Goal: Information Seeking & Learning: Learn about a topic

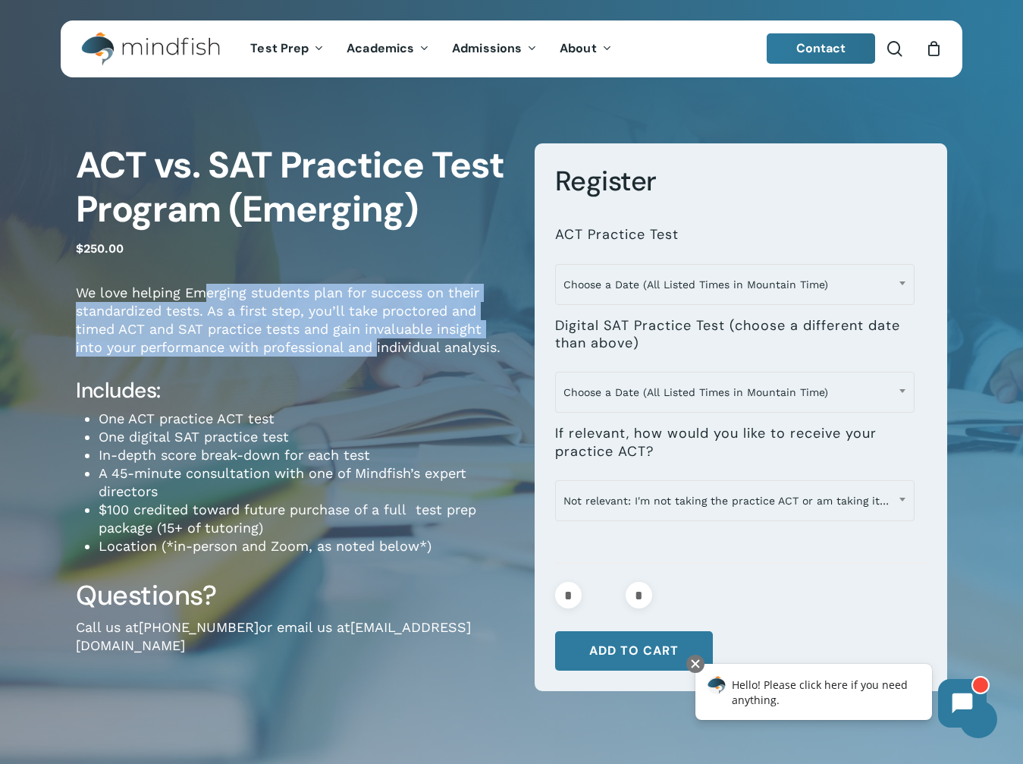
drag, startPoint x: 206, startPoint y: 292, endPoint x: 381, endPoint y: 345, distance: 182.4
click at [381, 345] on p "We love helping Emerging students plan for success on their standardized tests.…" at bounding box center [294, 330] width 436 height 93
click at [380, 345] on p "We love helping Emerging students plan for success on their standardized tests.…" at bounding box center [294, 330] width 436 height 93
drag, startPoint x: 381, startPoint y: 346, endPoint x: 185, endPoint y: 289, distance: 203.8
click at [185, 289] on p "We love helping Emerging students plan for success on their standardized tests.…" at bounding box center [294, 330] width 436 height 93
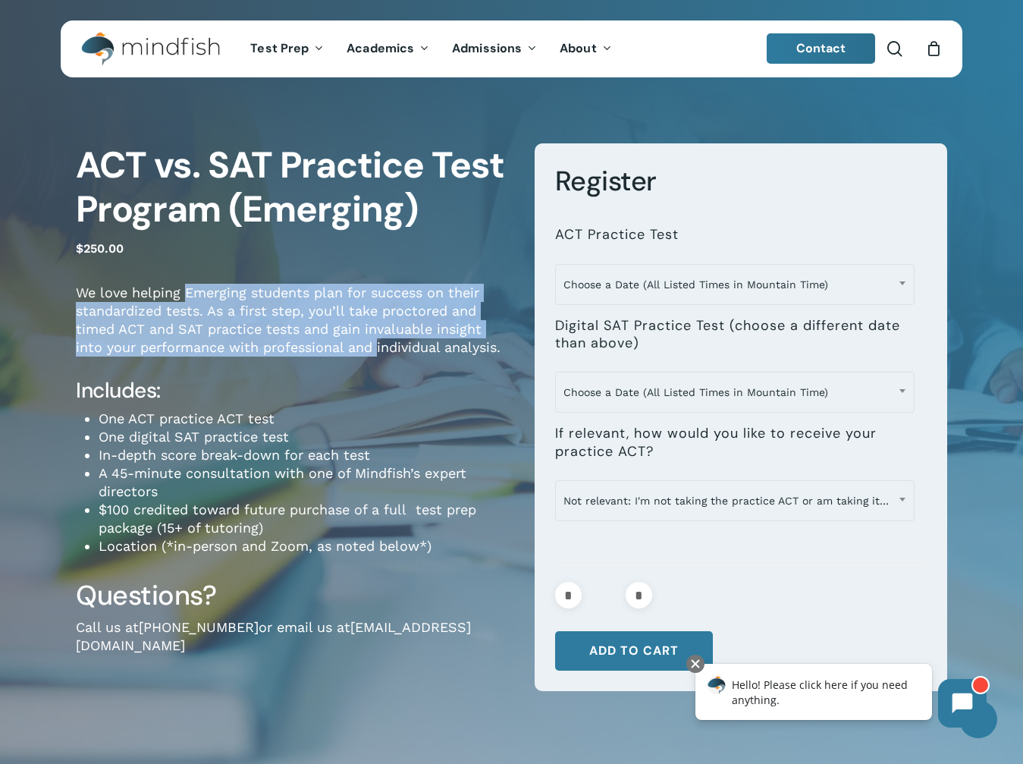
click at [185, 289] on p "We love helping Emerging students plan for success on their standardized tests.…" at bounding box center [294, 330] width 436 height 93
drag, startPoint x: 185, startPoint y: 289, endPoint x: 419, endPoint y: 341, distance: 239.4
click at [419, 341] on p "We love helping Emerging students plan for success on their standardized tests.…" at bounding box center [294, 330] width 436 height 93
drag, startPoint x: 448, startPoint y: 347, endPoint x: 173, endPoint y: 297, distance: 280.0
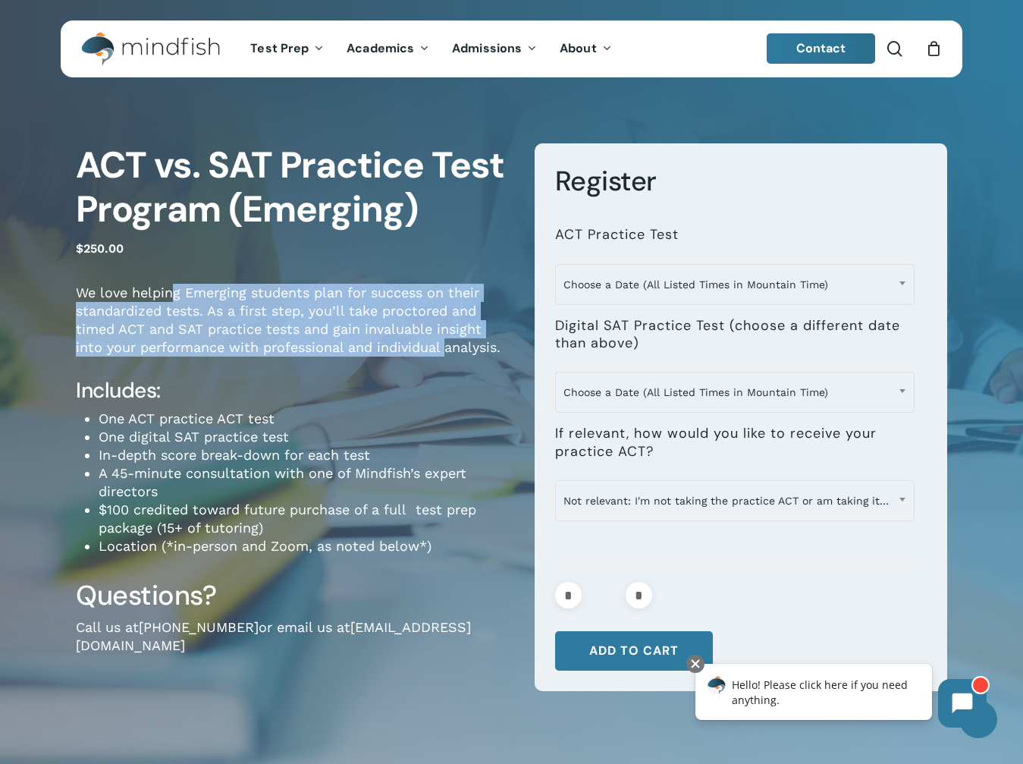
click at [173, 297] on p "We love helping Emerging students plan for success on their standardized tests.…" at bounding box center [294, 330] width 436 height 93
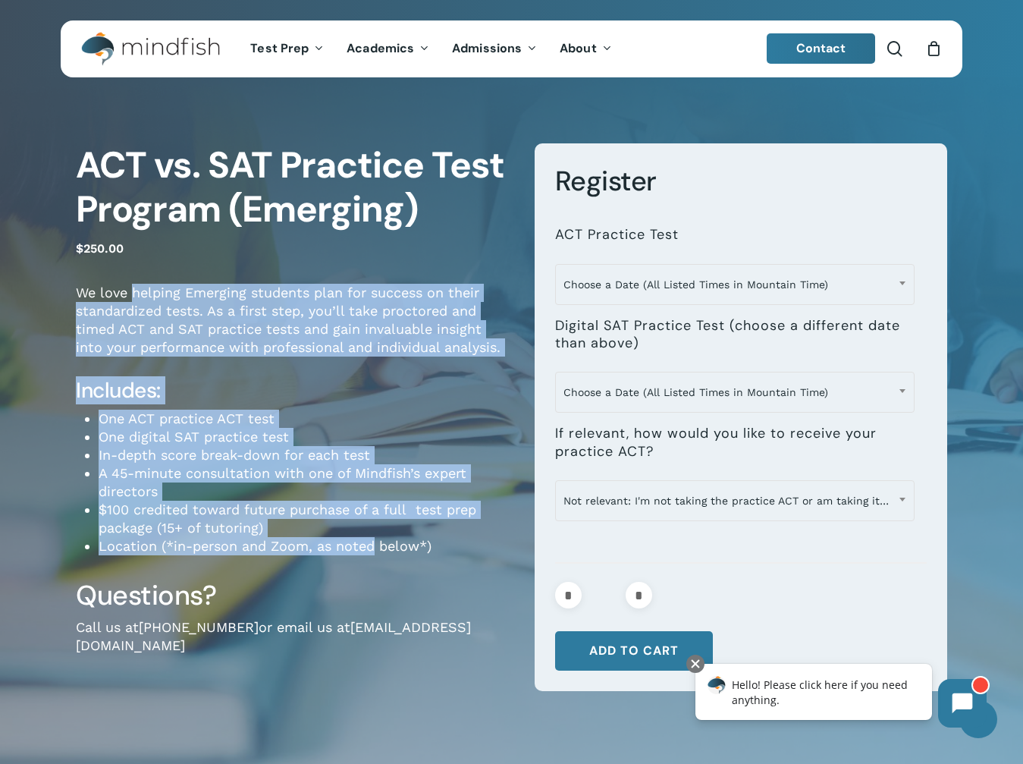
drag, startPoint x: 173, startPoint y: 297, endPoint x: 351, endPoint y: 539, distance: 301.2
click at [351, 539] on div "We love helping Emerging students plan for success on their standardized tests.…" at bounding box center [294, 420] width 436 height 272
click at [351, 539] on li "Location (*in-person and Zoom, as noted below*)" at bounding box center [305, 546] width 413 height 18
drag, startPoint x: 359, startPoint y: 545, endPoint x: 166, endPoint y: 289, distance: 320.1
click at [166, 289] on div "We love helping Emerging students plan for success on their standardized tests.…" at bounding box center [294, 420] width 436 height 272
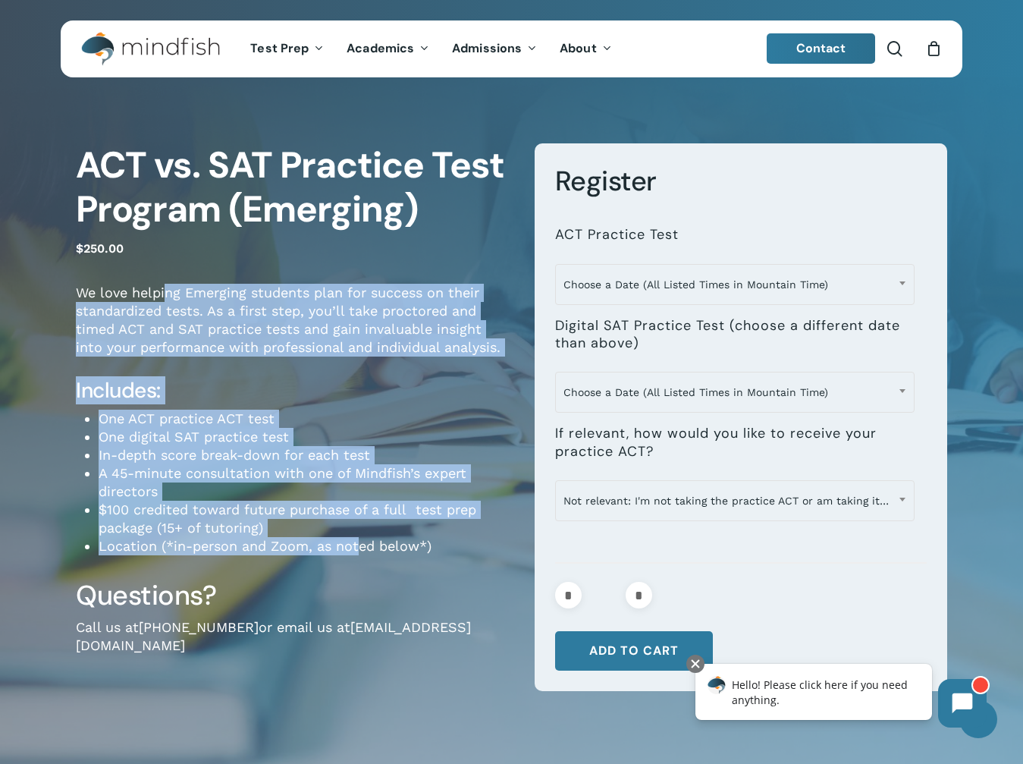
click at [166, 289] on p "We love helping Emerging students plan for success on their standardized tests.…" at bounding box center [294, 330] width 436 height 93
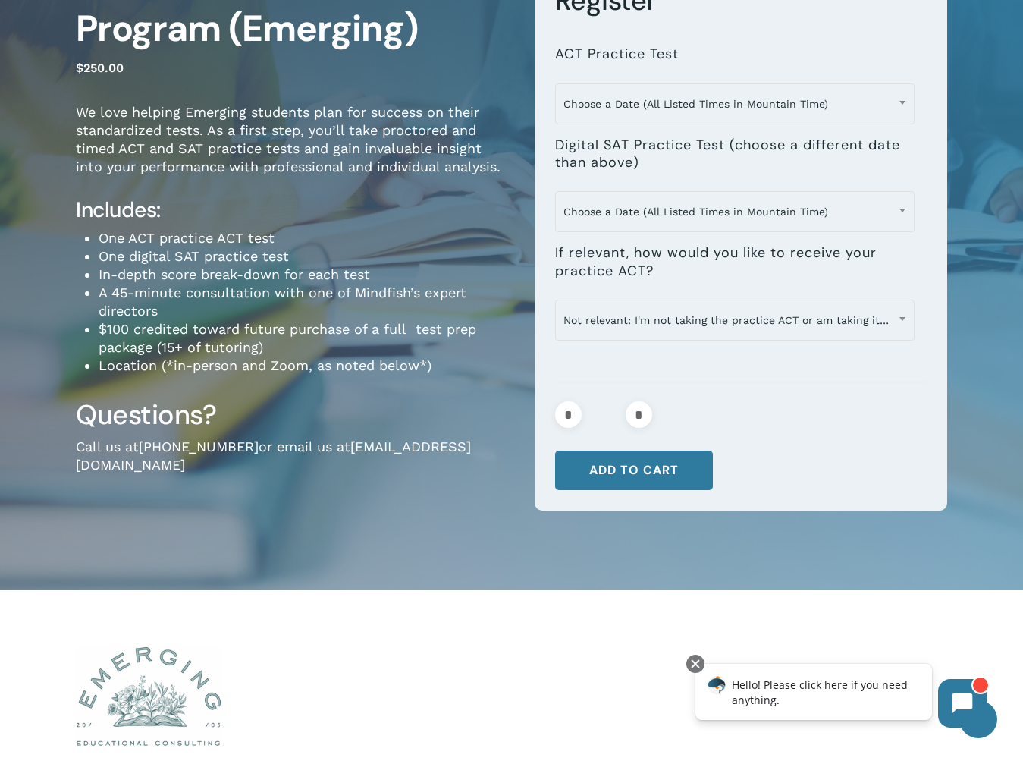
scroll to position [182, 0]
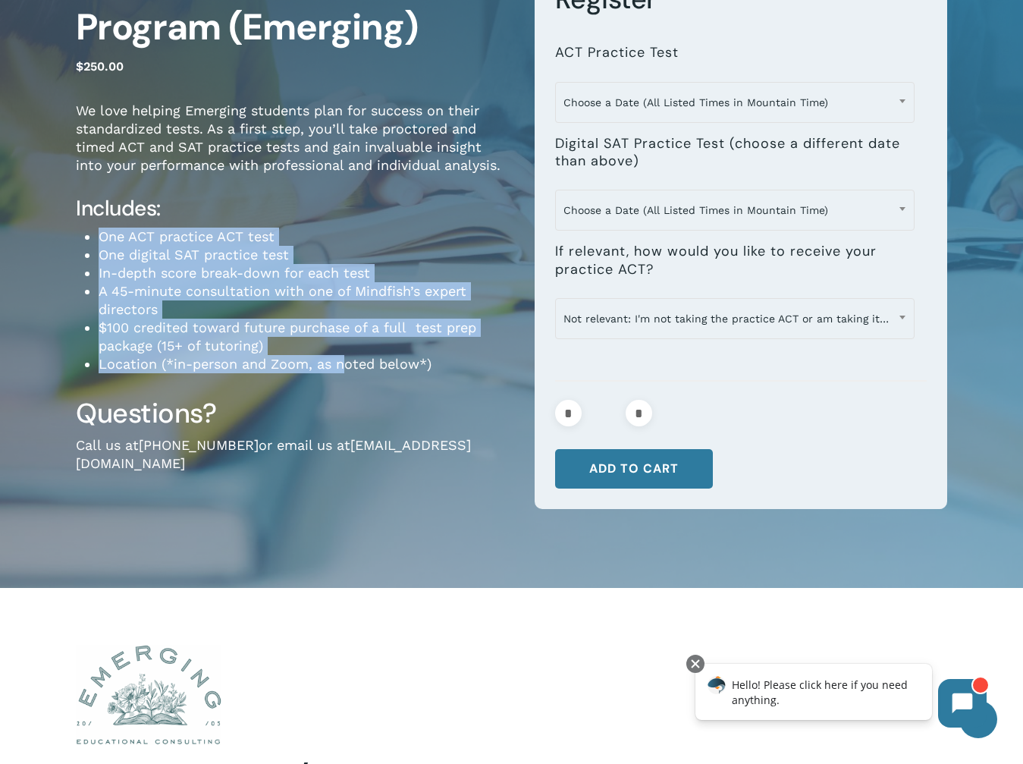
drag, startPoint x: 171, startPoint y: 221, endPoint x: 346, endPoint y: 361, distance: 223.9
click at [346, 361] on div "We love helping Emerging students plan for success on their standardized tests.…" at bounding box center [294, 238] width 436 height 272
click at [346, 361] on li "Location (*in-person and Zoom, as noted below*)" at bounding box center [305, 364] width 413 height 18
drag, startPoint x: 360, startPoint y: 364, endPoint x: 179, endPoint y: 230, distance: 225.6
click at [179, 230] on ul "One ACT practice ACT test One digital SAT practice test In-depth score break-do…" at bounding box center [305, 301] width 413 height 146
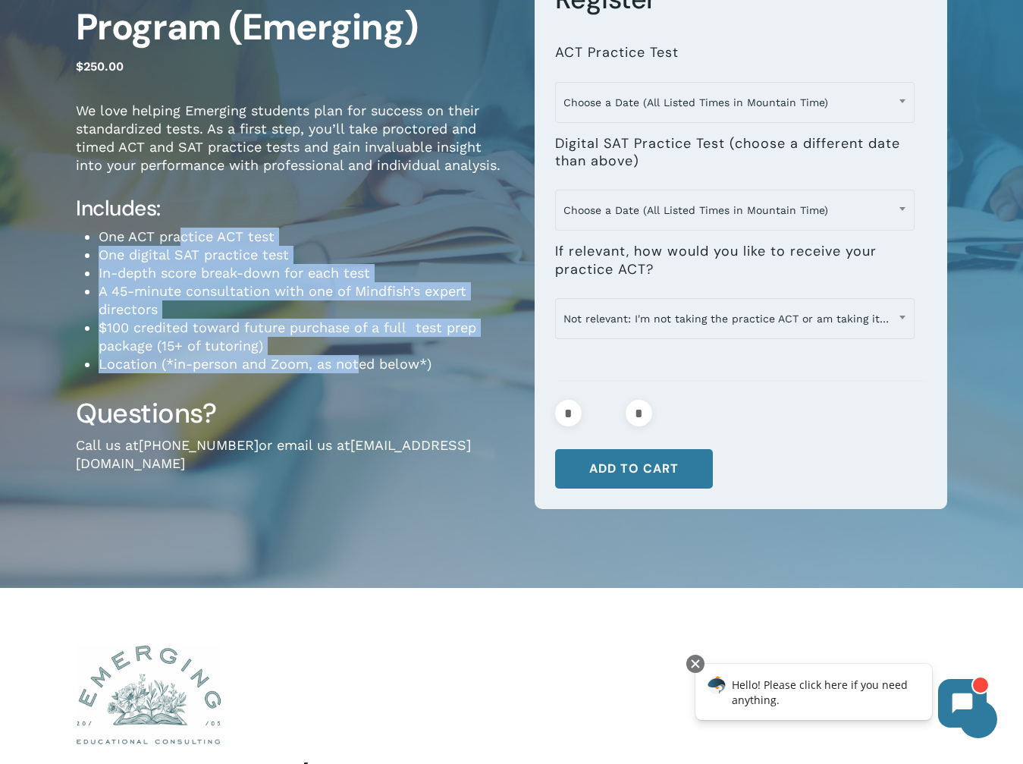
click at [179, 230] on li "One ACT practice ACT test" at bounding box center [305, 237] width 413 height 18
drag, startPoint x: 179, startPoint y: 230, endPoint x: 385, endPoint y: 362, distance: 244.9
click at [385, 362] on ul "One ACT practice ACT test One digital SAT practice test In-depth score break-do…" at bounding box center [305, 301] width 413 height 146
click at [385, 362] on li "Location (*in-person and Zoom, as noted below*)" at bounding box center [305, 364] width 413 height 18
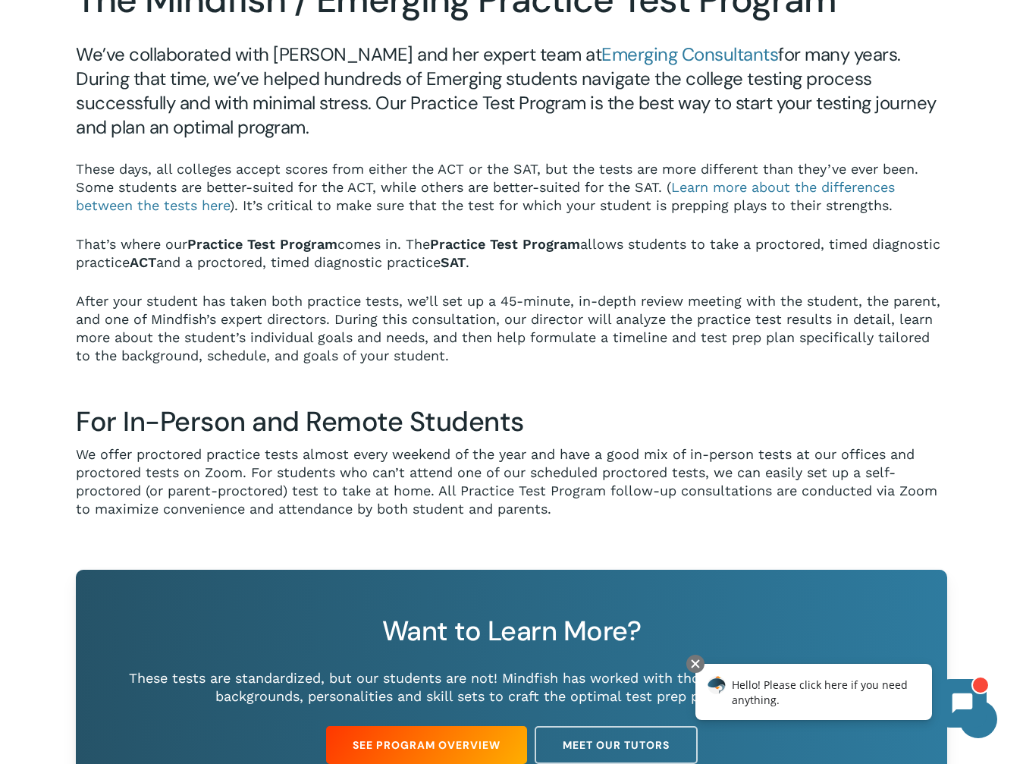
scroll to position [972, 0]
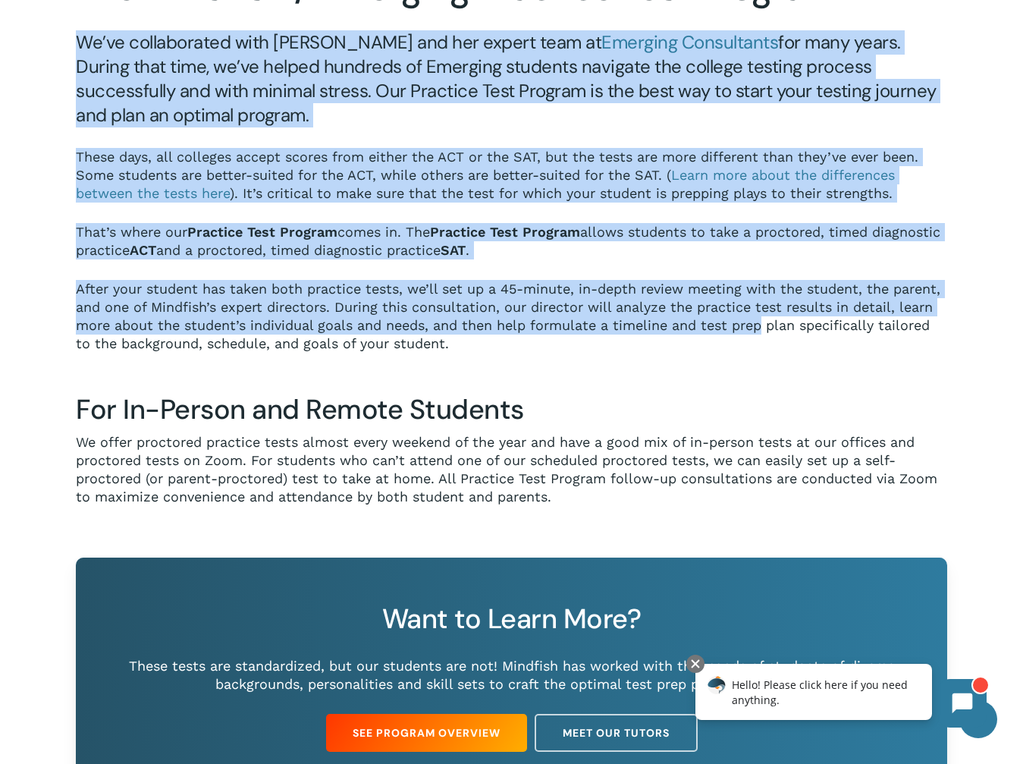
drag, startPoint x: 256, startPoint y: 21, endPoint x: 764, endPoint y: 322, distance: 590.1
click at [764, 322] on div "The Mindfish / Emerging Practice Test Program We’ve collaborated with Laura Bar…" at bounding box center [512, 180] width 872 height 652
click at [764, 322] on p "After your student has taken both practice tests, we’ll set up a 45-minute, in-…" at bounding box center [512, 316] width 872 height 73
drag, startPoint x: 764, startPoint y: 322, endPoint x: 246, endPoint y: 39, distance: 590.3
click at [246, 39] on div "The Mindfish / Emerging Practice Test Program We’ve collaborated with Laura Bar…" at bounding box center [512, 180] width 872 height 652
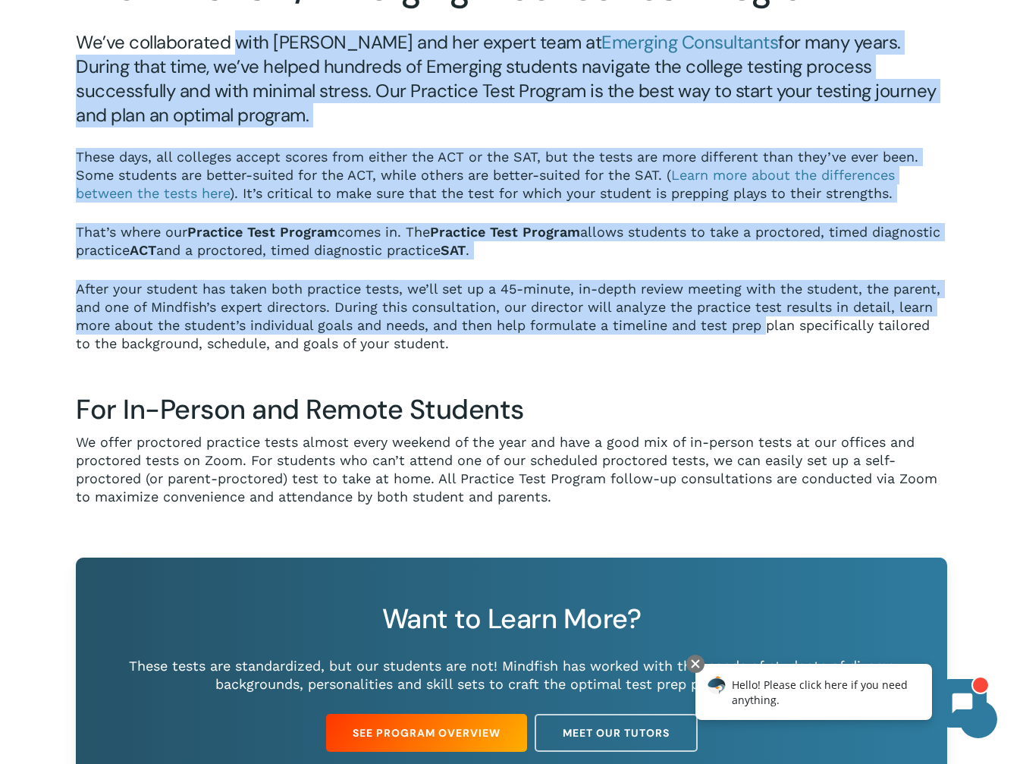
click at [246, 39] on h5 "We’ve collaborated with Laura Barr and her expert team at Emerging Consultants …" at bounding box center [512, 78] width 872 height 97
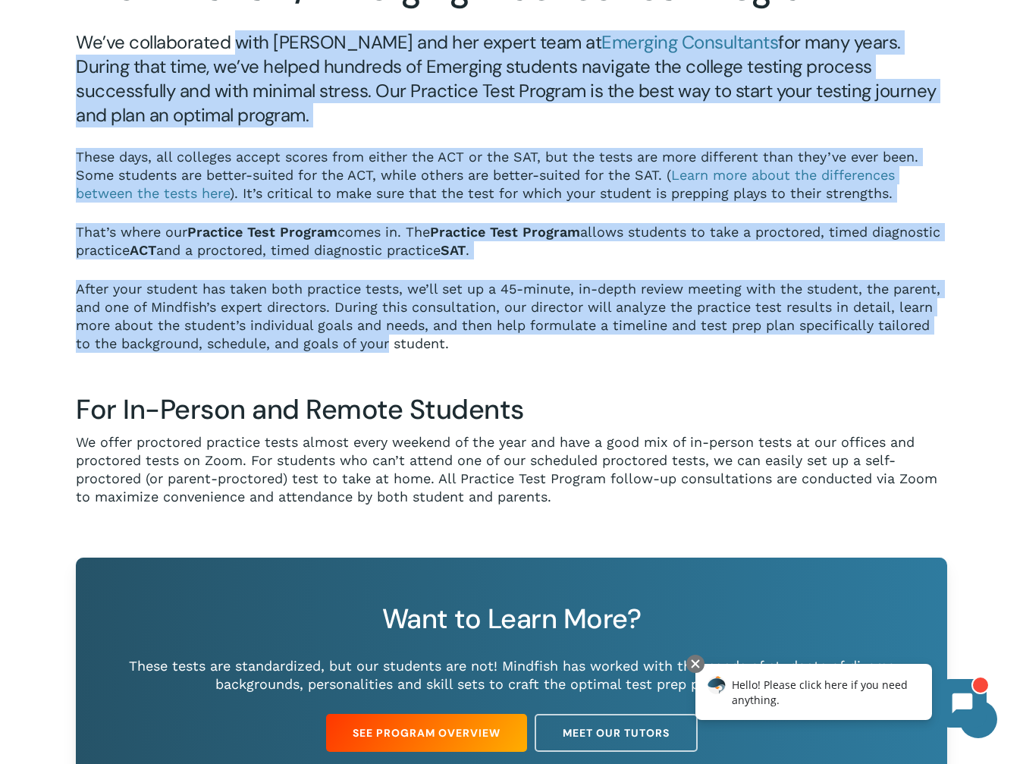
drag, startPoint x: 246, startPoint y: 39, endPoint x: 381, endPoint y: 342, distance: 331.4
click at [381, 342] on div "The Mindfish / Emerging Practice Test Program We’ve collaborated with Laura Bar…" at bounding box center [512, 180] width 872 height 652
click at [381, 342] on p "After your student has taken both practice tests, we’ll set up a 45-minute, in-…" at bounding box center [512, 316] width 872 height 73
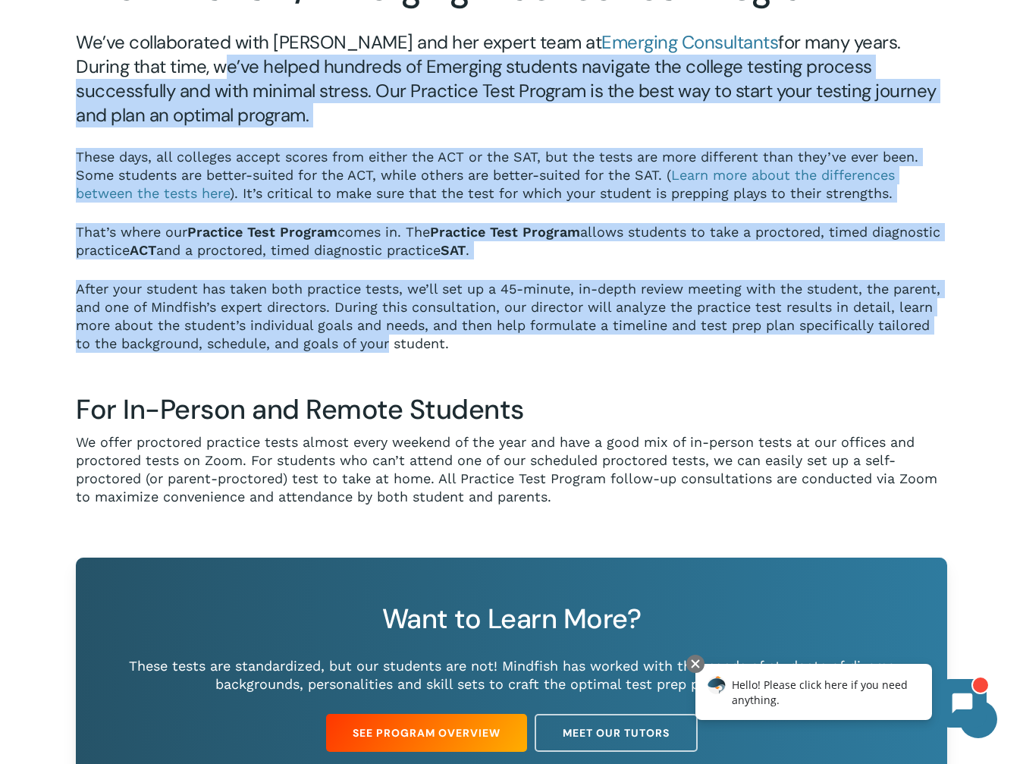
drag, startPoint x: 381, startPoint y: 342, endPoint x: 187, endPoint y: 55, distance: 346.3
click at [187, 55] on div "The Mindfish / Emerging Practice Test Program We’ve collaborated with Laura Bar…" at bounding box center [512, 180] width 872 height 652
click at [187, 55] on h5 "We’ve collaborated with Laura Barr and her expert team at Emerging Consultants …" at bounding box center [512, 78] width 872 height 97
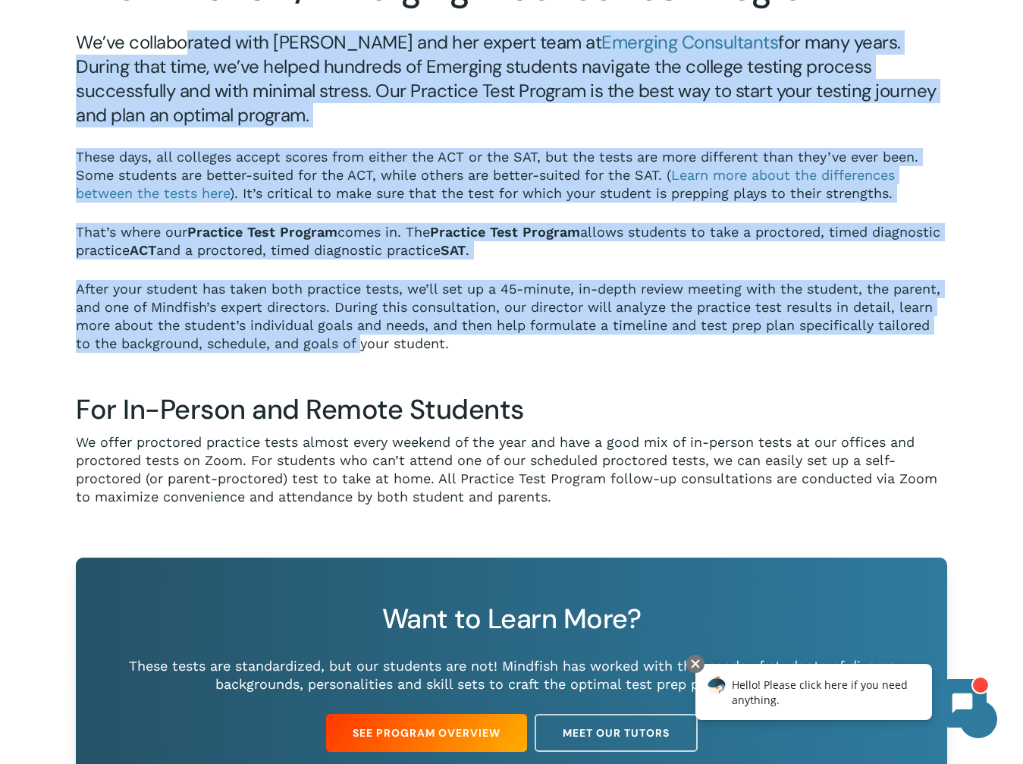
drag, startPoint x: 190, startPoint y: 42, endPoint x: 363, endPoint y: 335, distance: 339.4
click at [363, 335] on div "The Mindfish / Emerging Practice Test Program We’ve collaborated with Laura Bar…" at bounding box center [512, 180] width 872 height 652
click at [363, 335] on p "After your student has taken both practice tests, we’ll set up a 45-minute, in-…" at bounding box center [512, 316] width 872 height 73
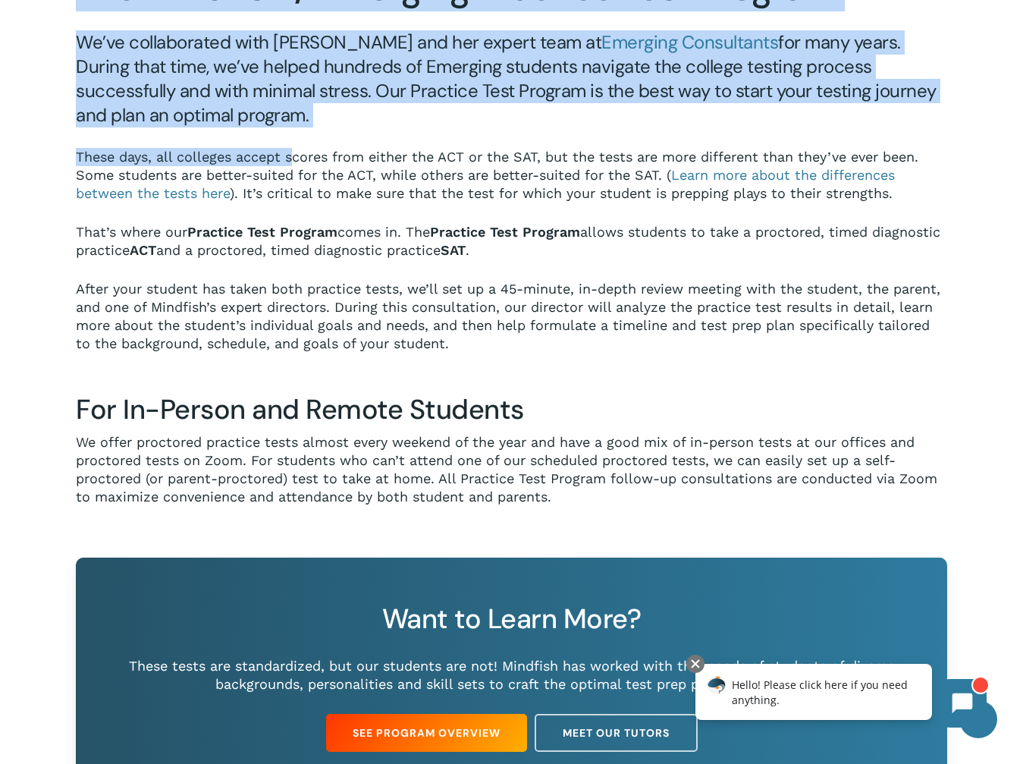
drag, startPoint x: 467, startPoint y: 509, endPoint x: 294, endPoint y: 152, distance: 396.6
click at [294, 152] on div "The Mindfish / Emerging Practice Test Program We’ve collaborated with Laura Bar…" at bounding box center [512, 191] width 872 height 734
click at [294, 152] on p "These days, all colleges accept scores from either the ACT or the SAT, but the …" at bounding box center [512, 185] width 872 height 75
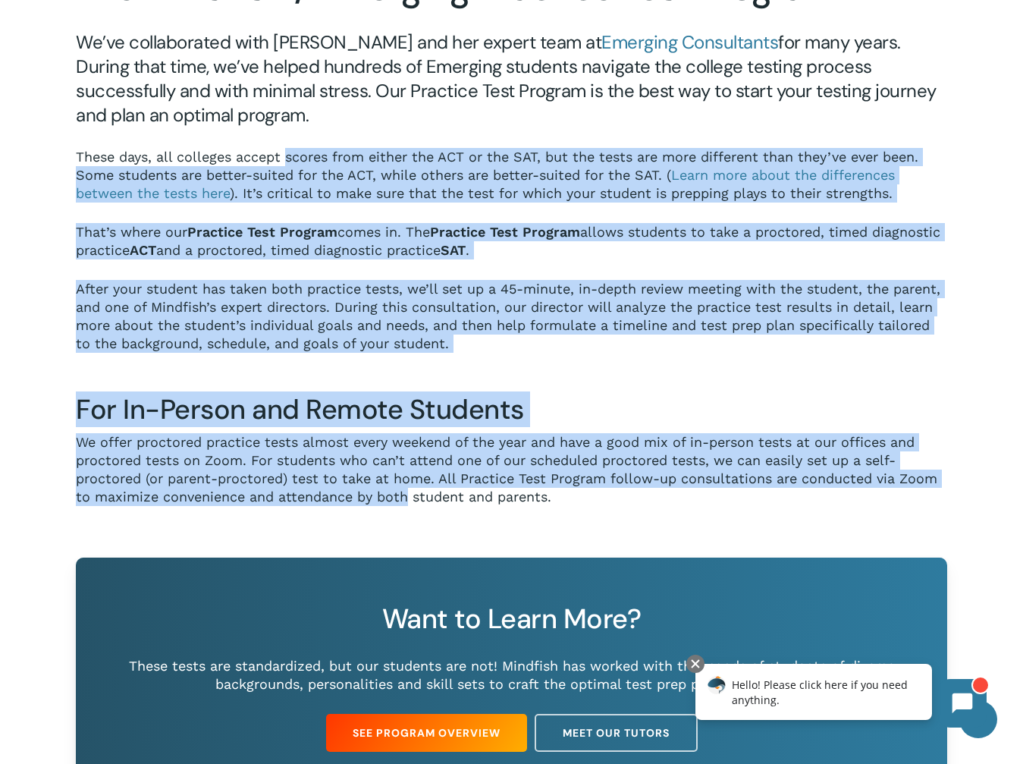
drag, startPoint x: 294, startPoint y: 152, endPoint x: 385, endPoint y: 499, distance: 359.3
click at [385, 499] on div "The Mindfish / Emerging Practice Test Program We’ve collaborated with Laura Bar…" at bounding box center [512, 180] width 872 height 652
click at [385, 499] on p "We offer proctored practice tests almost every weekend of the year and have a g…" at bounding box center [512, 469] width 872 height 73
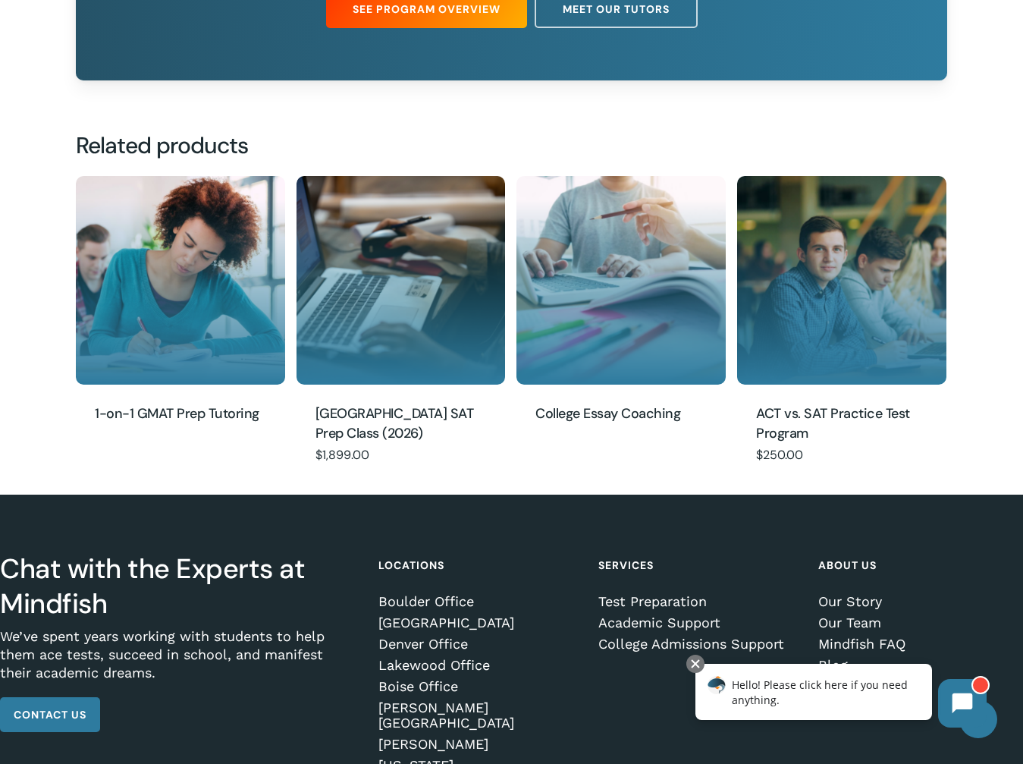
scroll to position [1679, 0]
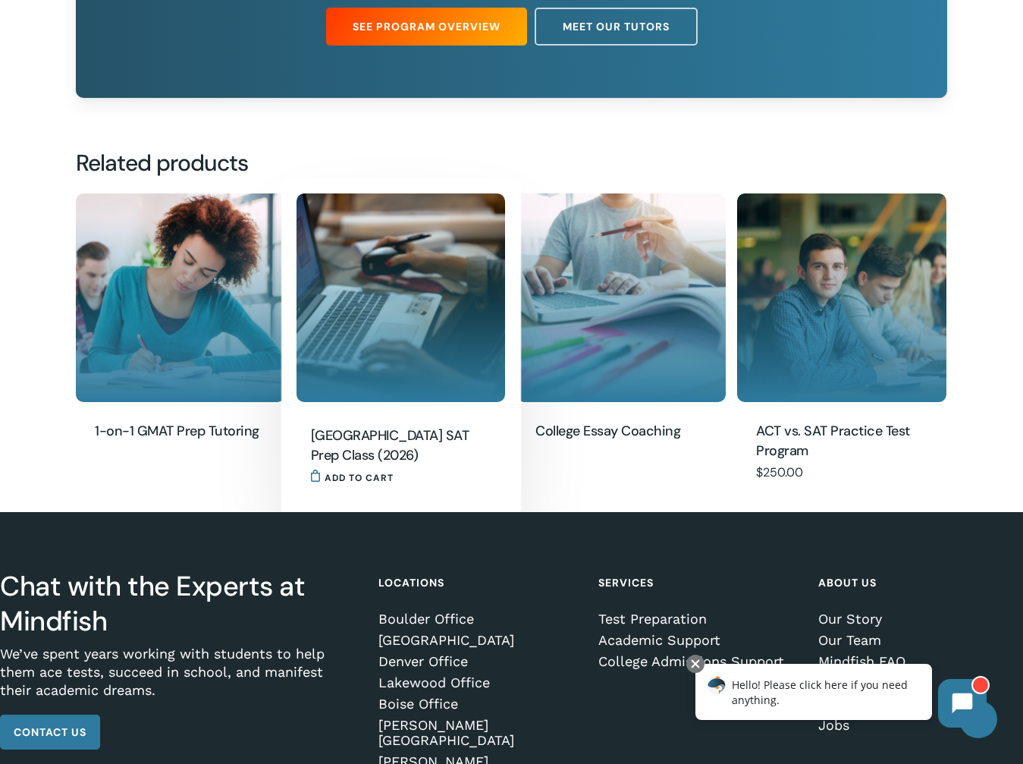
click at [404, 432] on h2 "[GEOGRAPHIC_DATA] SAT Prep Class (2026)" at bounding box center [396, 446] width 171 height 41
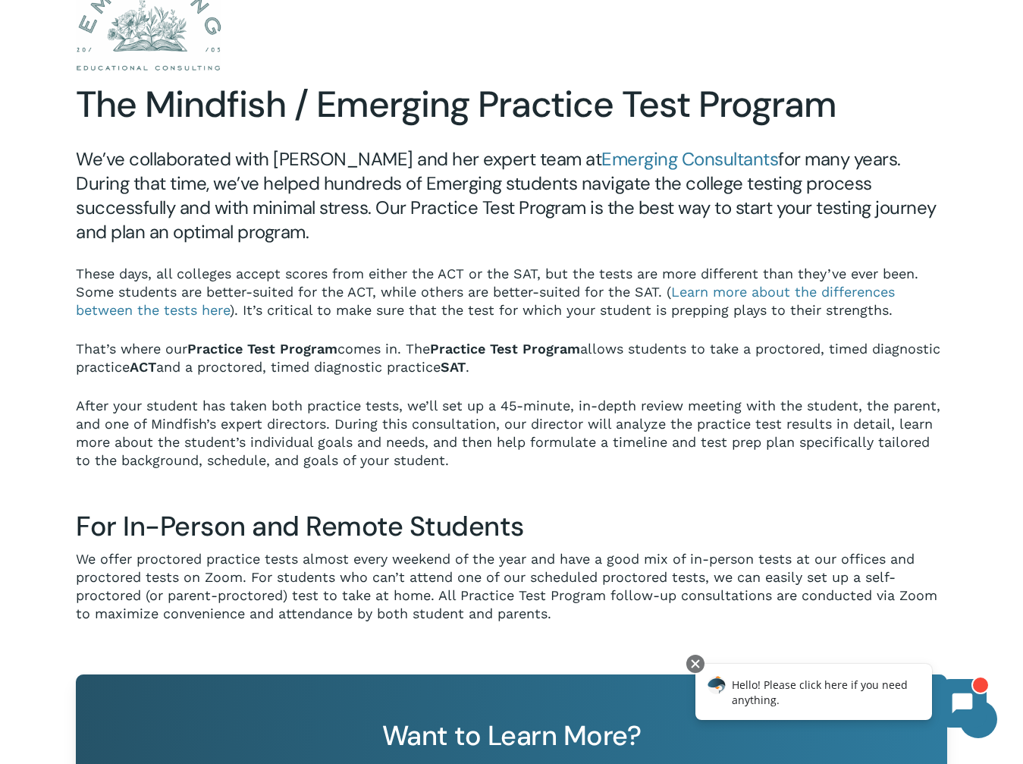
scroll to position [891, 0]
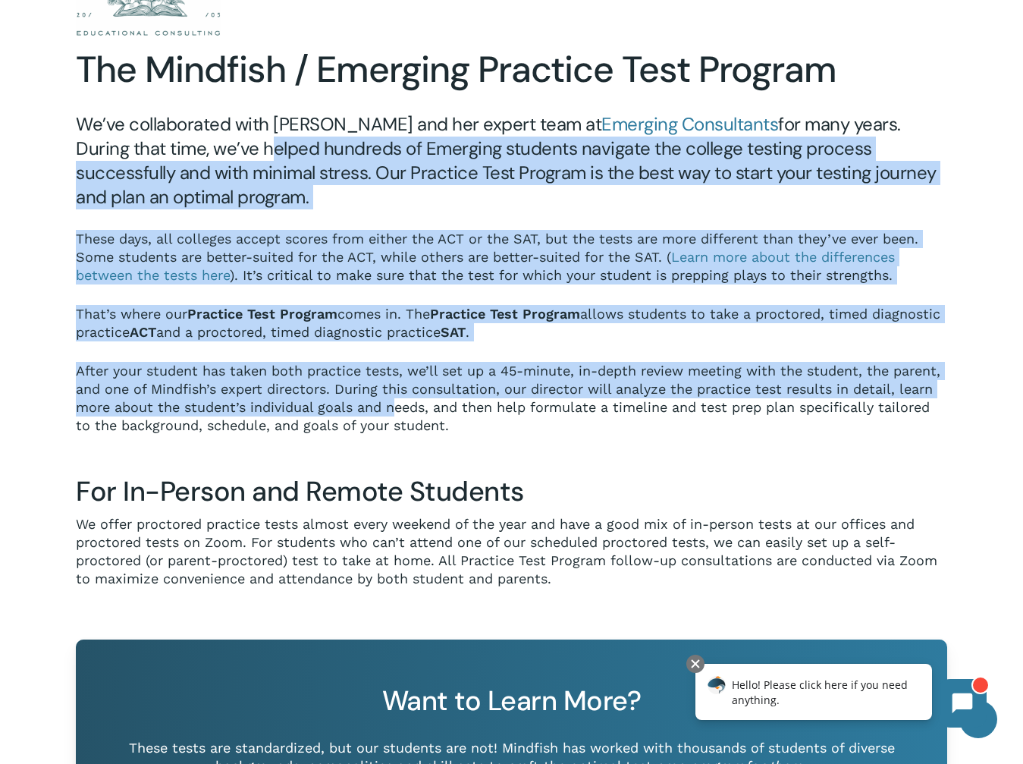
drag, startPoint x: 208, startPoint y: 135, endPoint x: 398, endPoint y: 407, distance: 331.7
click at [398, 407] on div "The Mindfish / Emerging Practice Test Program We’ve collaborated with Laura Bar…" at bounding box center [512, 262] width 872 height 652
click at [398, 407] on p "After your student has taken both practice tests, we’ll set up a 45-minute, in-…" at bounding box center [512, 398] width 872 height 73
drag, startPoint x: 398, startPoint y: 407, endPoint x: 82, endPoint y: 155, distance: 404.3
click at [82, 155] on div "The Mindfish / Emerging Practice Test Program We’ve collaborated with Laura Bar…" at bounding box center [512, 262] width 872 height 652
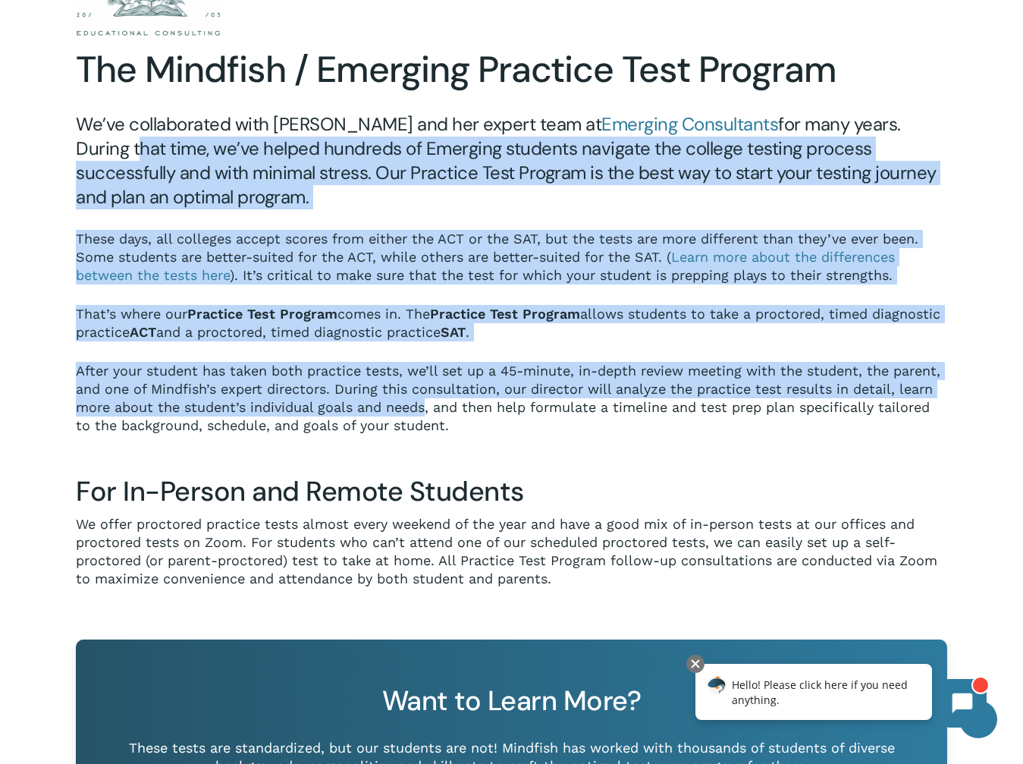
click at [82, 155] on h5 "We’ve collaborated with Laura Barr and her expert team at Emerging Consultants …" at bounding box center [512, 160] width 872 height 97
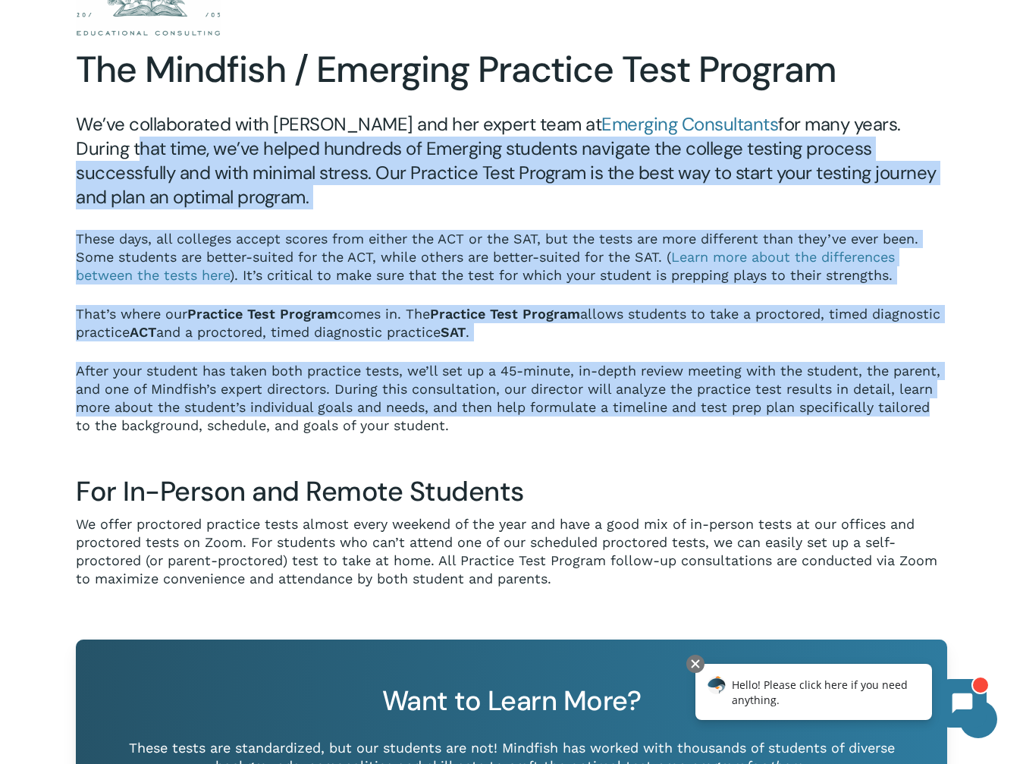
drag, startPoint x: 82, startPoint y: 155, endPoint x: 955, endPoint y: 401, distance: 907.3
click at [930, 401] on div "The Mindfish / Emerging Practice Test Program We’ve collaborated with Laura Bar…" at bounding box center [511, 262] width 917 height 652
drag, startPoint x: 955, startPoint y: 401, endPoint x: 62, endPoint y: 152, distance: 927.1
click at [62, 152] on div "The Mindfish / Emerging Practice Test Program We’ve collaborated with Laura Bar…" at bounding box center [511, 262] width 917 height 652
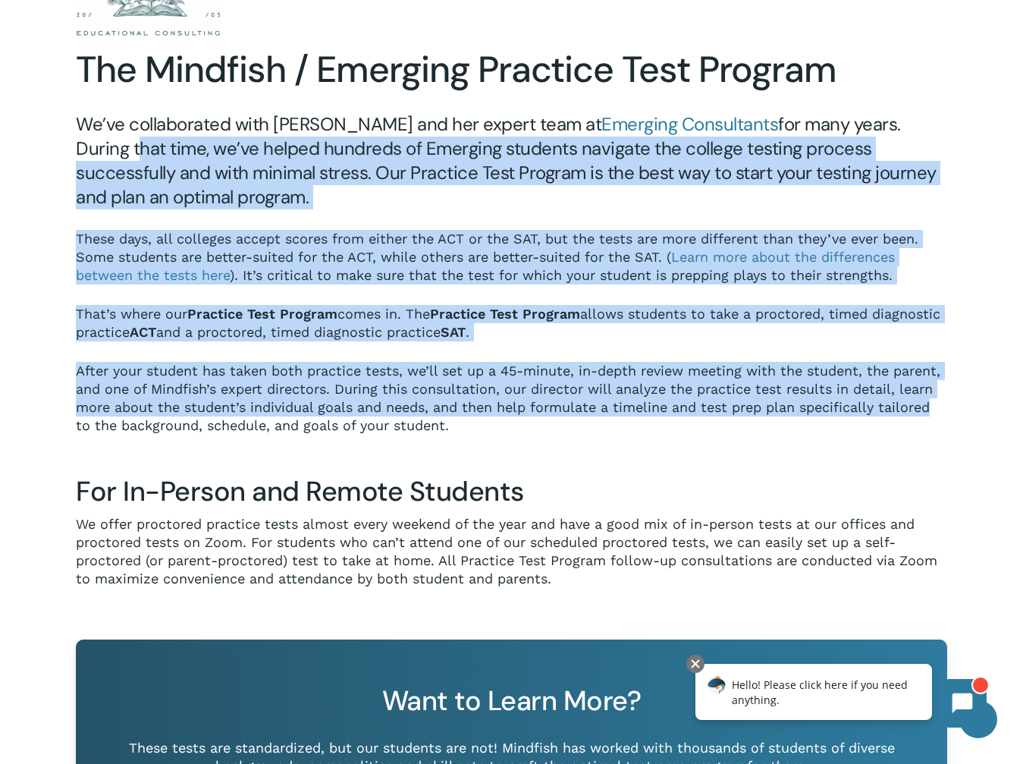
click at [62, 152] on div "The Mindfish / Emerging Practice Test Program We’ve collaborated with Laura Bar…" at bounding box center [511, 262] width 917 height 652
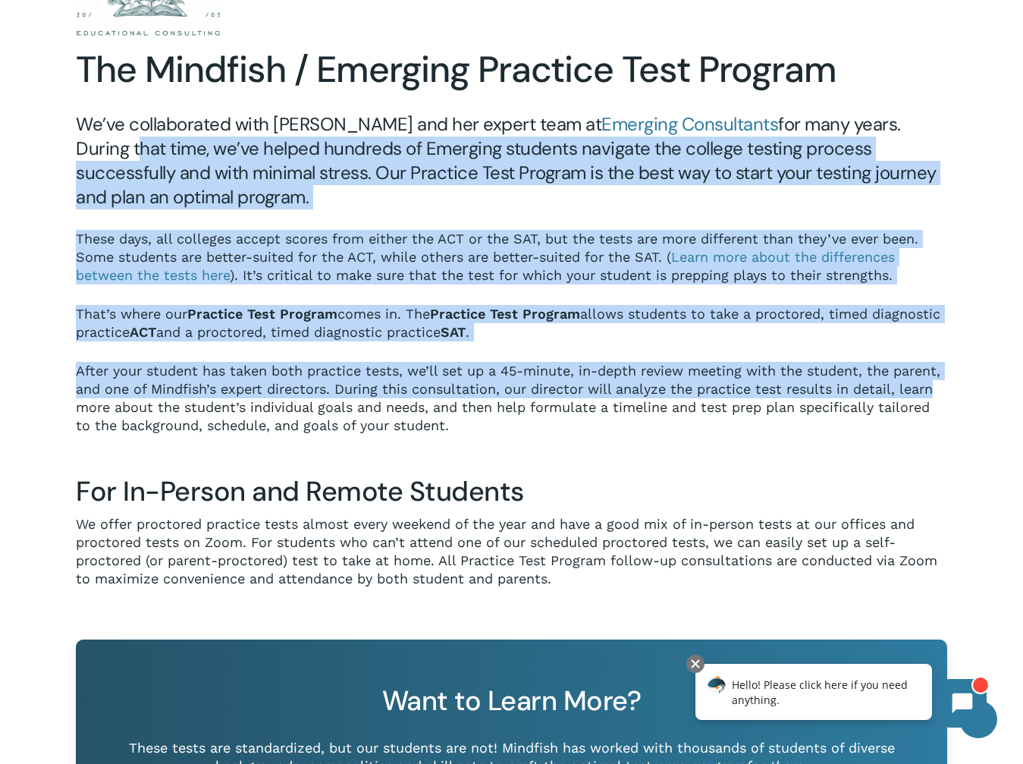
drag, startPoint x: 62, startPoint y: 152, endPoint x: 941, endPoint y: 393, distance: 911.7
click at [930, 393] on div "The Mindfish / Emerging Practice Test Program We’ve collaborated with Laura Bar…" at bounding box center [511, 262] width 917 height 652
click at [930, 393] on p "After your student has taken both practice tests, we’ll set up a 45-minute, in-…" at bounding box center [512, 398] width 872 height 73
drag, startPoint x: 941, startPoint y: 393, endPoint x: 64, endPoint y: 152, distance: 910.2
click at [64, 152] on div "The Mindfish / Emerging Practice Test Program We’ve collaborated with Laura Bar…" at bounding box center [511, 262] width 917 height 652
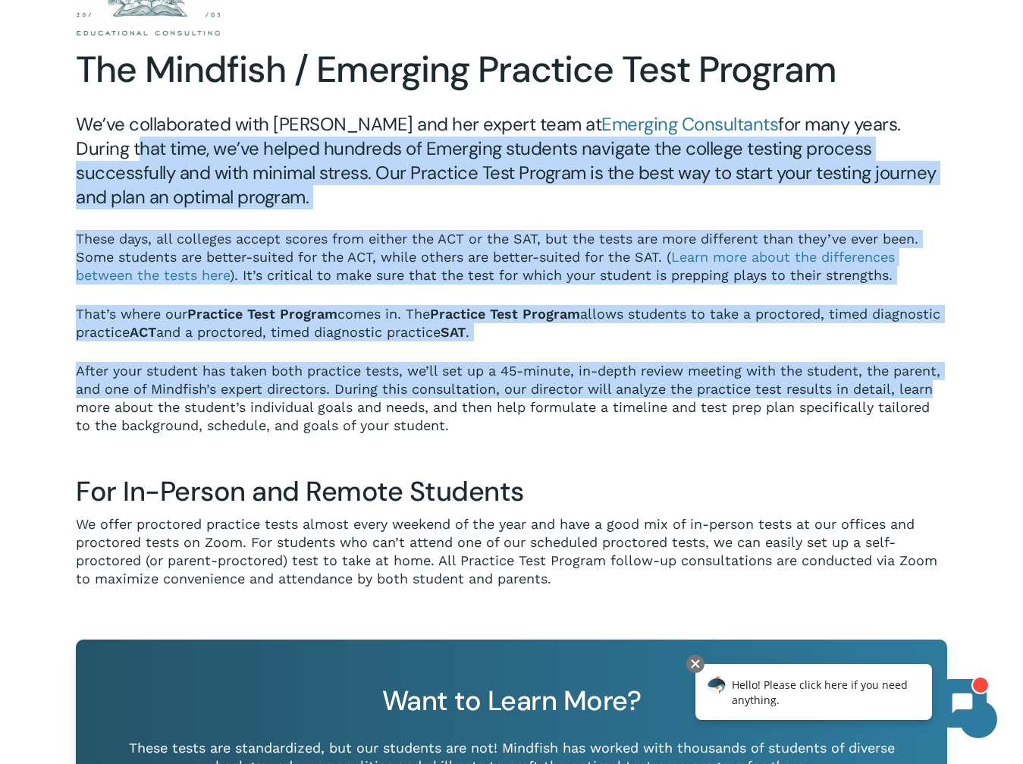
click at [64, 152] on div "The Mindfish / Emerging Practice Test Program We’ve collaborated with Laura Bar…" at bounding box center [511, 262] width 917 height 652
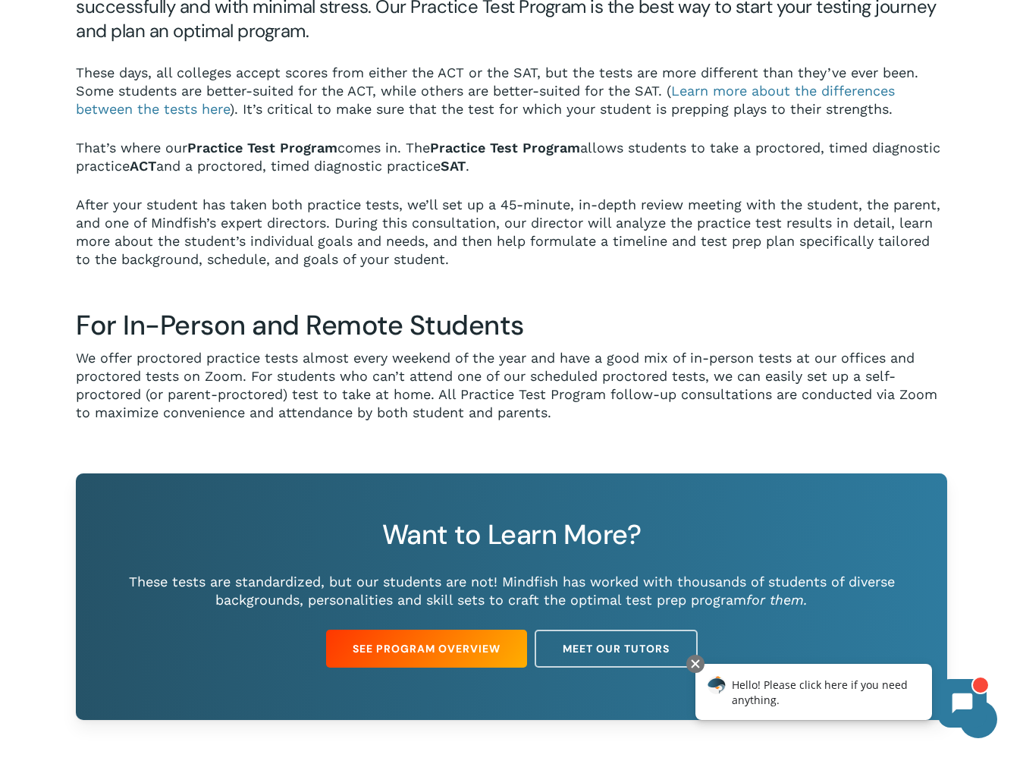
scroll to position [1172, 0]
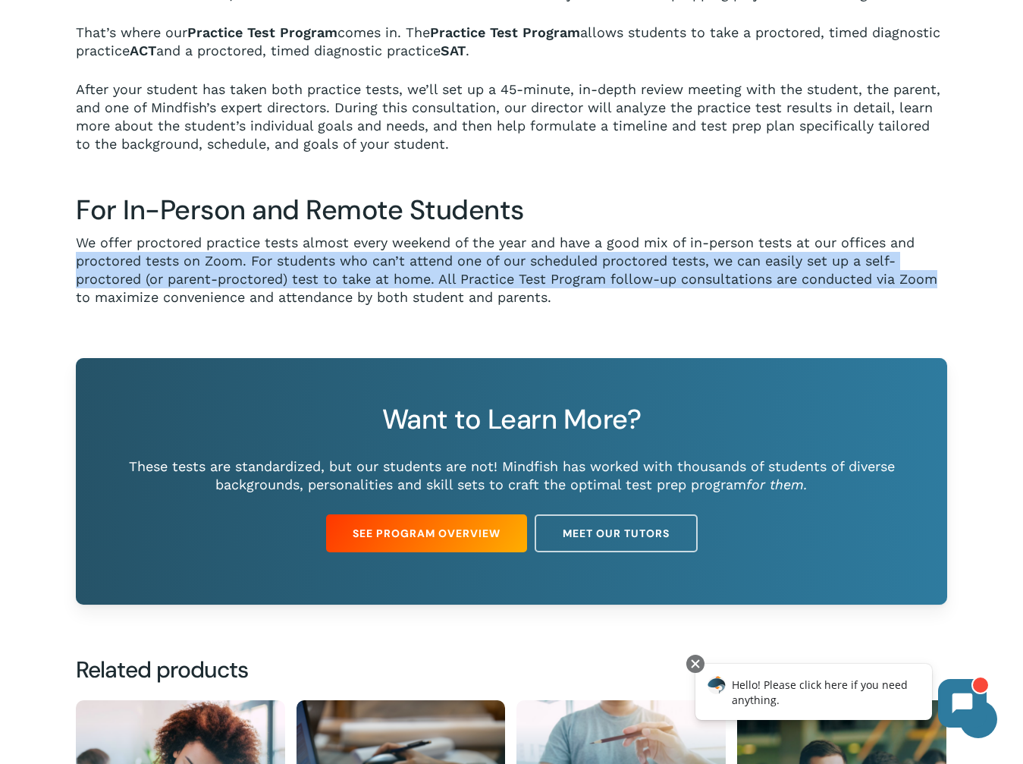
drag, startPoint x: 74, startPoint y: 258, endPoint x: 954, endPoint y: 278, distance: 879.4
drag, startPoint x: 954, startPoint y: 278, endPoint x: 102, endPoint y: 259, distance: 852.1
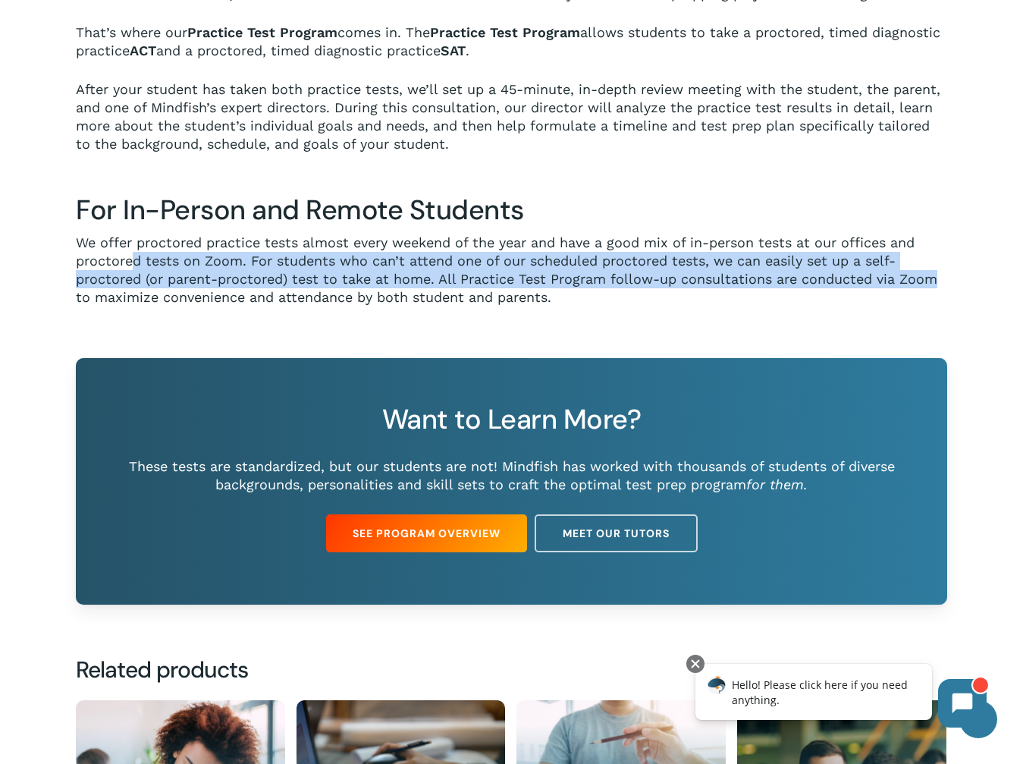
click at [102, 259] on p "We offer proctored practice tests almost every weekend of the year and have a g…" at bounding box center [512, 270] width 872 height 73
drag, startPoint x: 102, startPoint y: 259, endPoint x: 947, endPoint y: 277, distance: 846.0
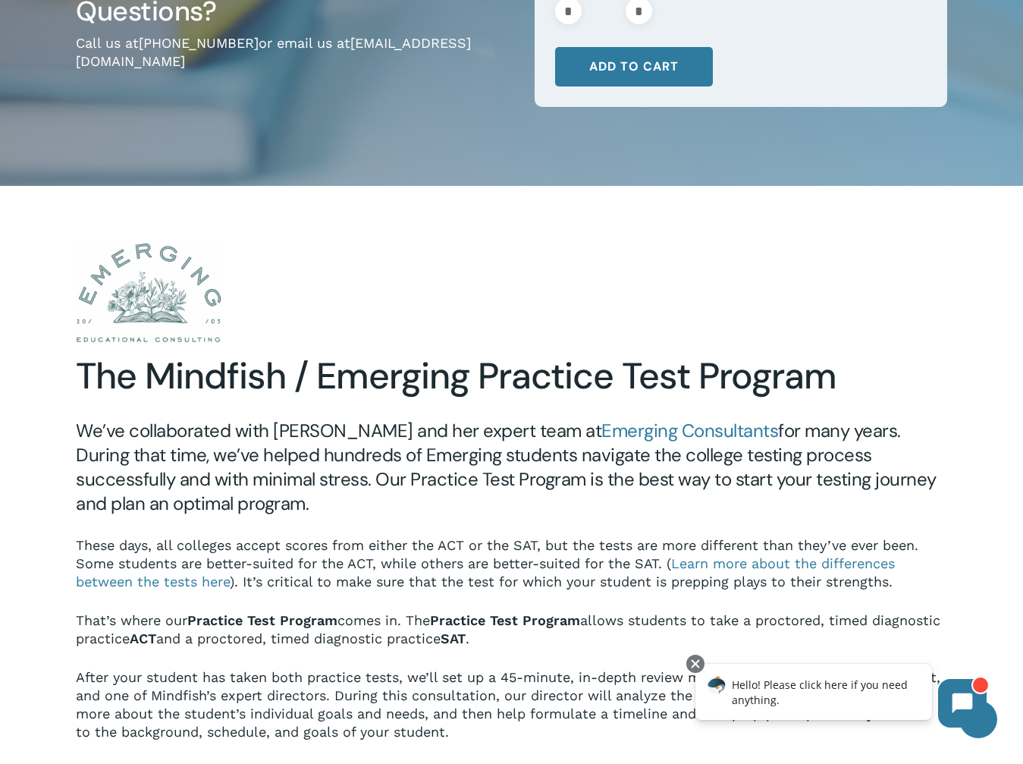
scroll to position [604, 0]
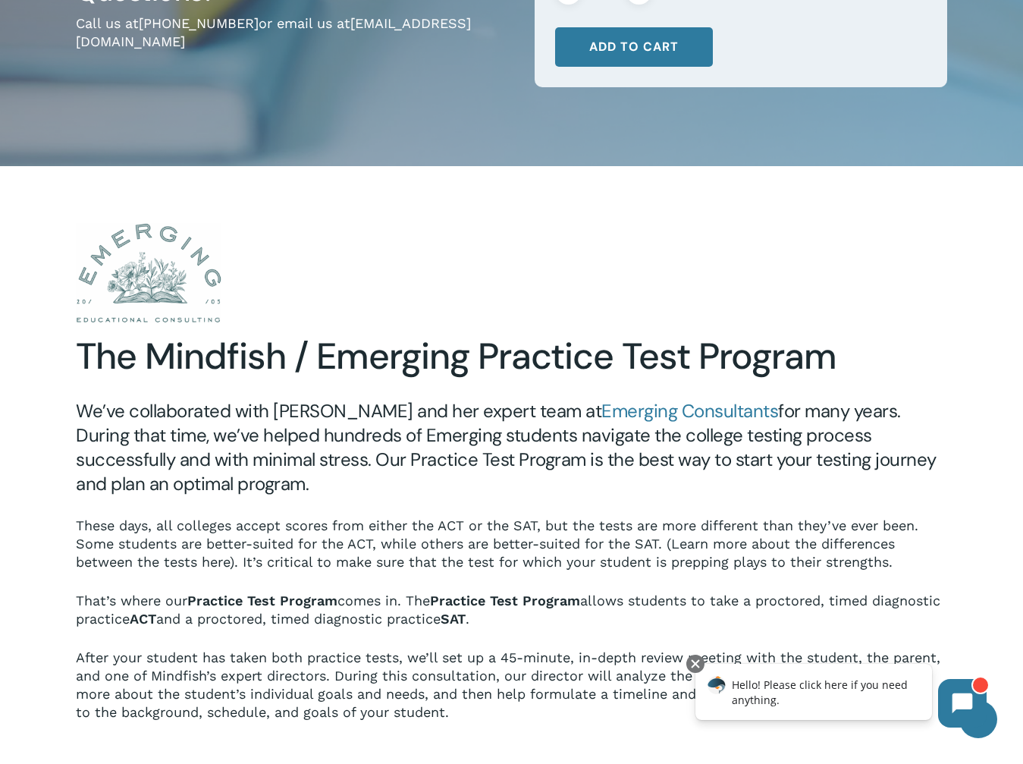
click at [730, 540] on link "Learn more about the differences between the tests here" at bounding box center [485, 553] width 819 height 34
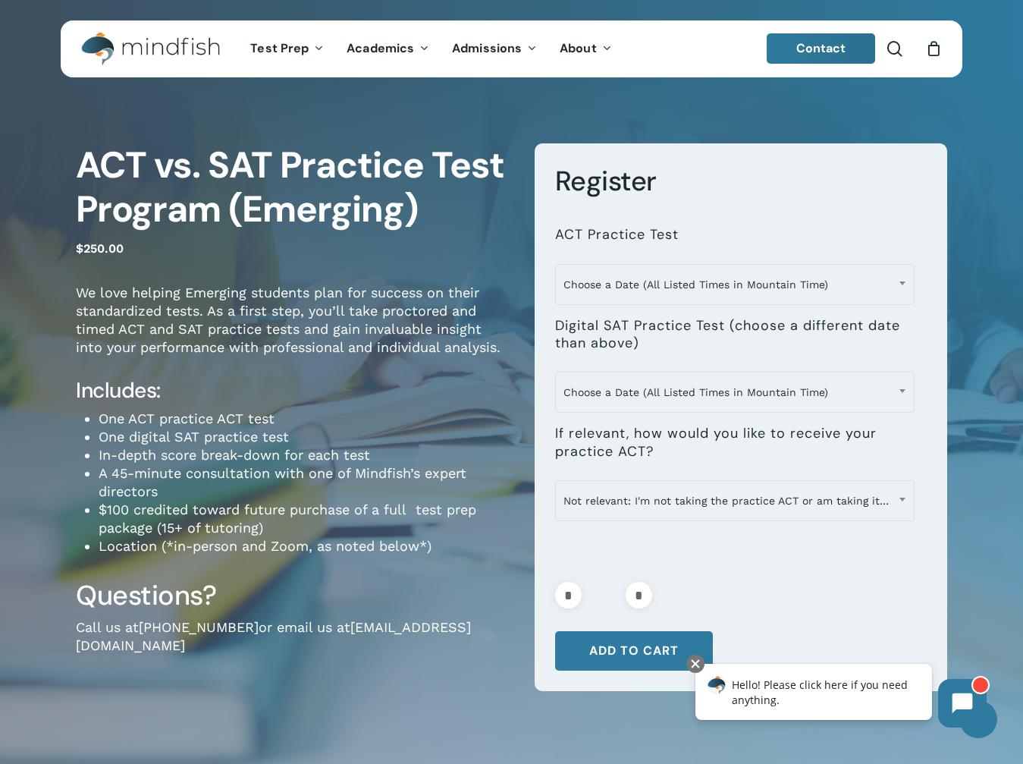
scroll to position [0, 0]
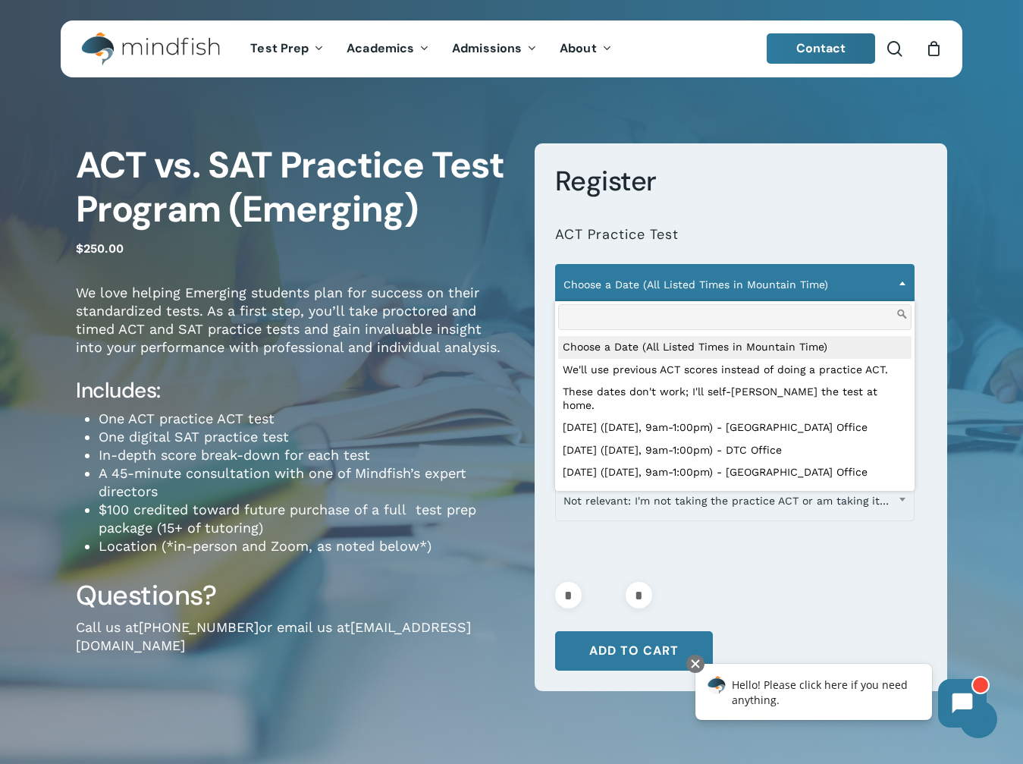
click at [604, 286] on span "Choose a Date (All Listed Times in Mountain Time)" at bounding box center [735, 285] width 358 height 32
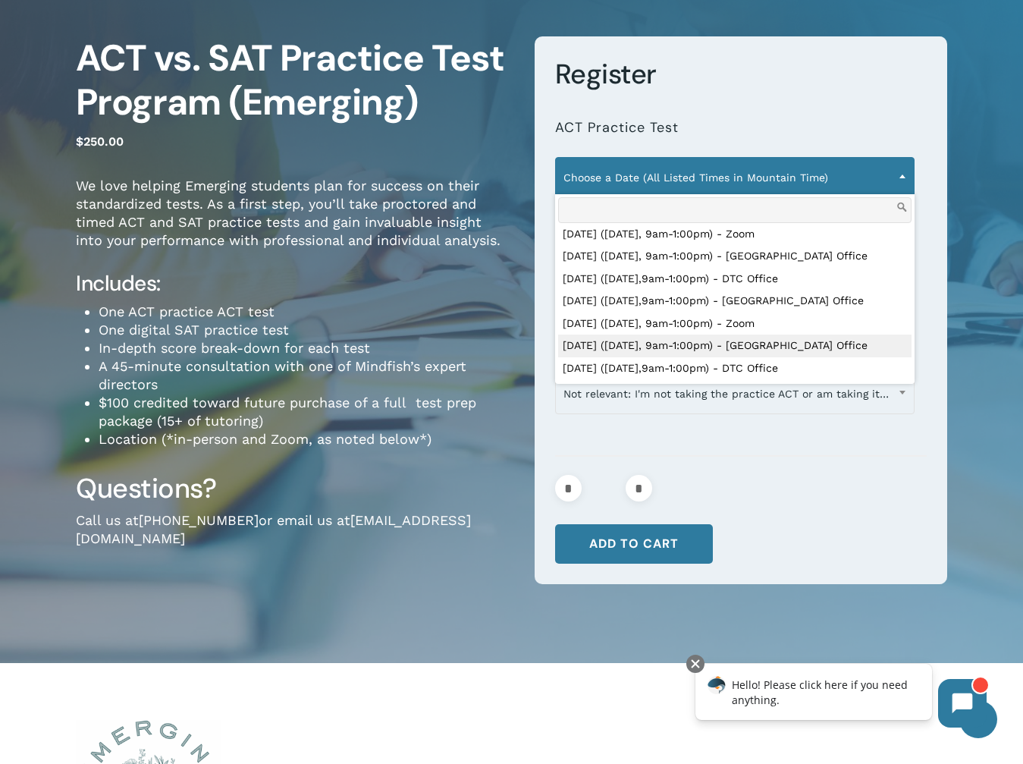
scroll to position [963, 0]
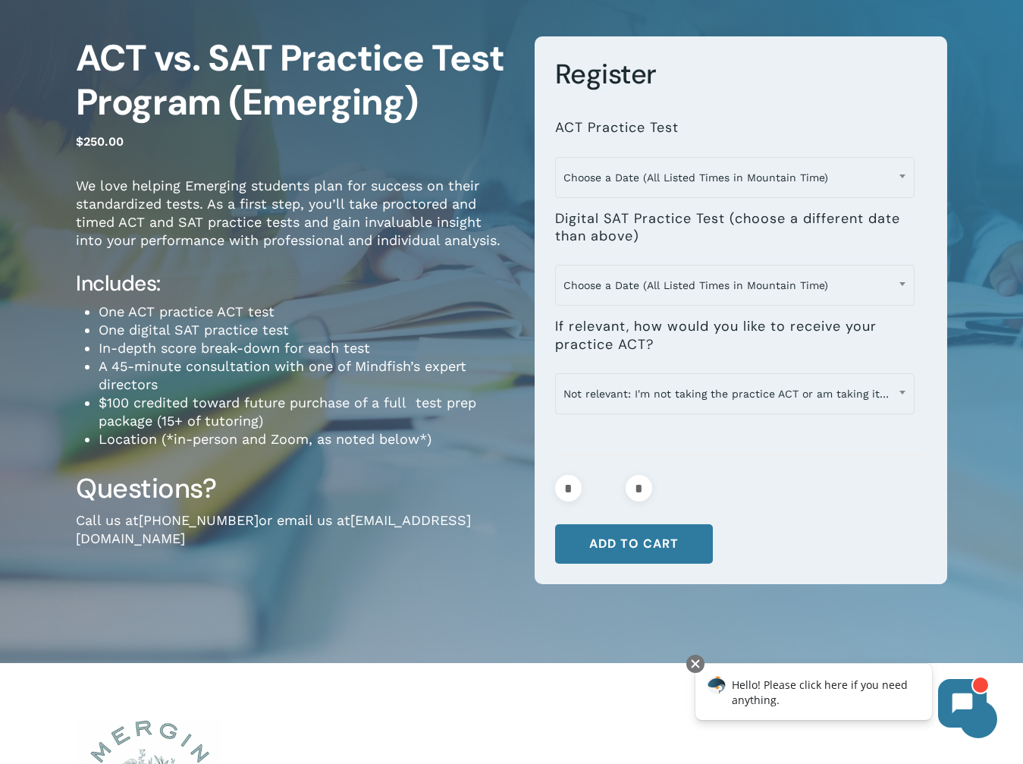
click at [928, 280] on form "**********" at bounding box center [741, 310] width 413 height 548
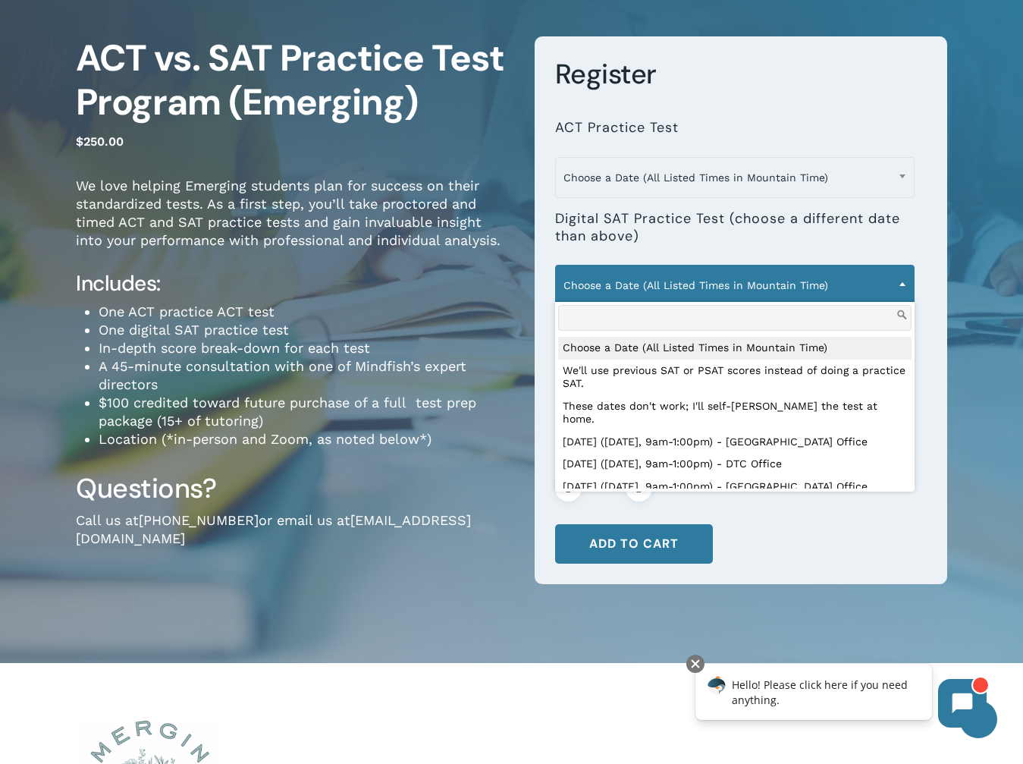
click at [722, 287] on span "Choose a Date (All Listed Times in Mountain Time)" at bounding box center [735, 285] width 358 height 32
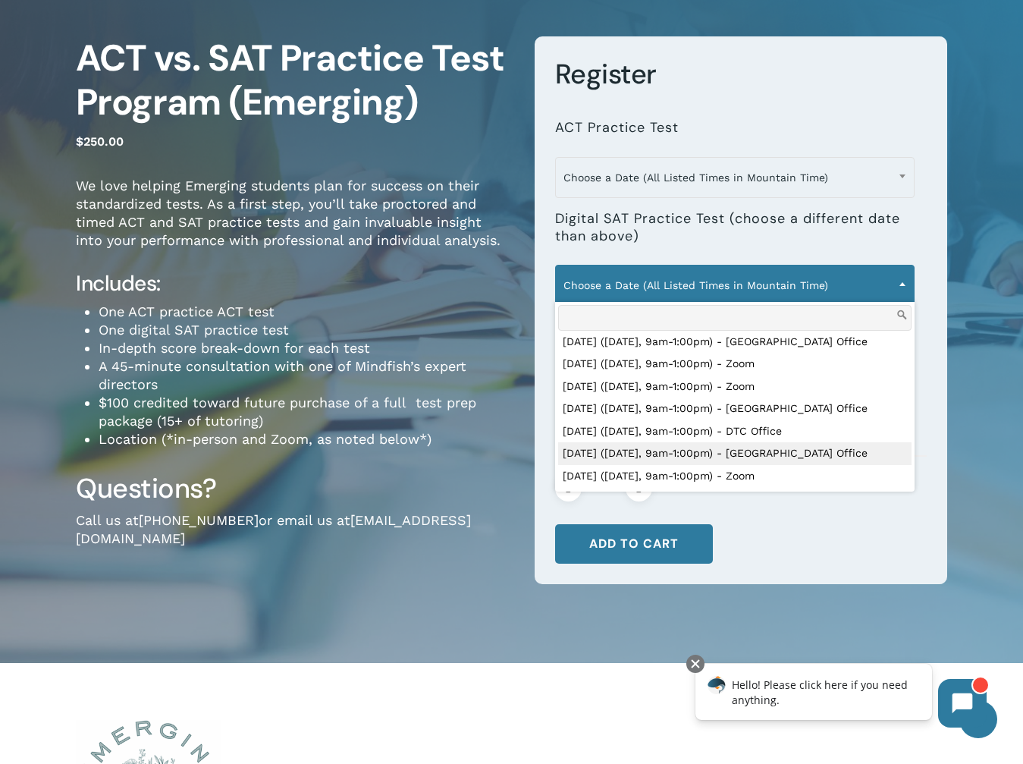
scroll to position [239, 0]
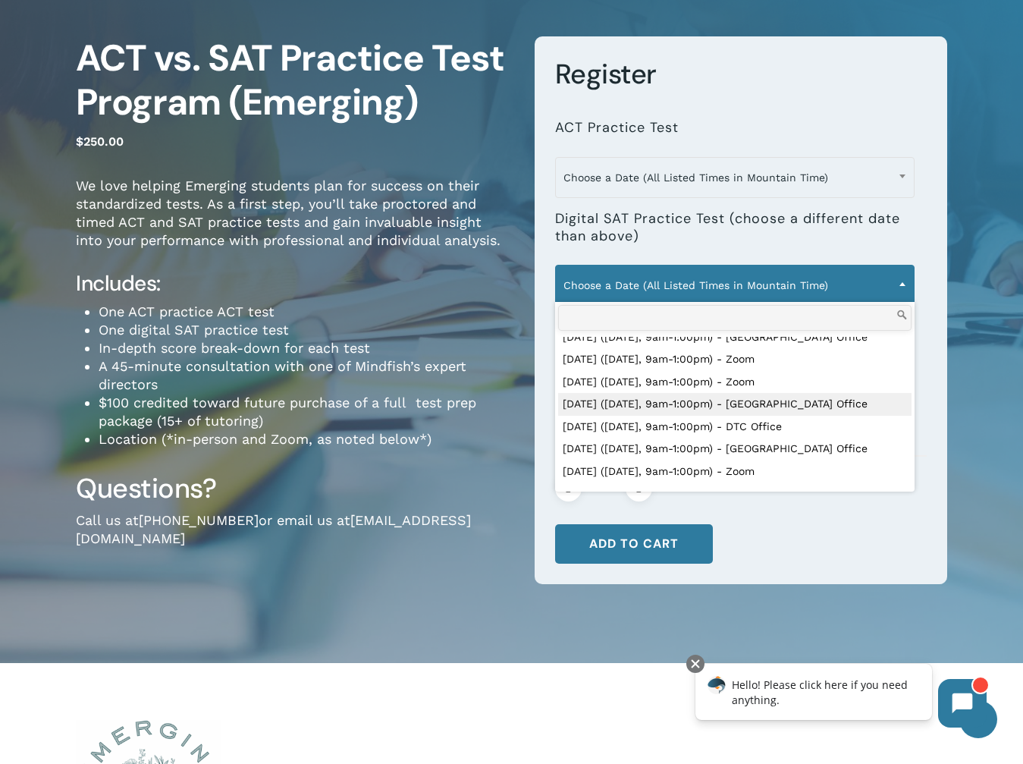
click at [925, 366] on li "**********" at bounding box center [741, 357] width 372 height 108
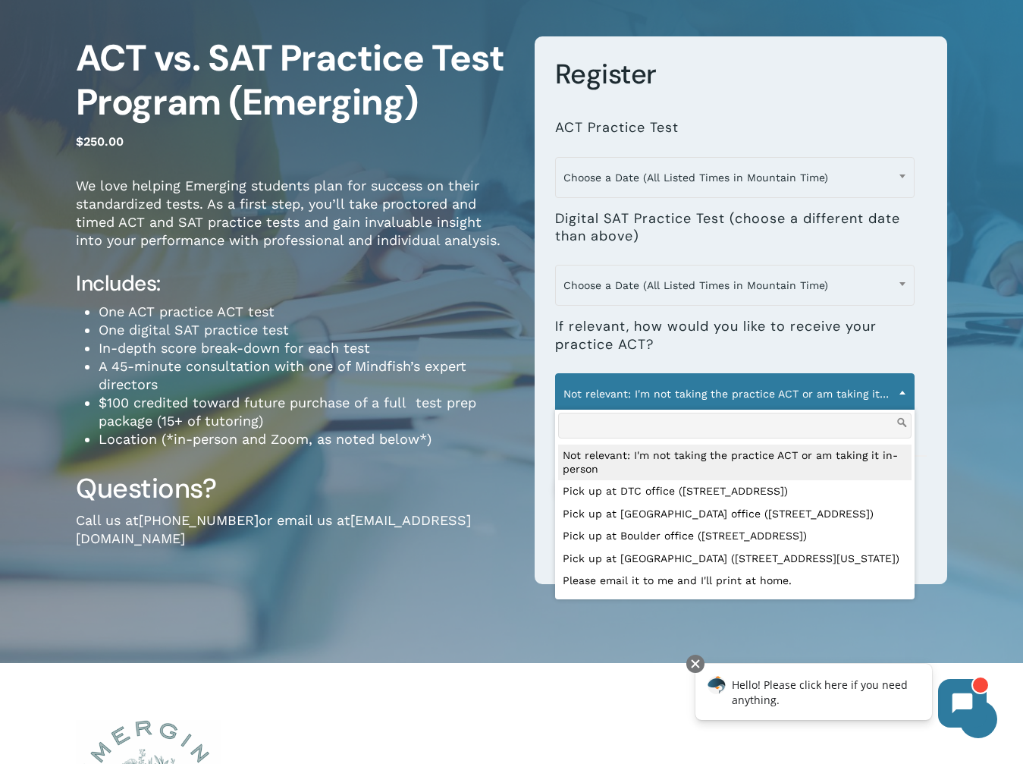
click at [730, 389] on span "Not relevant: I'm not taking the practice ACT or am taking it in-person" at bounding box center [735, 394] width 358 height 32
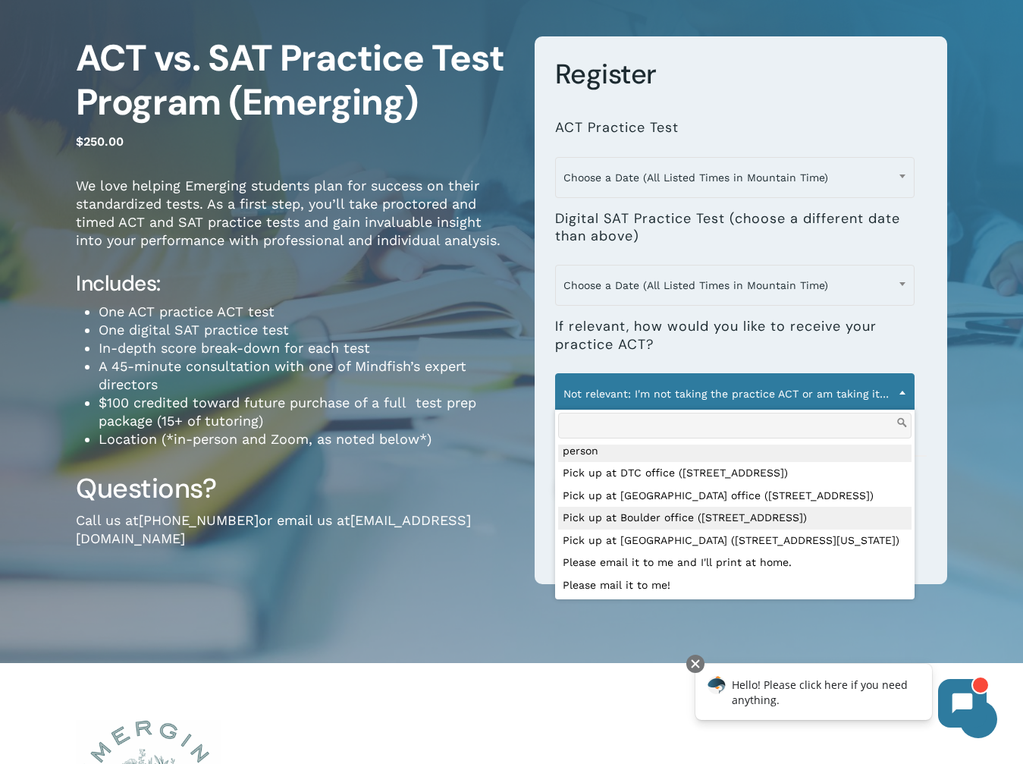
scroll to position [17, 0]
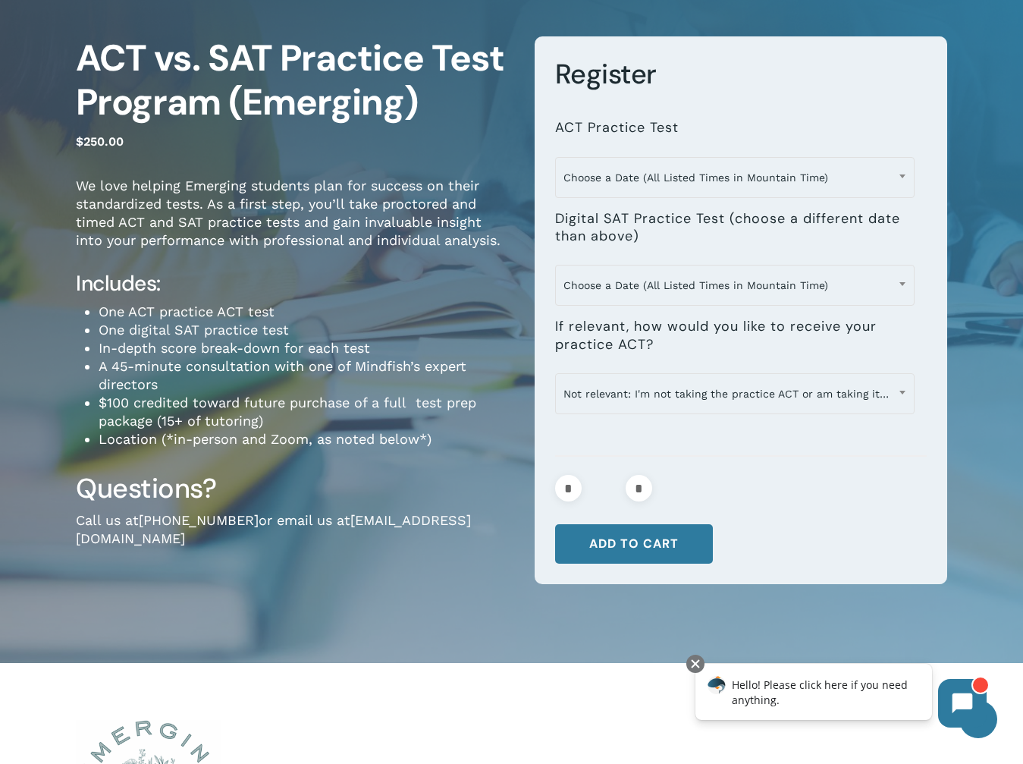
click at [929, 495] on form "**********" at bounding box center [741, 310] width 413 height 548
click at [218, 388] on li "A 45-minute consultation with one of Mindfish’s expert directors" at bounding box center [305, 375] width 413 height 36
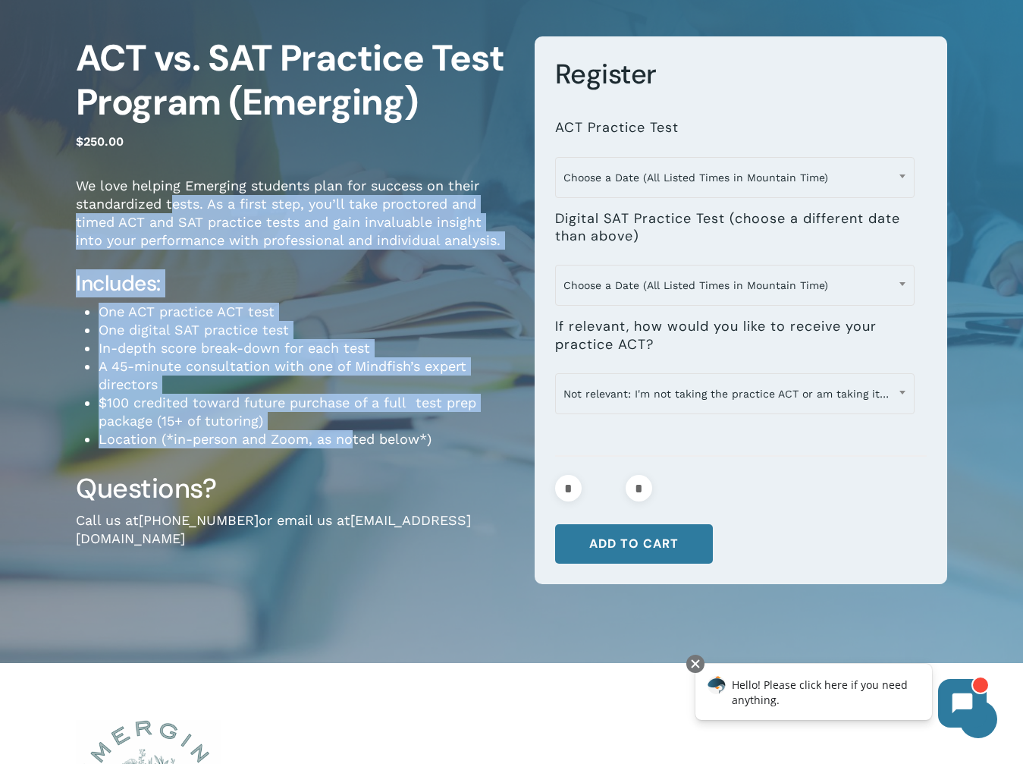
drag, startPoint x: 352, startPoint y: 442, endPoint x: 174, endPoint y: 196, distance: 303.6
click at [174, 196] on div "We love helping Emerging students plan for success on their standardized tests.…" at bounding box center [294, 313] width 436 height 272
click at [174, 196] on p "We love helping Emerging students plan for success on their standardized tests.…" at bounding box center [294, 223] width 436 height 93
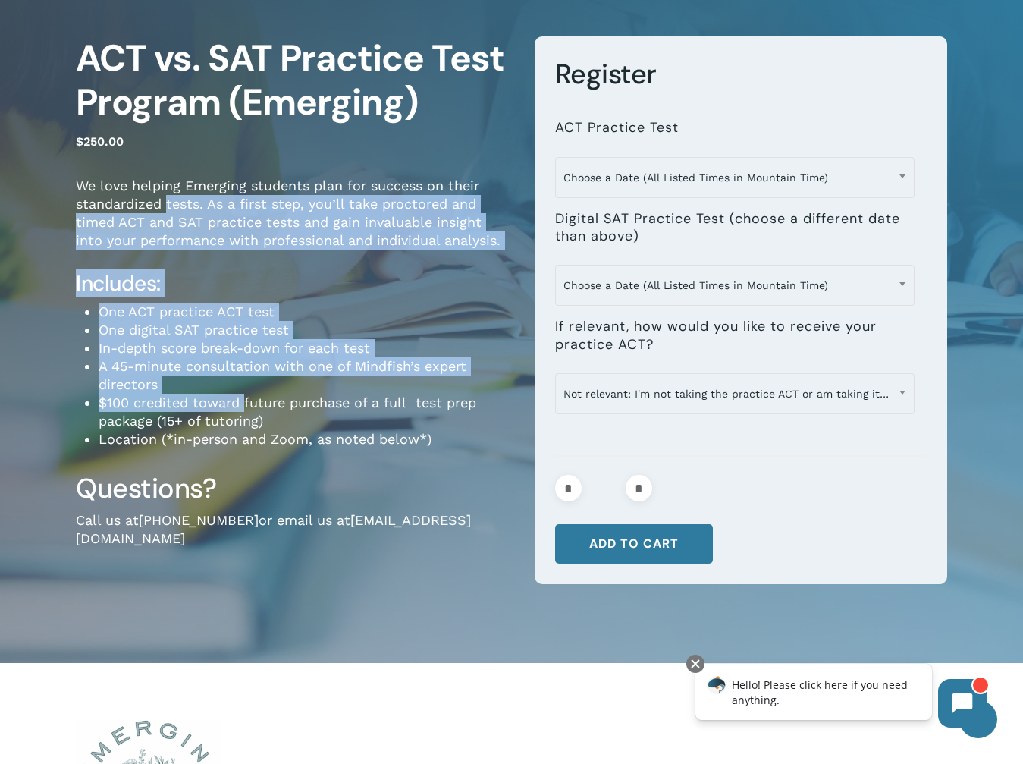
drag, startPoint x: 174, startPoint y: 196, endPoint x: 237, endPoint y: 404, distance: 217.2
click at [237, 404] on div "We love helping Emerging students plan for success on their standardized tests.…" at bounding box center [294, 313] width 436 height 272
click at [237, 404] on li "$100 credited toward future purchase of a full test prep package (15+ of tutori…" at bounding box center [305, 412] width 413 height 36
drag, startPoint x: 246, startPoint y: 406, endPoint x: 174, endPoint y: 195, distance: 222.9
click at [174, 195] on div "We love helping Emerging students plan for success on their standardized tests.…" at bounding box center [294, 313] width 436 height 272
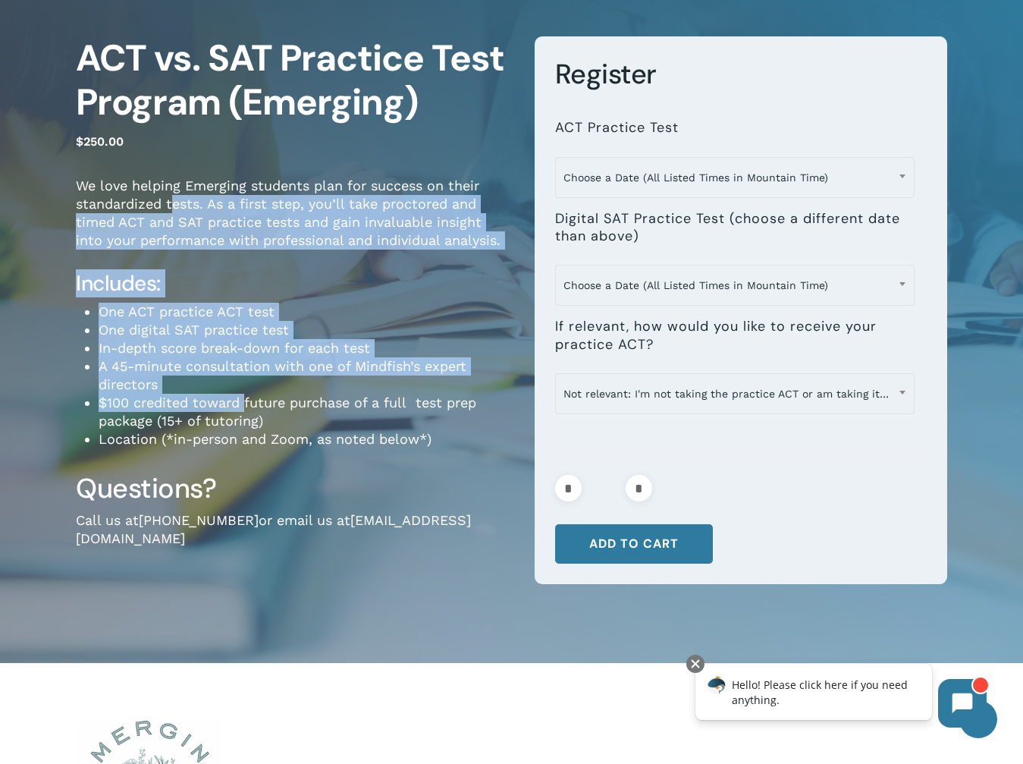
click at [174, 195] on p "We love helping Emerging students plan for success on their standardized tests.…" at bounding box center [294, 223] width 436 height 93
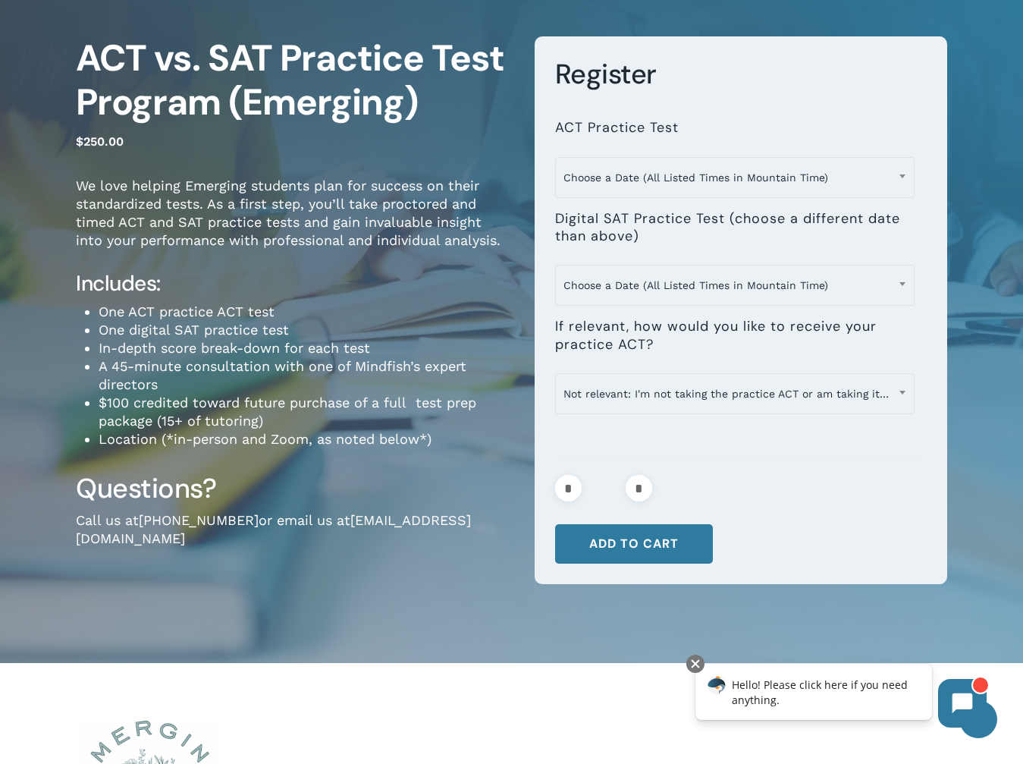
click at [209, 429] on li "$100 credited toward future purchase of a full test prep package (15+ of tutori…" at bounding box center [305, 412] width 413 height 36
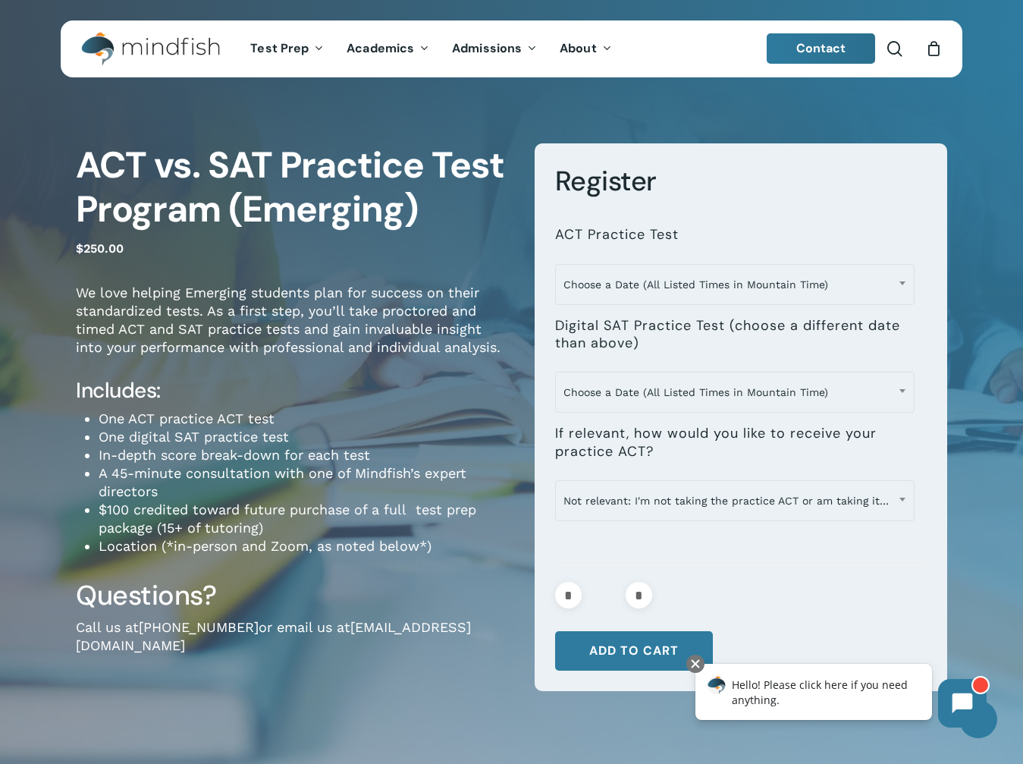
scroll to position [-2, 0]
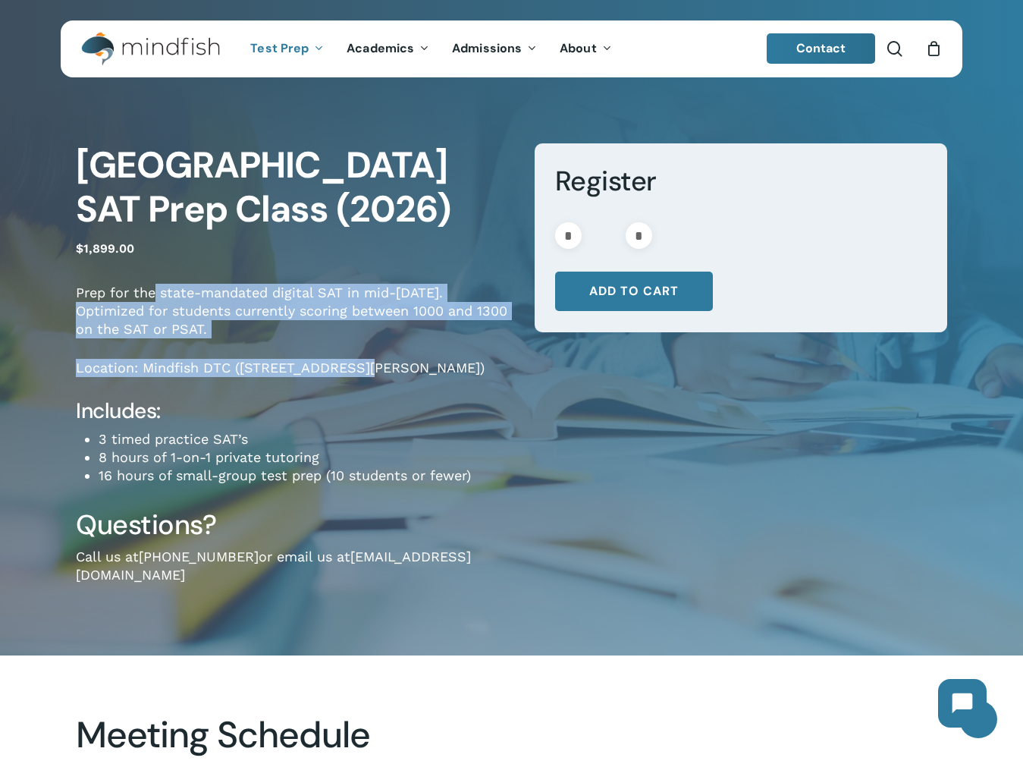
drag, startPoint x: 153, startPoint y: 295, endPoint x: 357, endPoint y: 367, distance: 215.7
click at [357, 367] on div "Prep for the state-mandated digital SAT in mid-April, 2026. Optimized for stude…" at bounding box center [294, 384] width 436 height 201
click at [357, 367] on p "Location: Mindfish DTC (7950 E. Prentice Ave. #100)" at bounding box center [294, 378] width 436 height 39
drag, startPoint x: 357, startPoint y: 367, endPoint x: 175, endPoint y: 299, distance: 193.7
click at [175, 299] on div "Prep for the state-mandated digital SAT in mid-April, 2026. Optimized for stude…" at bounding box center [294, 384] width 436 height 201
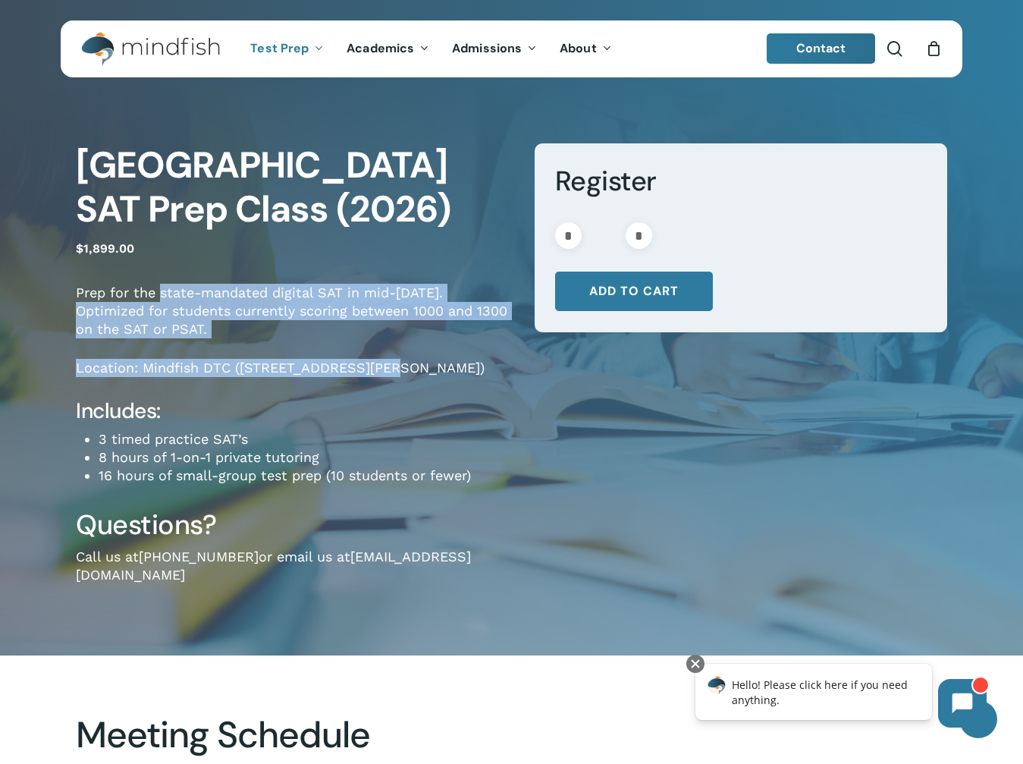
click at [175, 299] on p "Prep for the state-mandated digital SAT in mid-April, 2026. Optimized for stude…" at bounding box center [294, 321] width 436 height 75
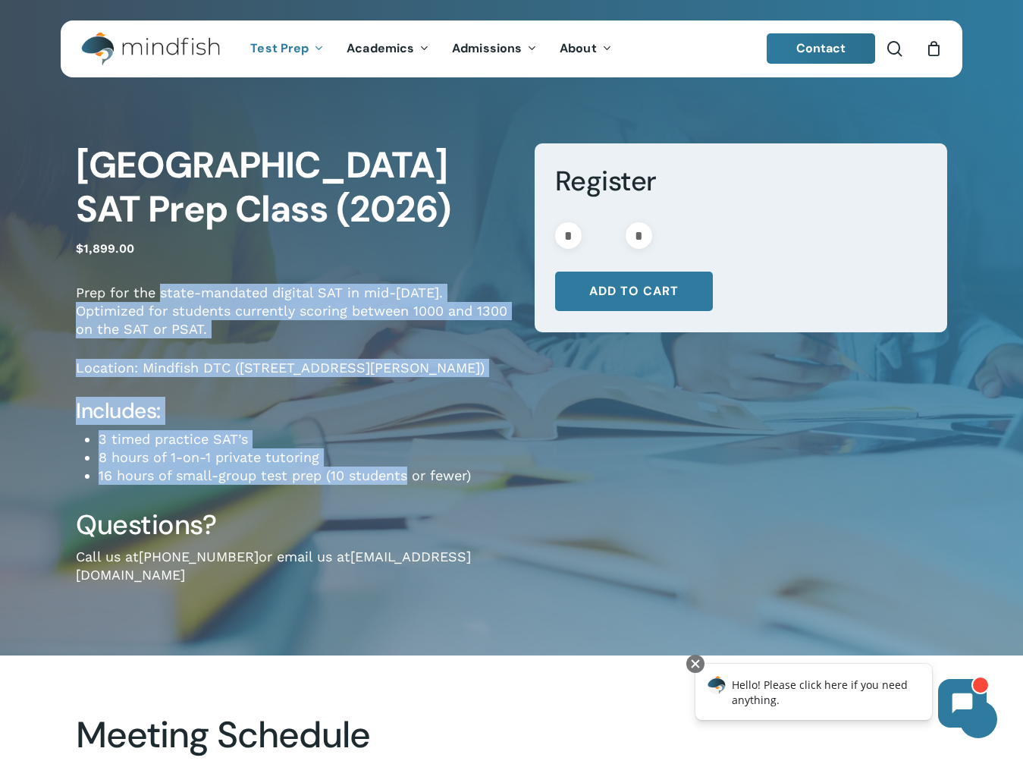
drag, startPoint x: 175, startPoint y: 299, endPoint x: 379, endPoint y: 476, distance: 269.9
click at [379, 476] on div "Prep for the state-mandated digital SAT in mid-April, 2026. Optimized for stude…" at bounding box center [294, 384] width 436 height 201
click at [379, 476] on li "16 hours of small-group test prep (10 students or fewer)" at bounding box center [305, 476] width 413 height 18
drag, startPoint x: 353, startPoint y: 478, endPoint x: 164, endPoint y: 291, distance: 265.5
click at [164, 291] on div "Prep for the state-mandated digital SAT in mid-April, 2026. Optimized for stude…" at bounding box center [294, 384] width 436 height 201
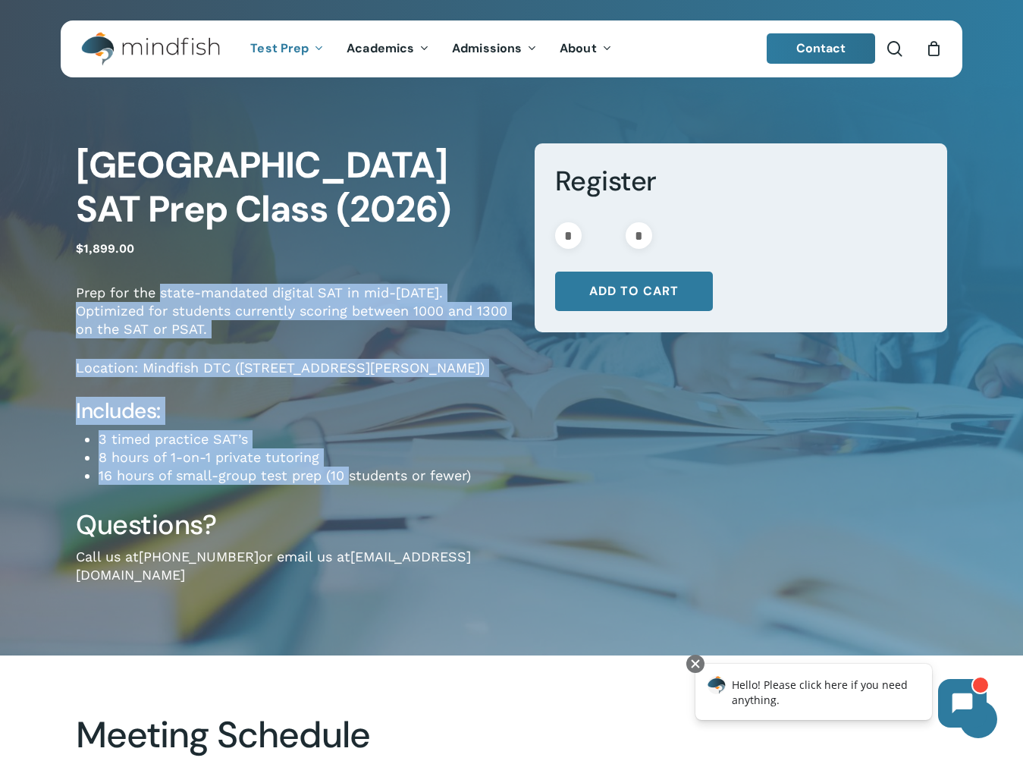
click at [164, 291] on p "Prep for the state-mandated digital SAT in mid-April, 2026. Optimized for stude…" at bounding box center [294, 321] width 436 height 75
drag, startPoint x: 164, startPoint y: 291, endPoint x: 329, endPoint y: 477, distance: 248.8
click at [329, 477] on div "Prep for the state-mandated digital SAT in mid-April, 2026. Optimized for stude…" at bounding box center [294, 384] width 436 height 201
click at [329, 477] on li "16 hours of small-group test prep (10 students or fewer)" at bounding box center [305, 476] width 413 height 18
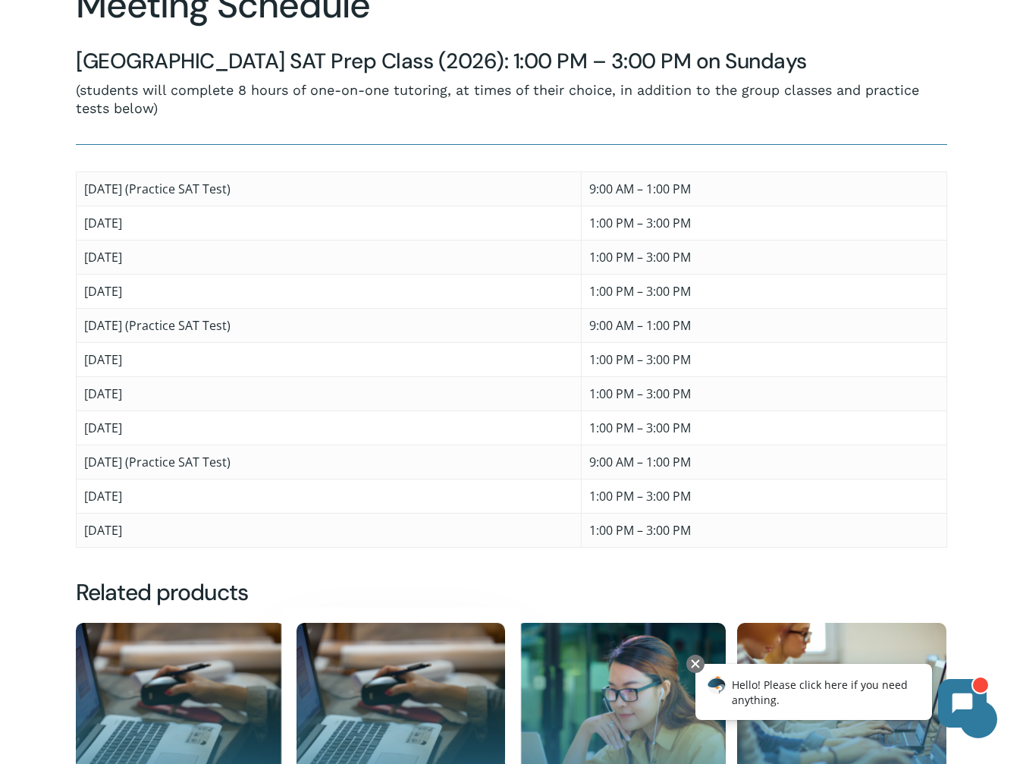
scroll to position [681, 0]
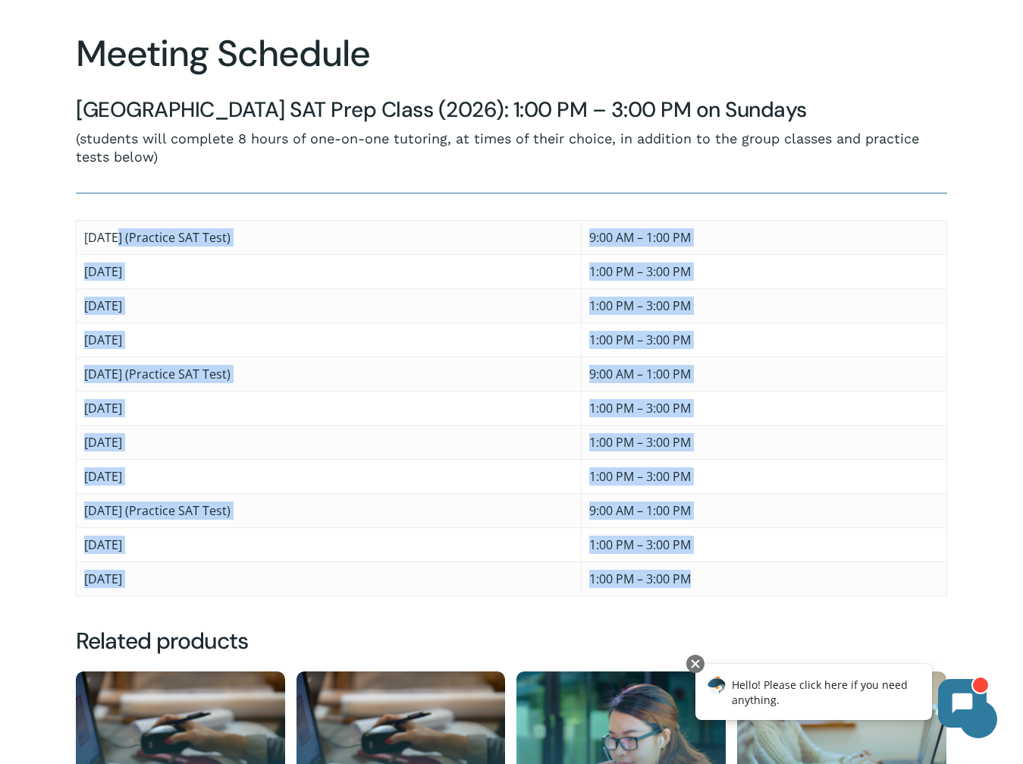
drag, startPoint x: 117, startPoint y: 215, endPoint x: 799, endPoint y: 558, distance: 763.0
click at [799, 558] on tbody "Saturday, January 31 (Practice SAT Test) 9:00 AM – 1:00 PM Sunday, February 1 1…" at bounding box center [512, 407] width 871 height 375
click at [799, 561] on td "1:00 PM – 3:00 PM" at bounding box center [764, 578] width 366 height 34
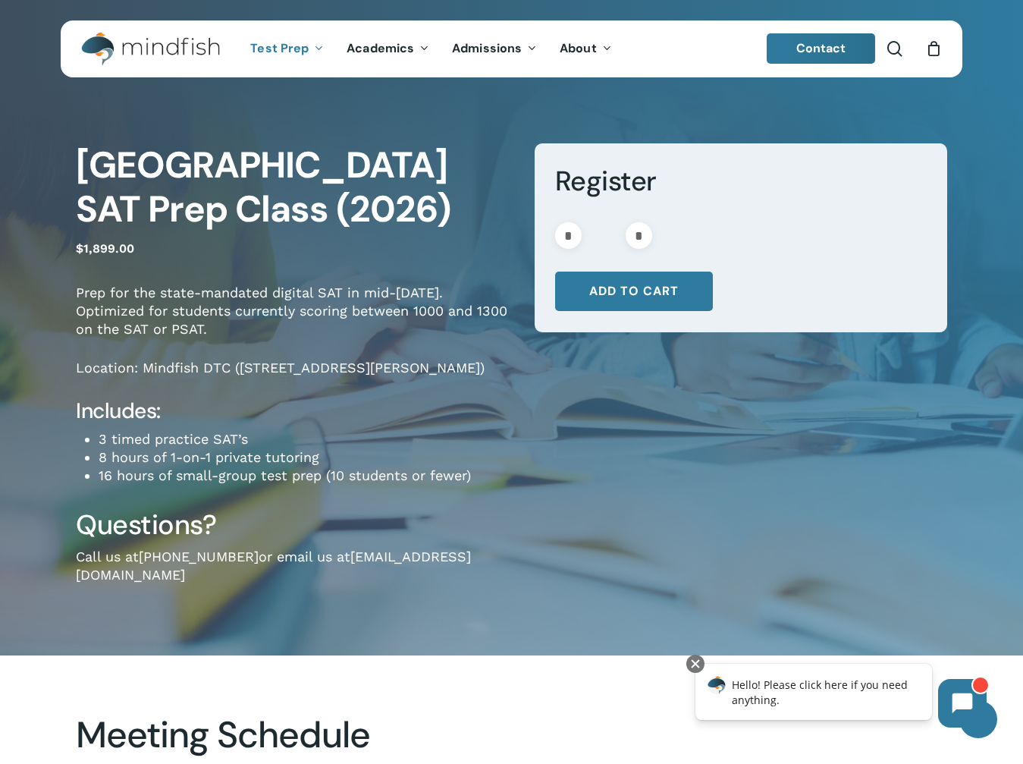
scroll to position [0, 0]
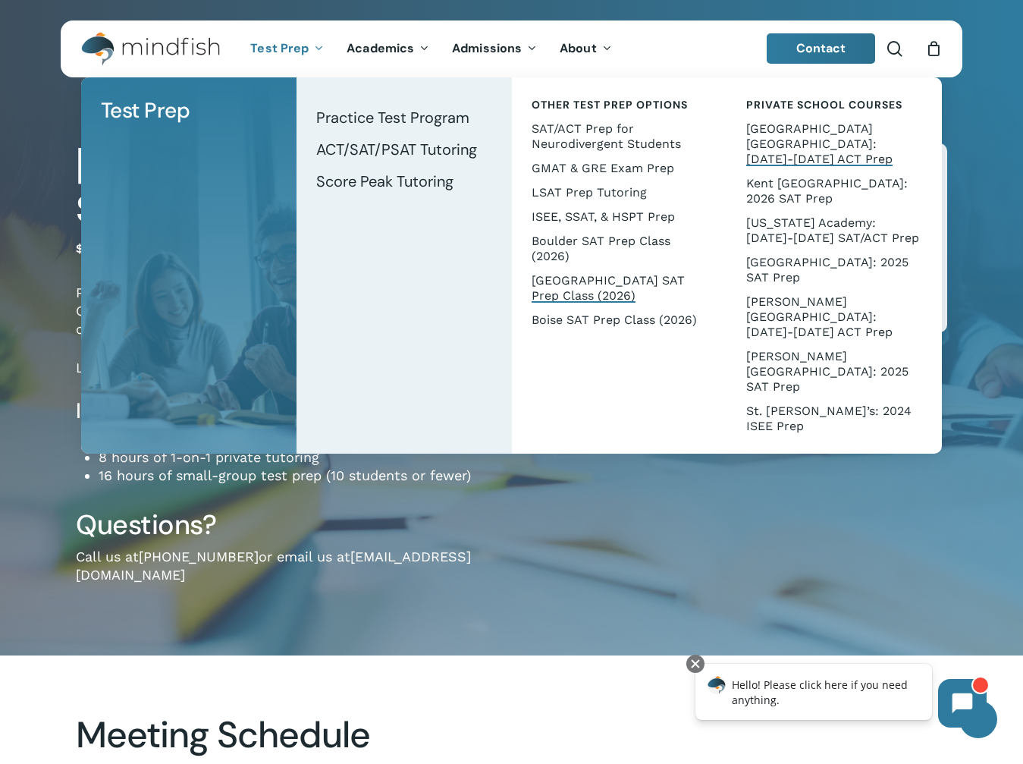
click at [799, 128] on span "[GEOGRAPHIC_DATA] [GEOGRAPHIC_DATA]: [DATE]-[DATE] ACT Prep" at bounding box center [819, 143] width 146 height 45
click at [404, 115] on span "Practice Test Program" at bounding box center [392, 118] width 153 height 20
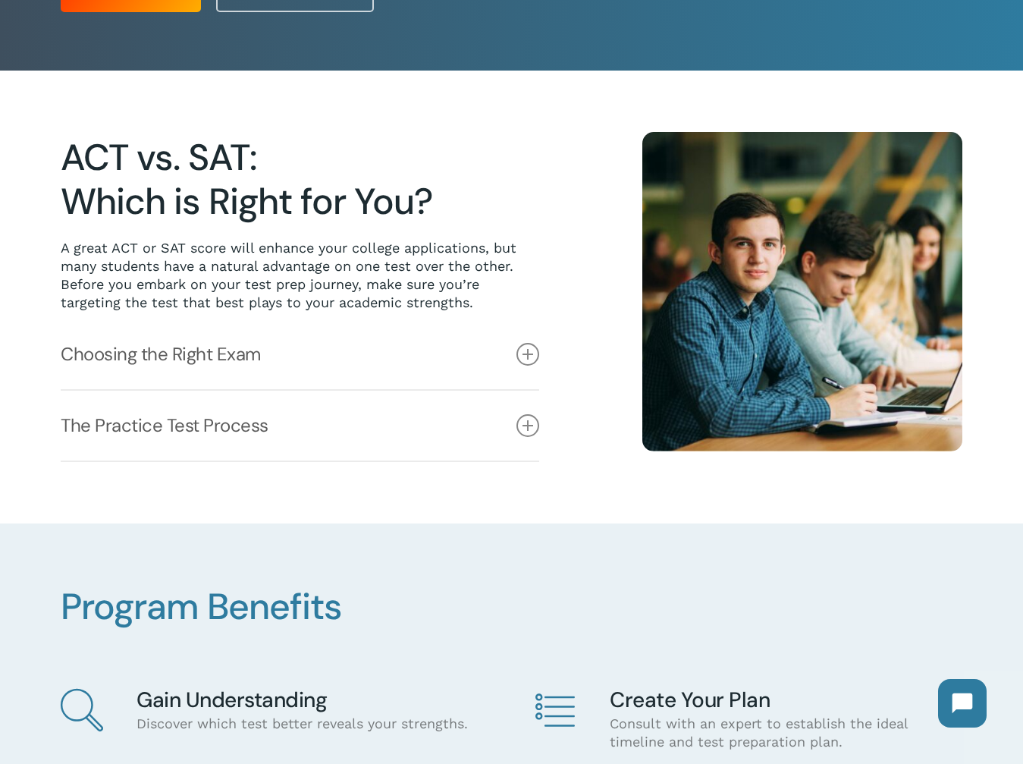
scroll to position [316, 0]
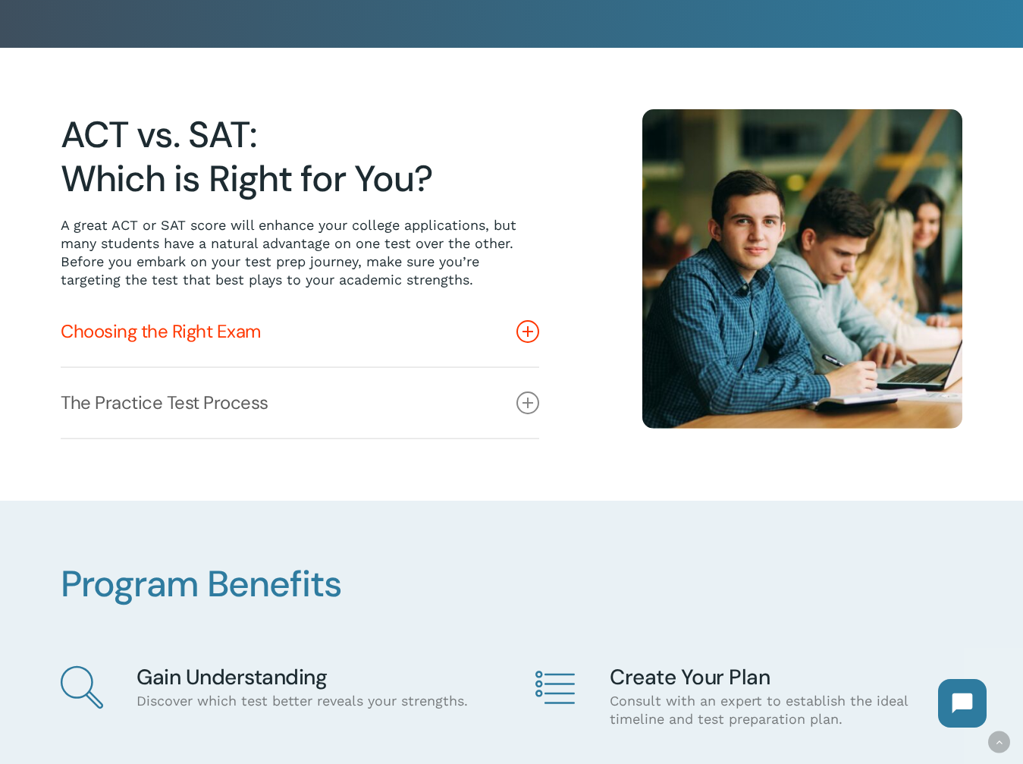
click at [526, 333] on icon at bounding box center [528, 331] width 23 height 23
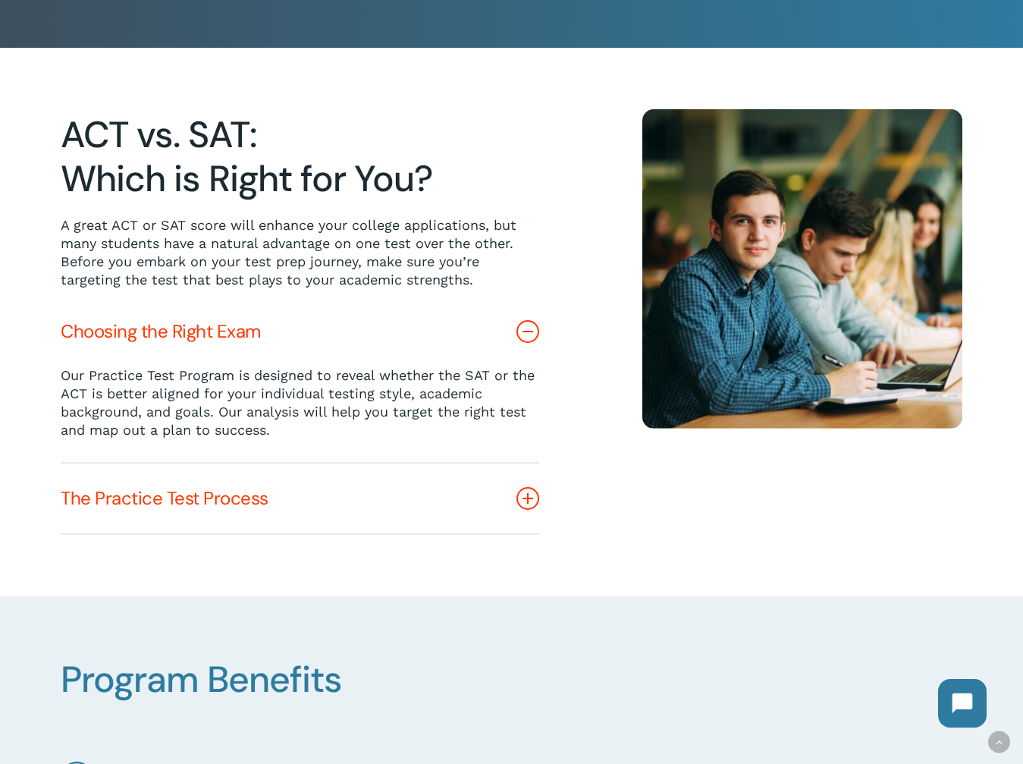
click at [524, 491] on icon at bounding box center [528, 498] width 23 height 23
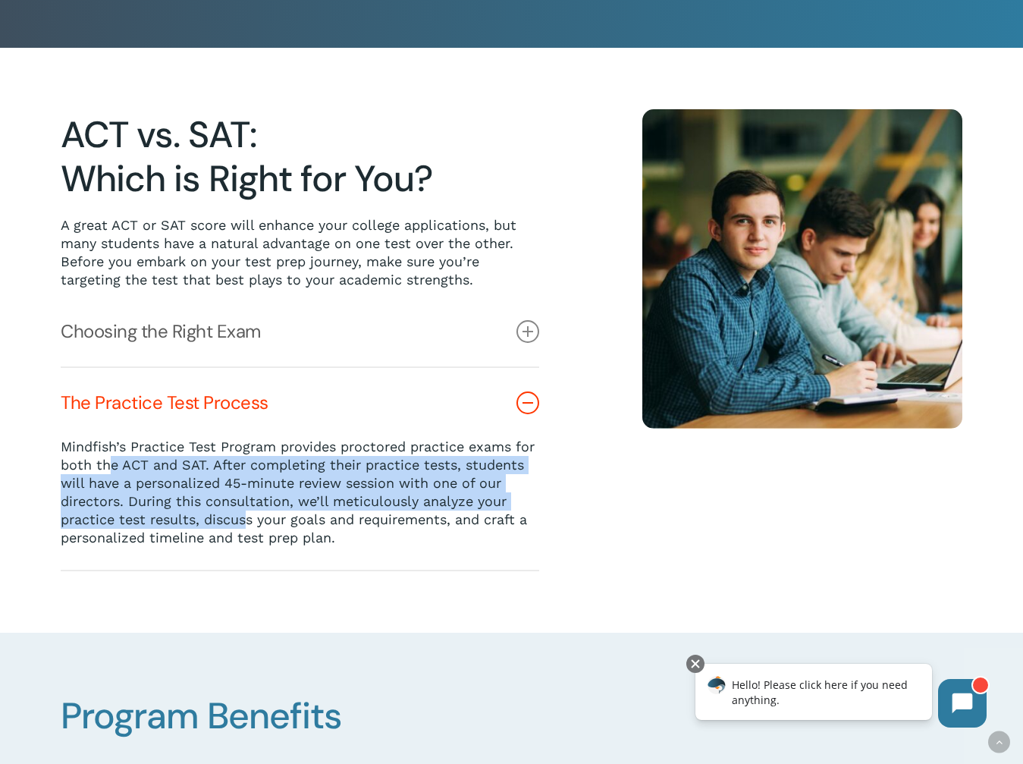
drag, startPoint x: 250, startPoint y: 526, endPoint x: 108, endPoint y: 466, distance: 154.0
click at [108, 466] on p "Mindfish’s Practice Test Program provides proctored practice exams for both the…" at bounding box center [300, 492] width 479 height 109
drag, startPoint x: 108, startPoint y: 466, endPoint x: 281, endPoint y: 523, distance: 182.3
click at [281, 523] on p "Mindfish’s Practice Test Program provides proctored practice exams for both the…" at bounding box center [300, 492] width 479 height 109
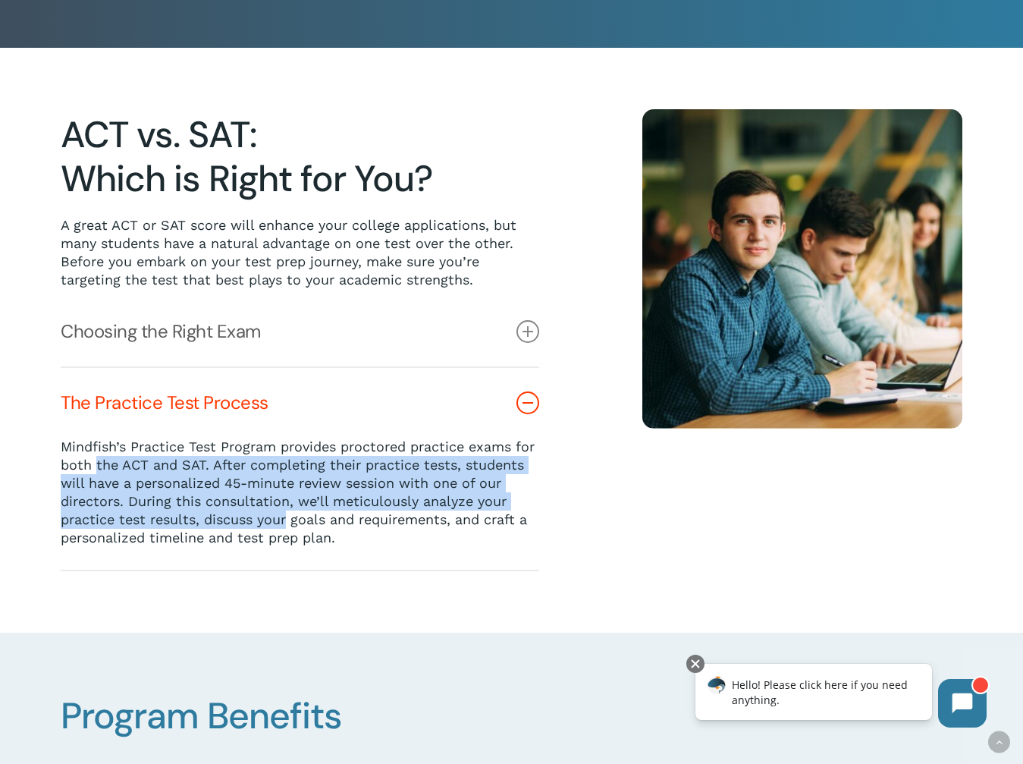
click at [281, 523] on p "Mindfish’s Practice Test Program provides proctored practice exams for both the…" at bounding box center [300, 492] width 479 height 109
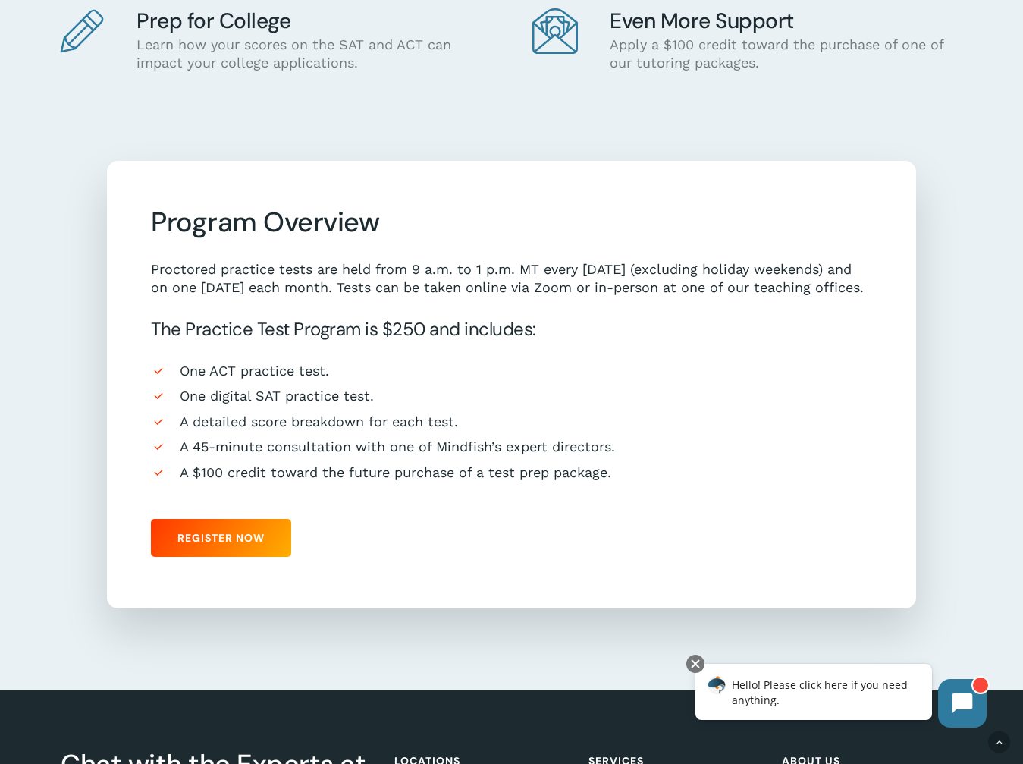
scroll to position [1216, 0]
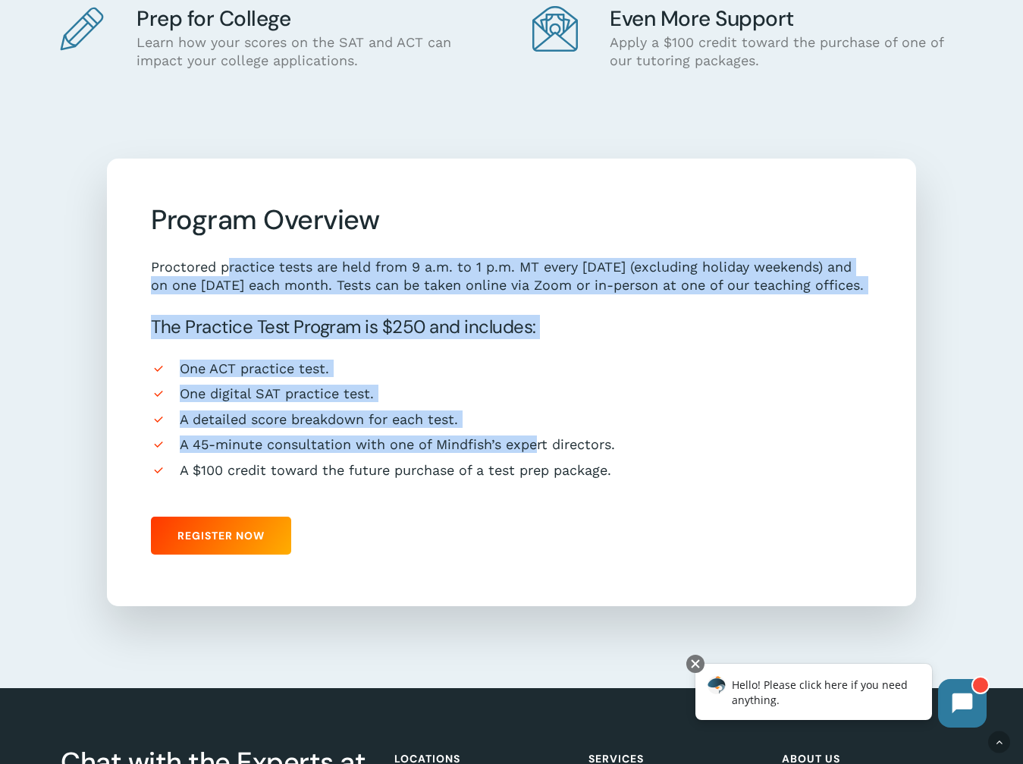
drag, startPoint x: 536, startPoint y: 466, endPoint x: 231, endPoint y: 263, distance: 365.4
click at [231, 263] on div "Program Overview Proctored practice tests are held from 9 a.m. to 1 p.m. MT eve…" at bounding box center [511, 383] width 721 height 360
click at [231, 263] on p "Proctored practice tests are held from 9 a.m. to 1 p.m. MT every Saturday (excl…" at bounding box center [511, 276] width 721 height 36
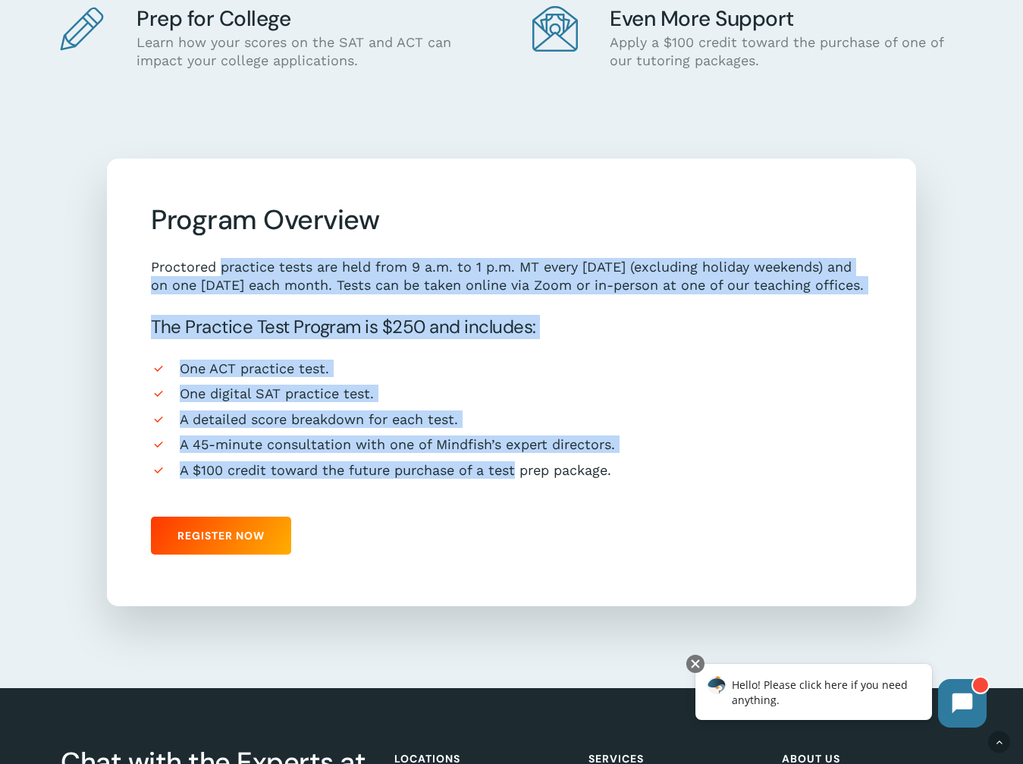
drag, startPoint x: 231, startPoint y: 263, endPoint x: 491, endPoint y: 489, distance: 343.6
click at [491, 489] on div "Program Overview Proctored practice tests are held from 9 a.m. to 1 p.m. MT eve…" at bounding box center [511, 383] width 721 height 360
click at [491, 479] on li "A $100 credit toward the future purchase of a test prep package." at bounding box center [511, 469] width 721 height 17
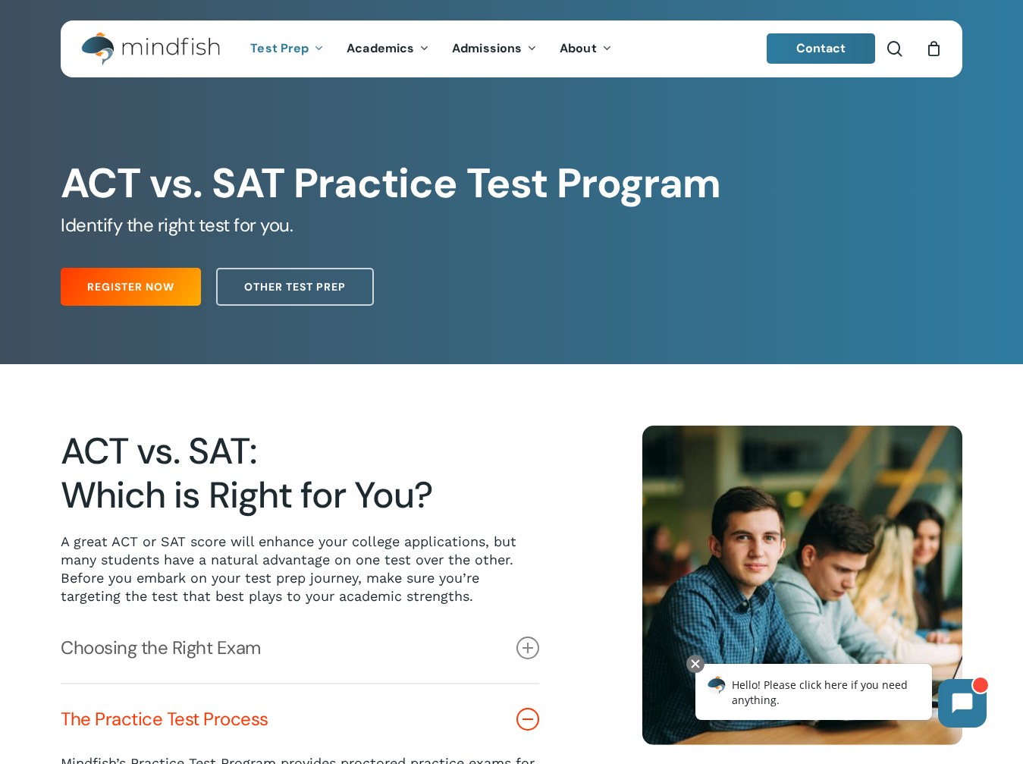
scroll to position [0, 0]
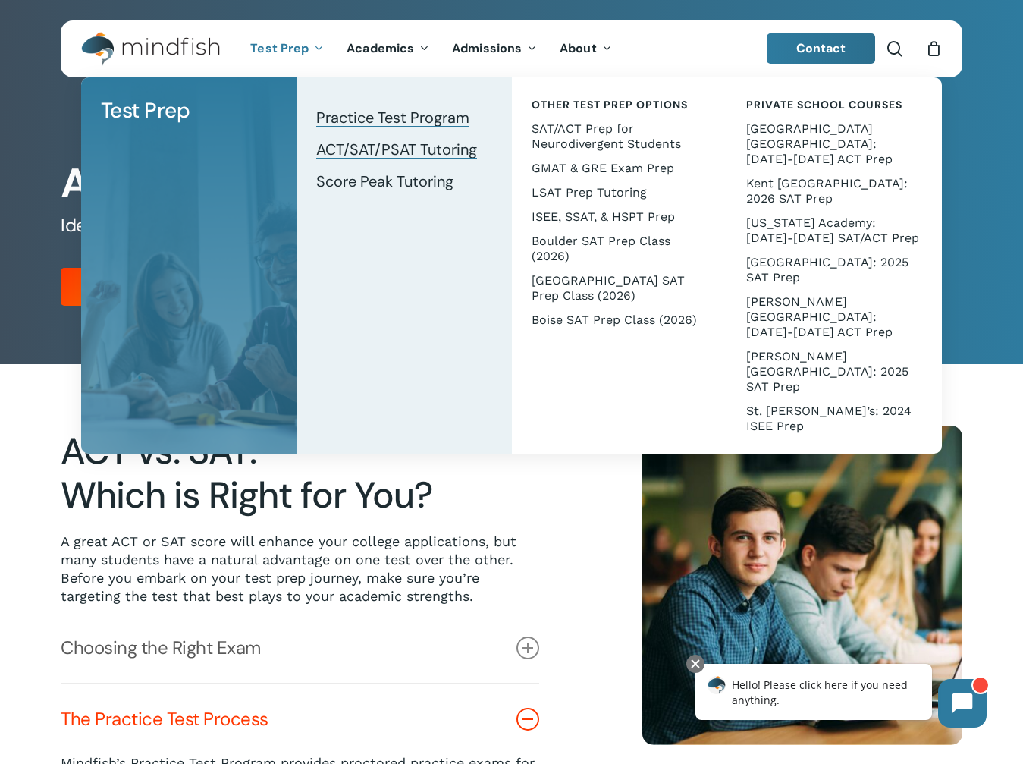
click at [343, 152] on span "ACT/SAT/PSAT Tutoring" at bounding box center [396, 150] width 161 height 20
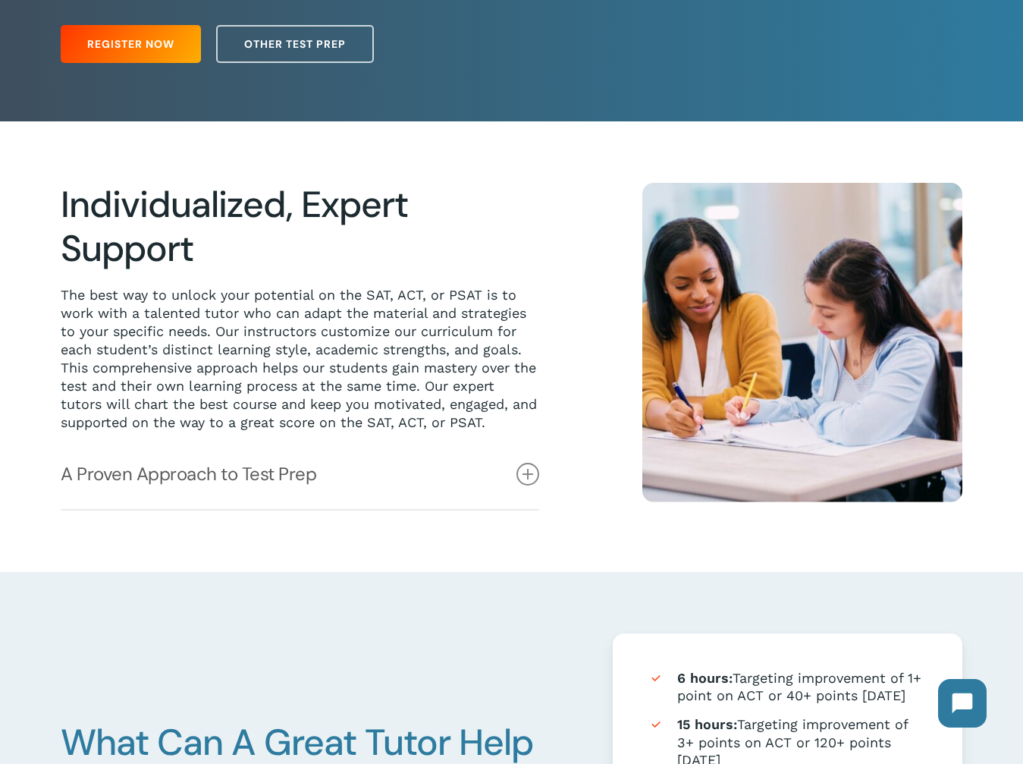
scroll to position [251, 0]
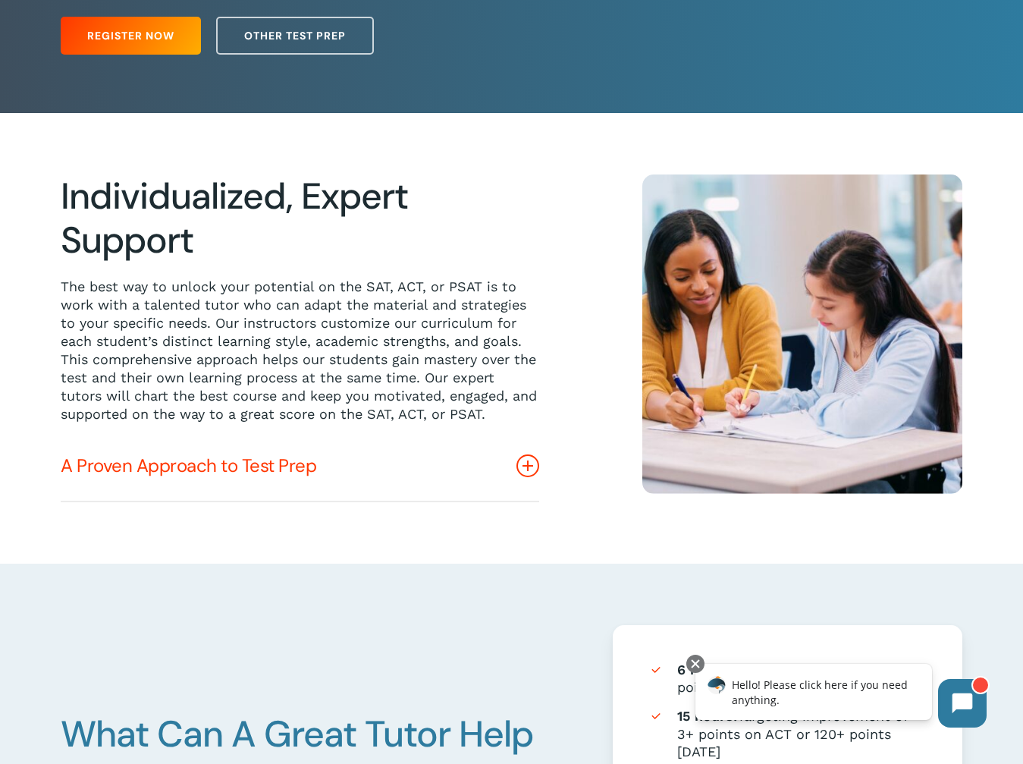
click at [534, 460] on icon at bounding box center [528, 465] width 23 height 23
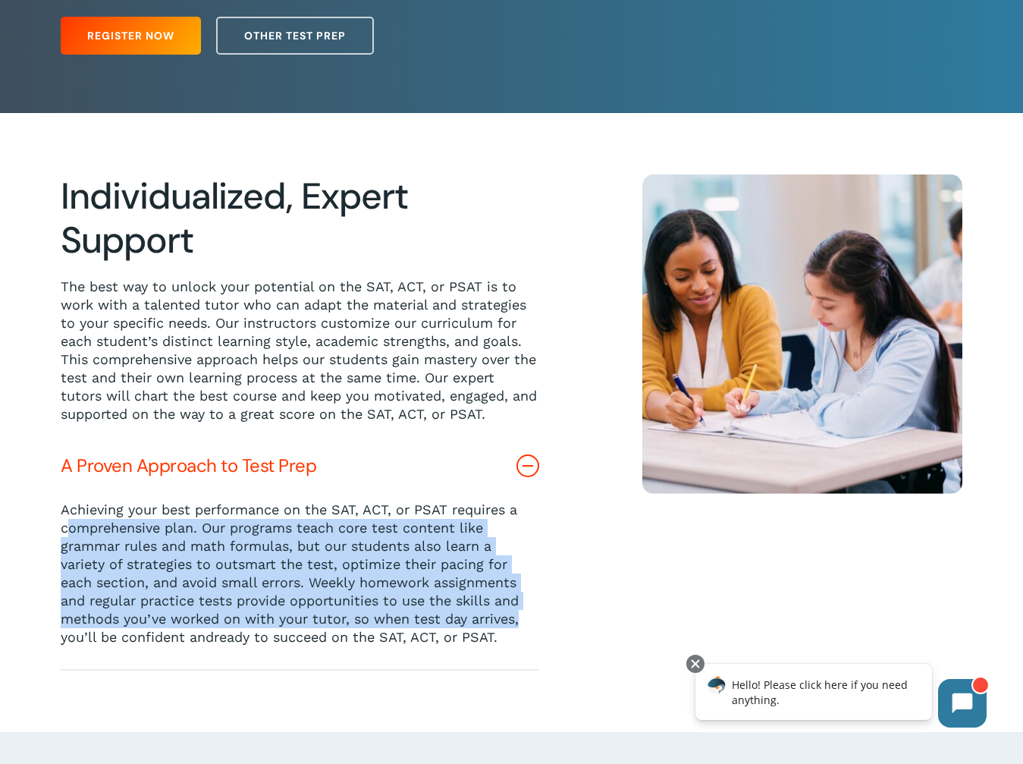
drag, startPoint x: 531, startPoint y: 624, endPoint x: 68, endPoint y: 531, distance: 472.0
click at [68, 531] on p "Achieving your best performance on the SAT, ACT, or PSAT requires a comprehensi…" at bounding box center [300, 574] width 479 height 146
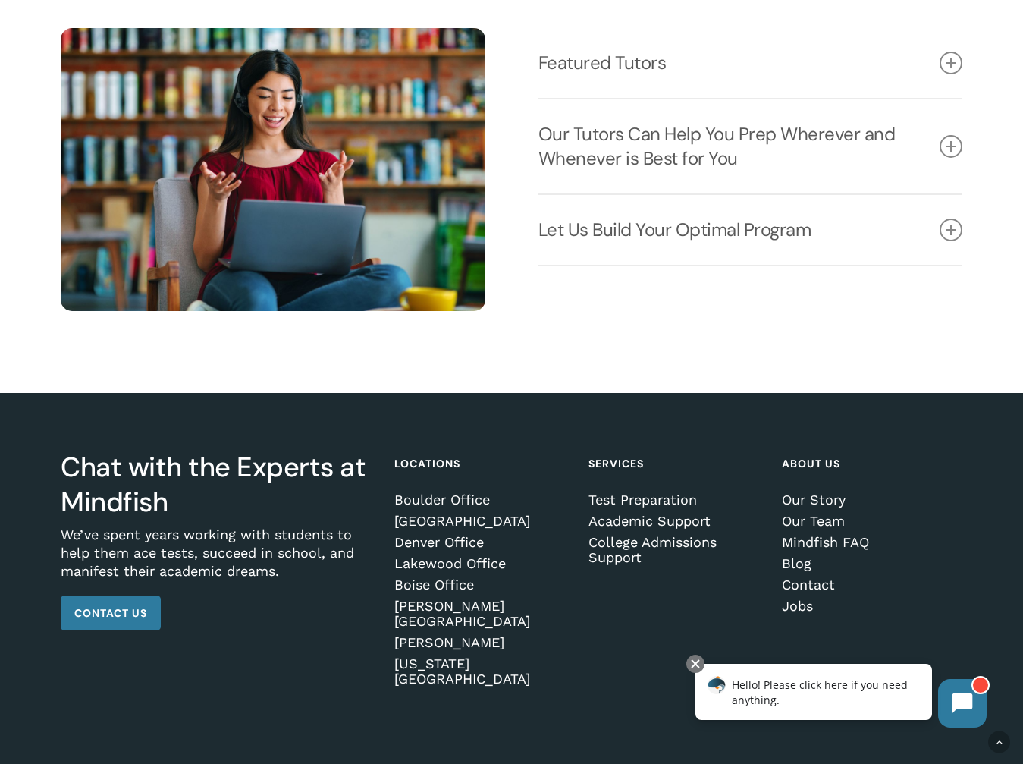
scroll to position [2098, 0]
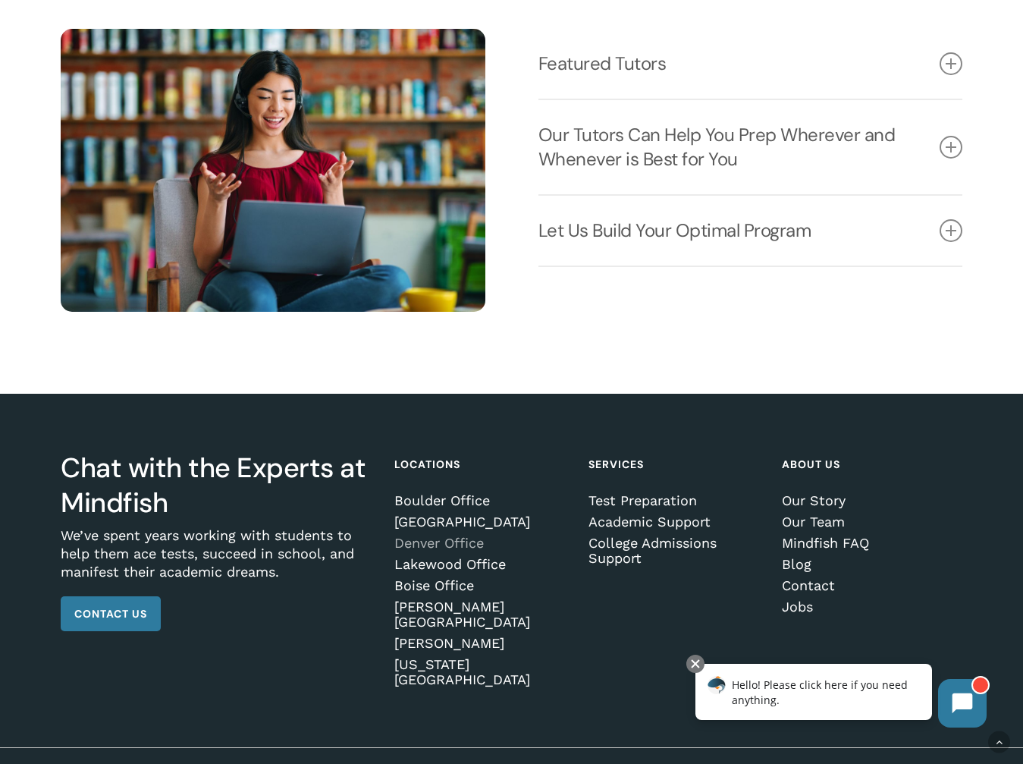
click at [448, 542] on link "Denver Office" at bounding box center [482, 543] width 176 height 15
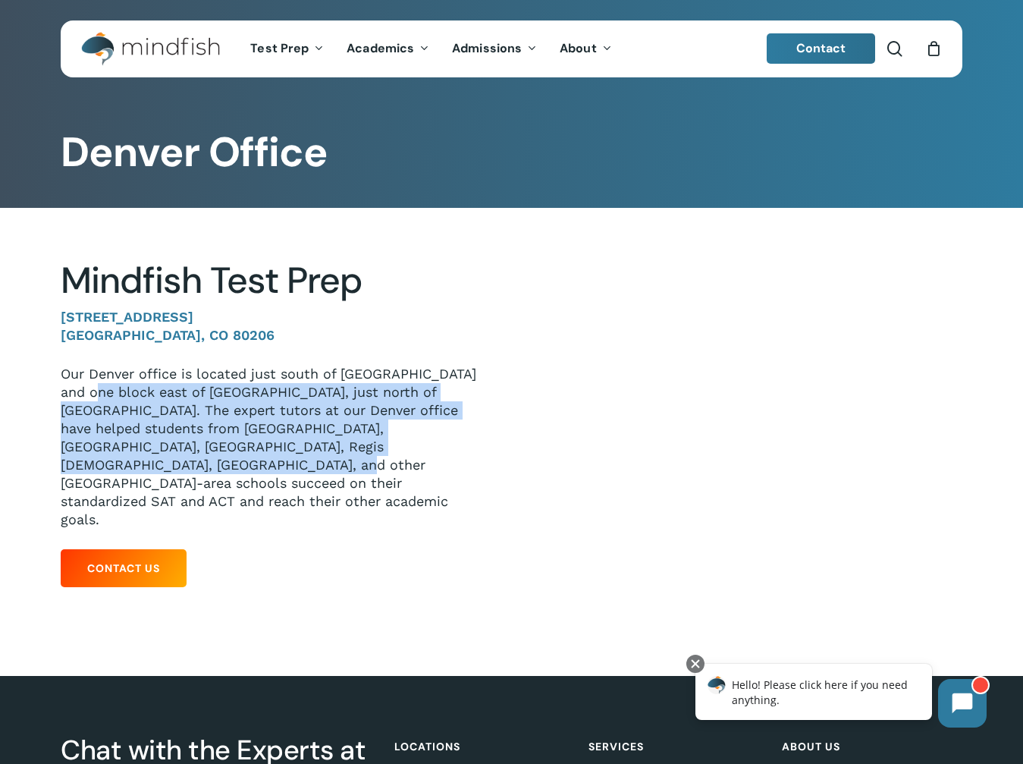
drag, startPoint x: 449, startPoint y: 447, endPoint x: 94, endPoint y: 391, distance: 359.4
click at [94, 391] on p "Our Denver office is located just south of [GEOGRAPHIC_DATA] and one block east…" at bounding box center [275, 447] width 428 height 164
drag, startPoint x: 94, startPoint y: 391, endPoint x: 429, endPoint y: 448, distance: 340.1
click at [429, 448] on p "Our Denver office is located just south of [GEOGRAPHIC_DATA] and one block east…" at bounding box center [275, 447] width 428 height 164
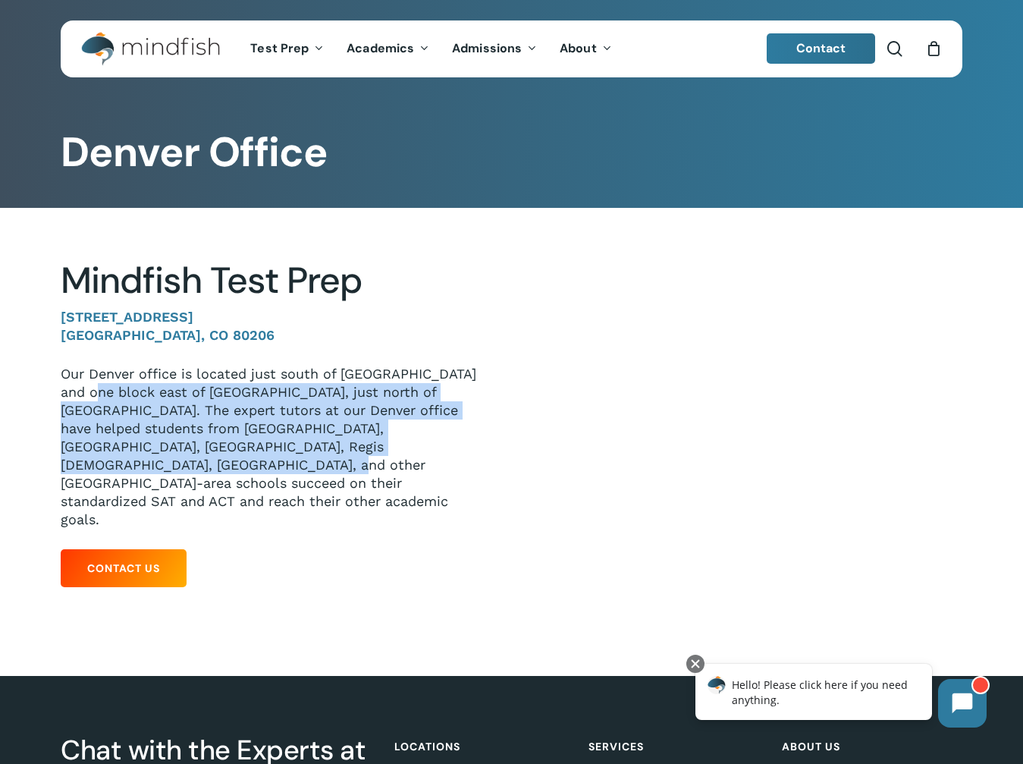
click at [429, 448] on p "Our Denver office is located just south of [GEOGRAPHIC_DATA] and one block east…" at bounding box center [275, 447] width 428 height 164
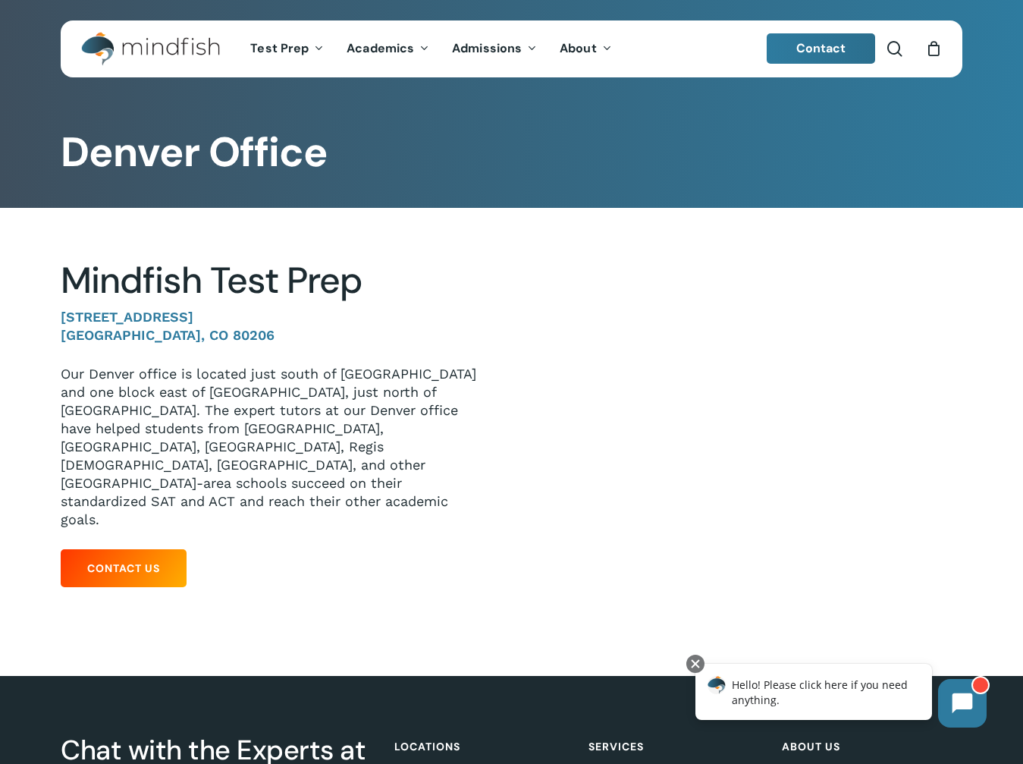
click at [429, 448] on p "Our Denver office is located just south of [GEOGRAPHIC_DATA] and one block east…" at bounding box center [275, 447] width 428 height 164
click at [145, 549] on link "Contact Us" at bounding box center [124, 568] width 126 height 38
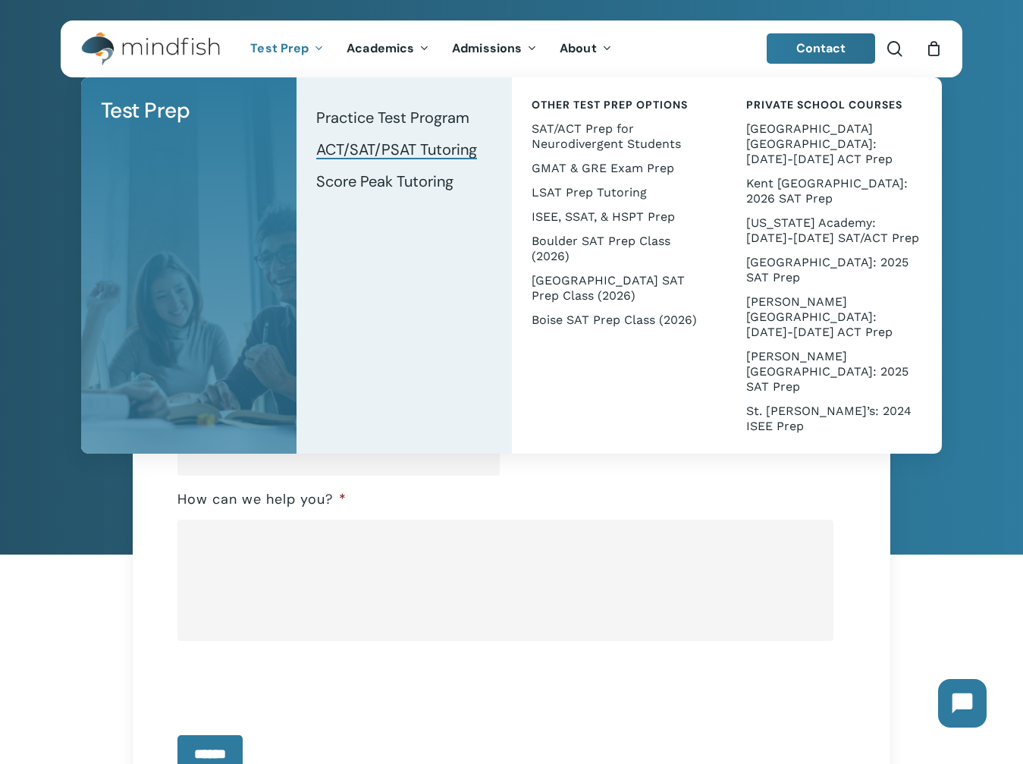
click at [385, 145] on span "ACT/SAT/PSAT Tutoring" at bounding box center [396, 150] width 161 height 20
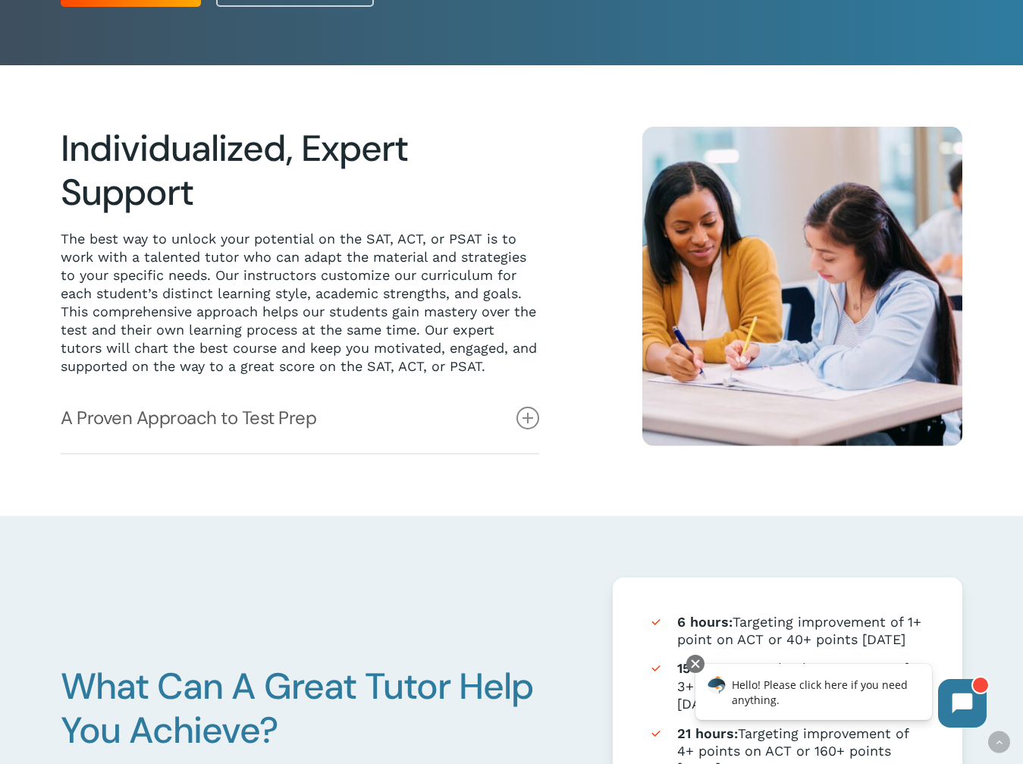
scroll to position [311, 0]
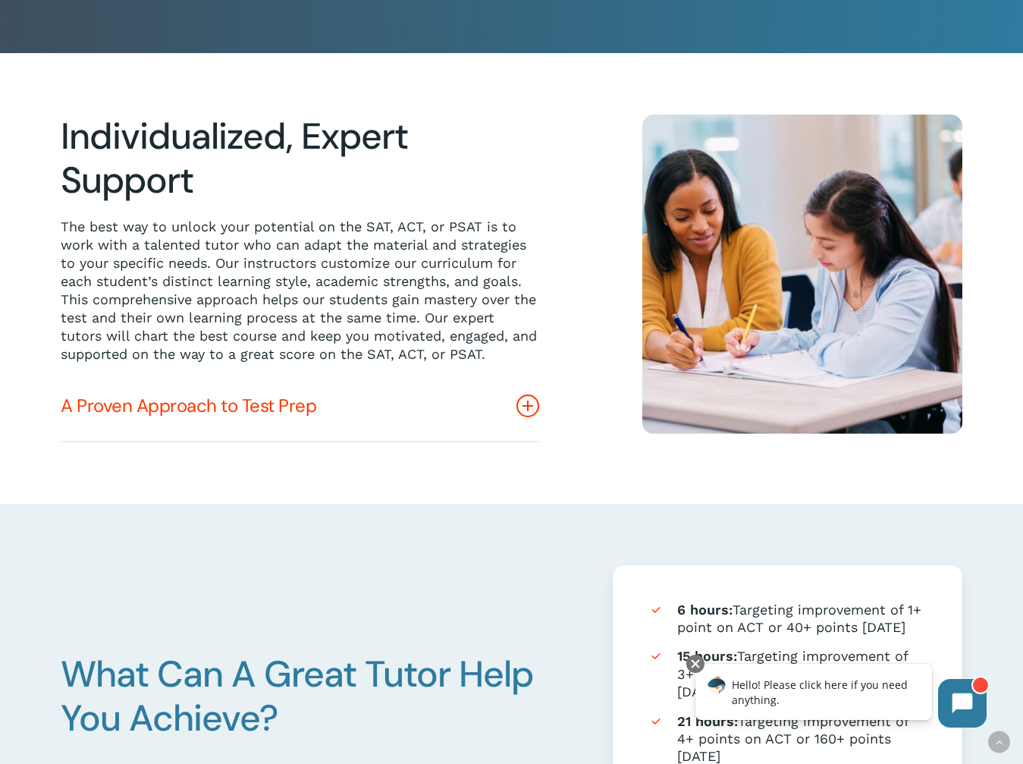
click at [528, 402] on icon at bounding box center [528, 405] width 23 height 23
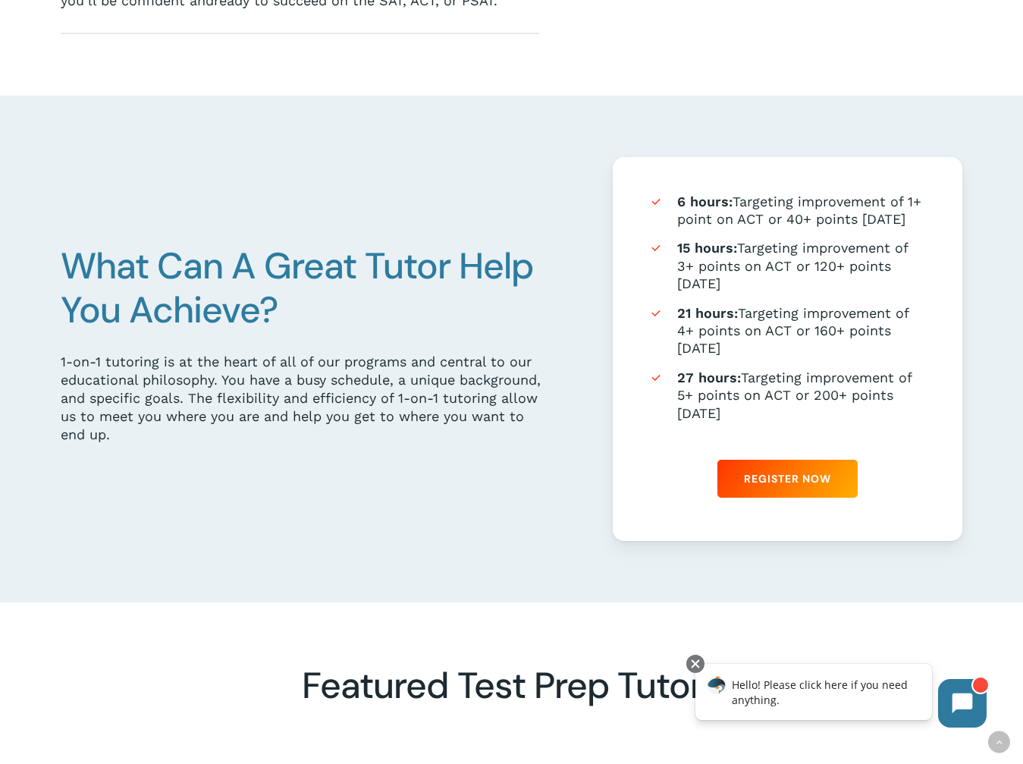
scroll to position [909, 0]
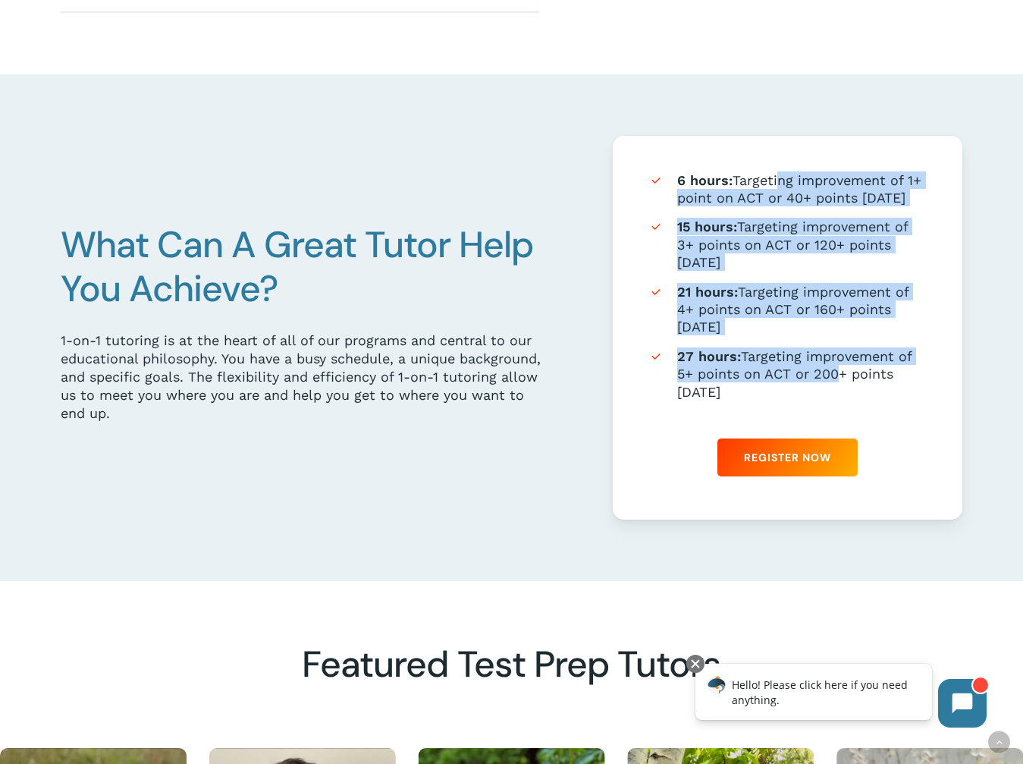
drag, startPoint x: 777, startPoint y: 181, endPoint x: 831, endPoint y: 379, distance: 204.5
click at [831, 379] on ul "6 hours: Targeting improvement of 1+ point on ACT or 40+ points on SAT 15 hours…" at bounding box center [788, 285] width 278 height 229
click at [831, 379] on li "27 hours: Targeting improvement of 5+ points on ACT or 200+ points on SAT" at bounding box center [788, 373] width 278 height 53
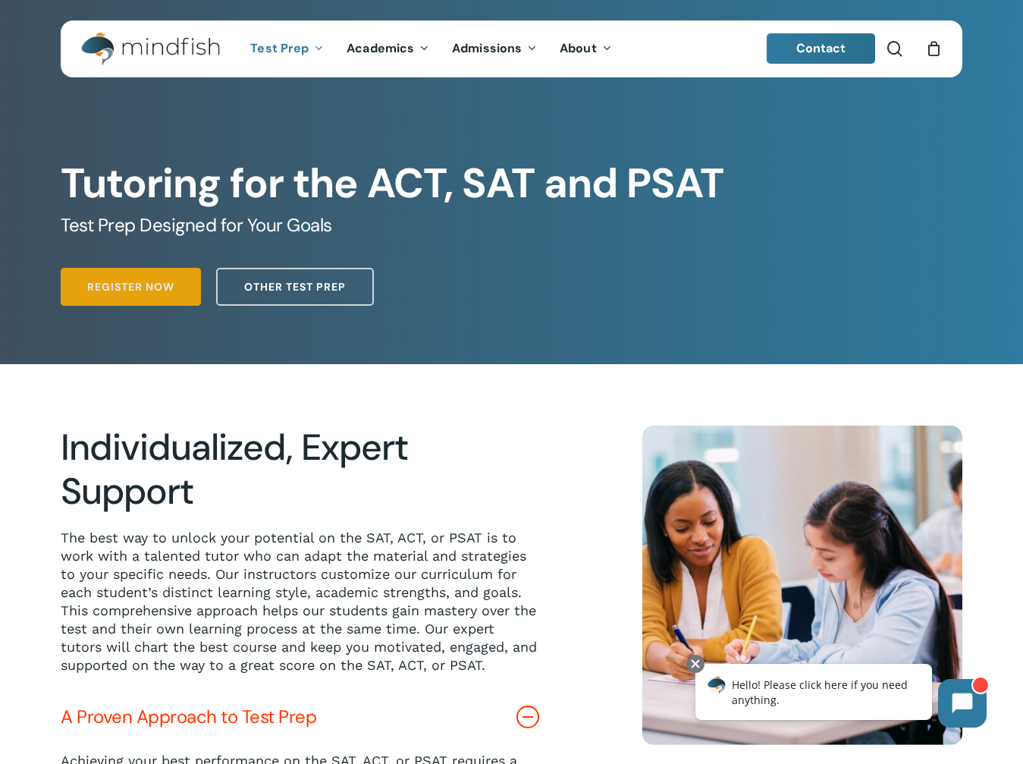
scroll to position [0, 0]
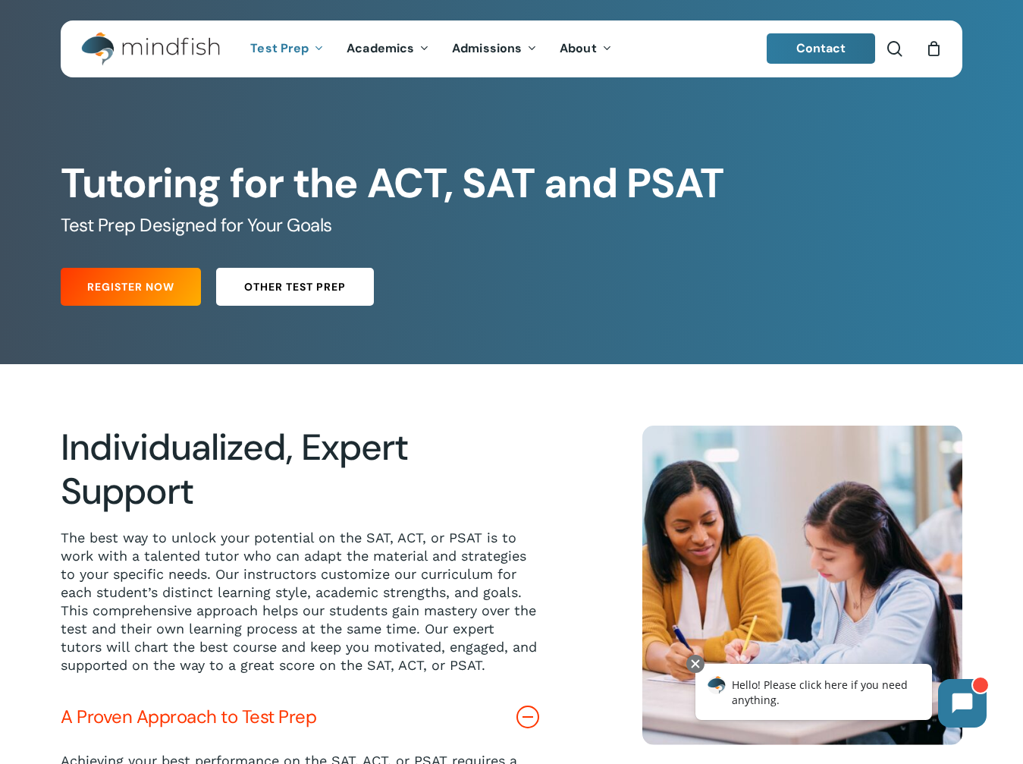
click at [306, 287] on span "Other Test Prep" at bounding box center [295, 286] width 102 height 15
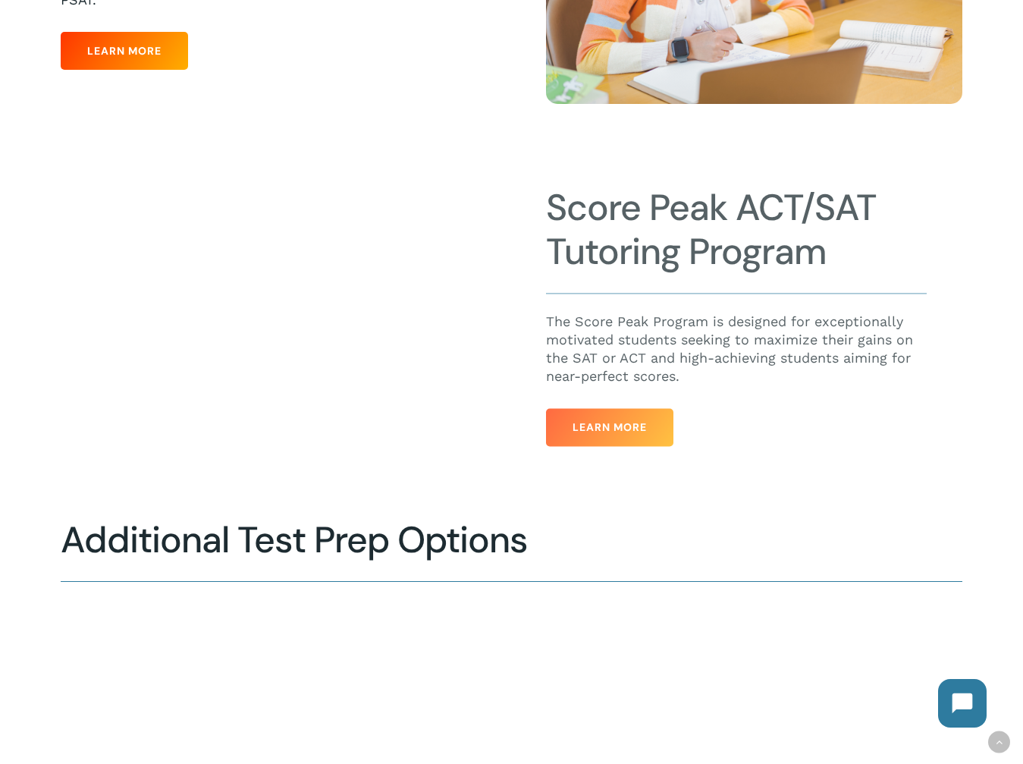
scroll to position [958, 0]
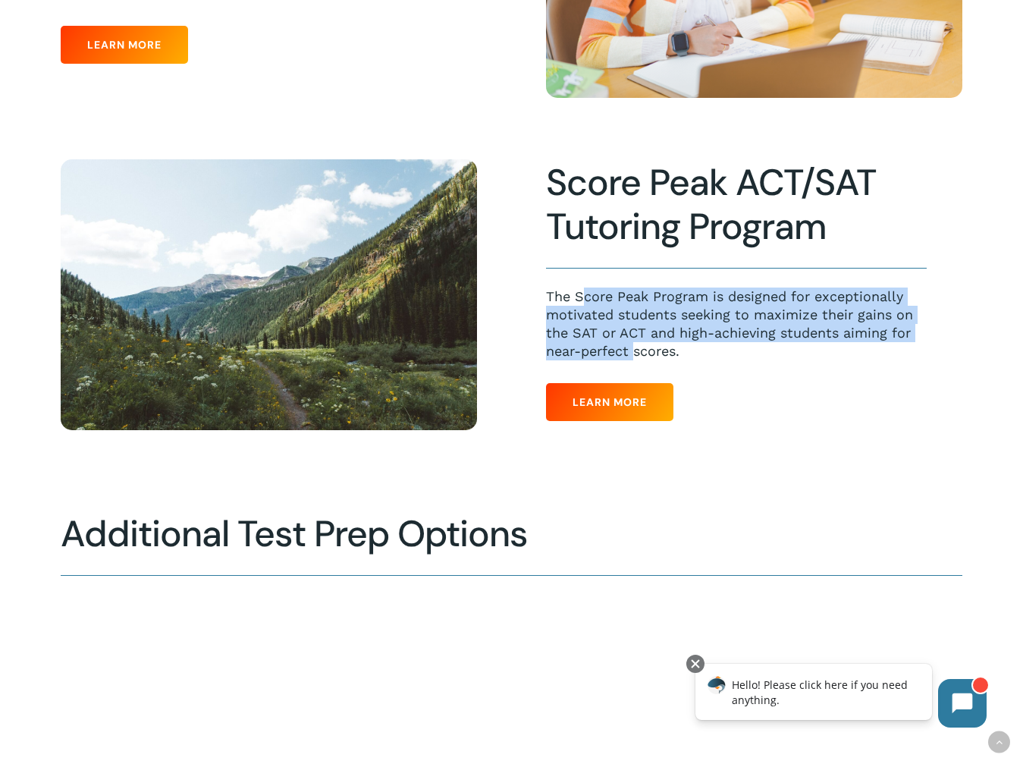
drag, startPoint x: 583, startPoint y: 296, endPoint x: 634, endPoint y: 354, distance: 77.9
click at [634, 354] on p "The Score Peak Program is designed for exceptionally motivated students seeking…" at bounding box center [737, 323] width 382 height 73
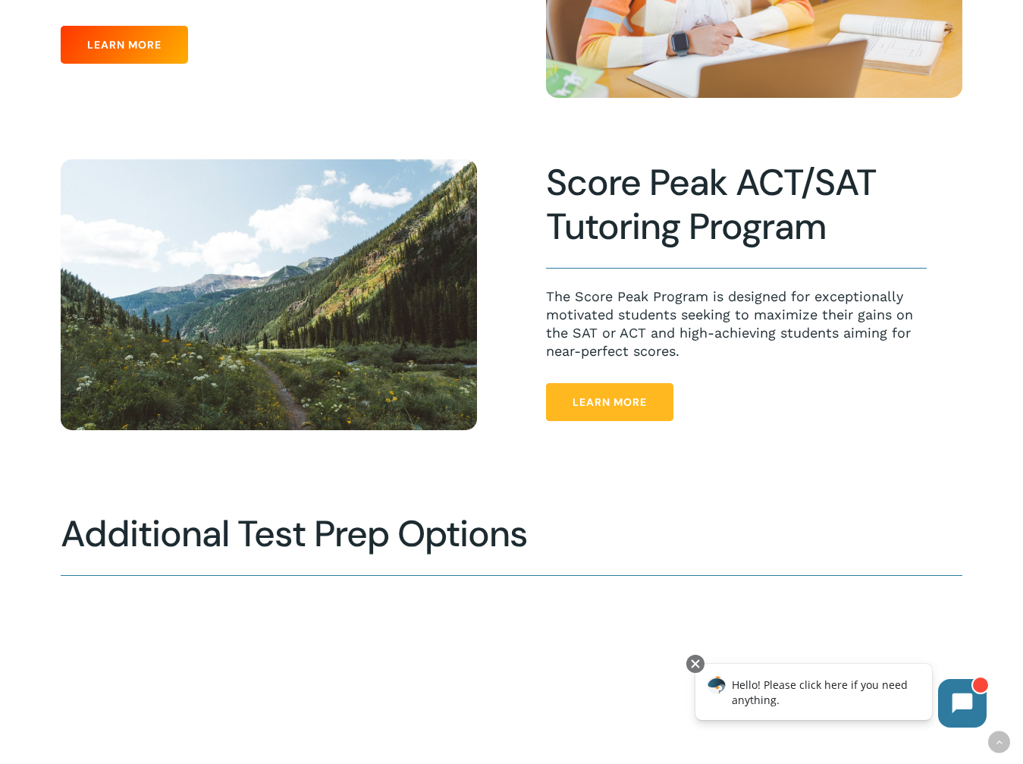
click at [631, 393] on link "Learn More" at bounding box center [609, 402] width 127 height 38
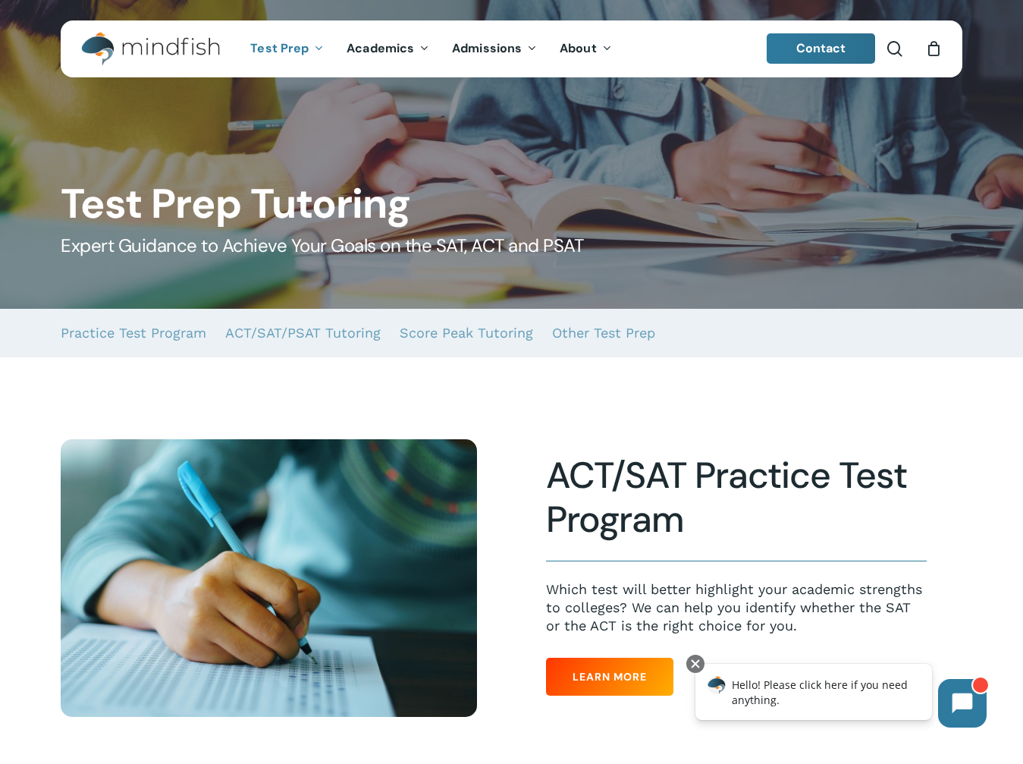
scroll to position [0, 0]
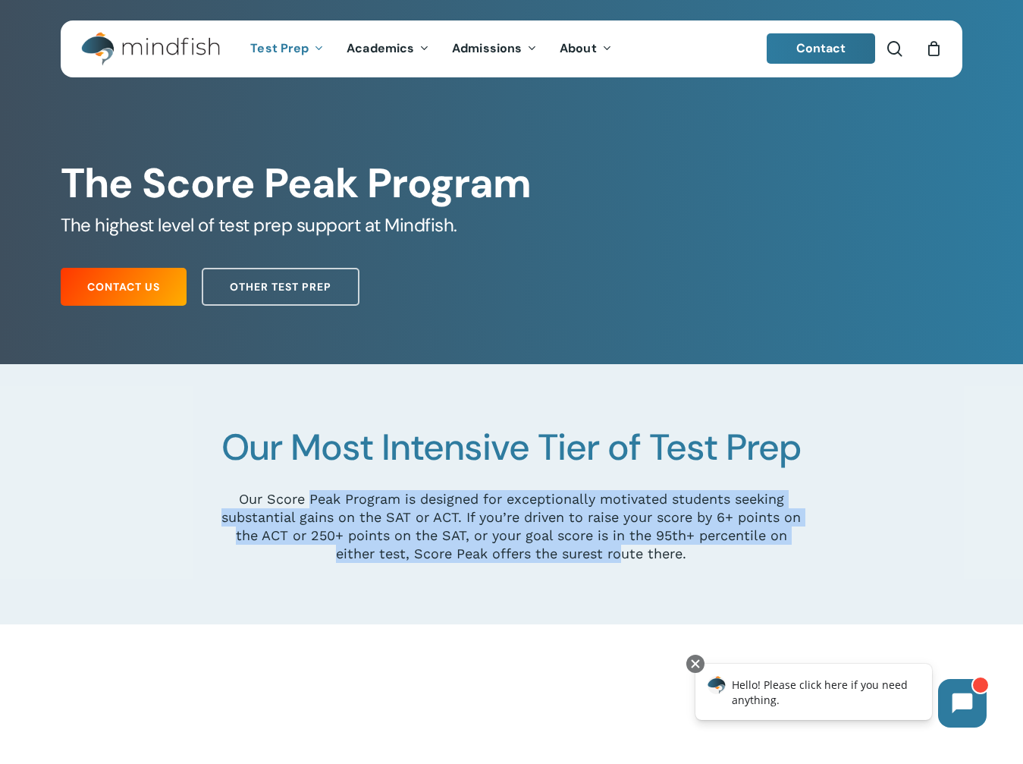
drag, startPoint x: 624, startPoint y: 548, endPoint x: 312, endPoint y: 498, distance: 315.9
click at [312, 498] on p "Our Score Peak Program is designed for exceptionally motivated students seeking…" at bounding box center [512, 526] width 595 height 73
drag, startPoint x: 312, startPoint y: 498, endPoint x: 609, endPoint y: 552, distance: 302.3
click at [609, 552] on p "Our Score Peak Program is designed for exceptionally motivated students seeking…" at bounding box center [512, 526] width 595 height 73
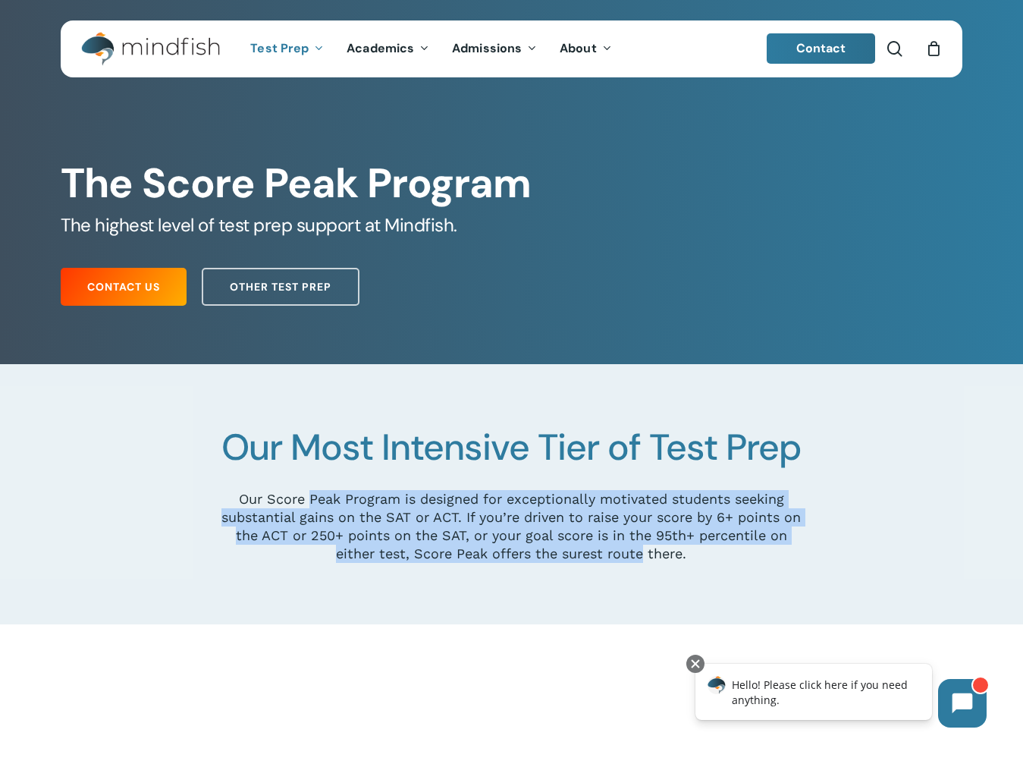
click at [609, 552] on p "Our Score Peak Program is designed for exceptionally motivated students seeking…" at bounding box center [512, 526] width 595 height 73
drag, startPoint x: 492, startPoint y: 546, endPoint x: 439, endPoint y: 503, distance: 67.9
click at [439, 503] on p "Our Score Peak Program is designed for exceptionally motivated students seeking…" at bounding box center [512, 526] width 595 height 73
drag, startPoint x: 439, startPoint y: 503, endPoint x: 558, endPoint y: 551, distance: 127.9
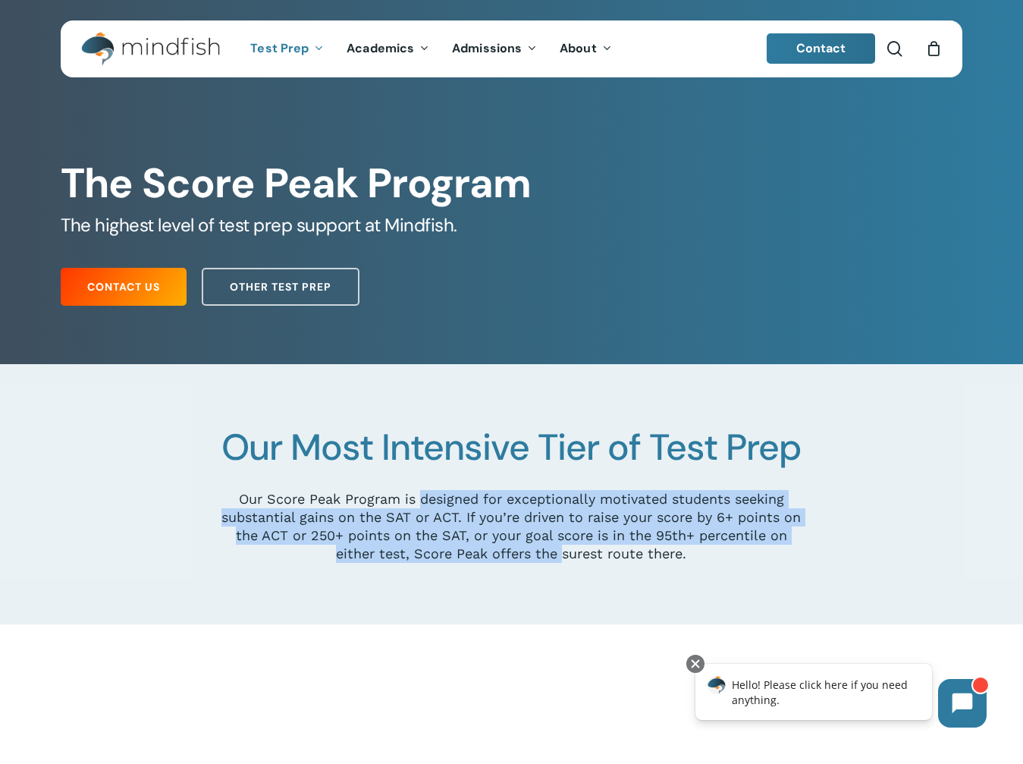
click at [558, 551] on p "Our Score Peak Program is designed for exceptionally motivated students seeking…" at bounding box center [512, 526] width 595 height 73
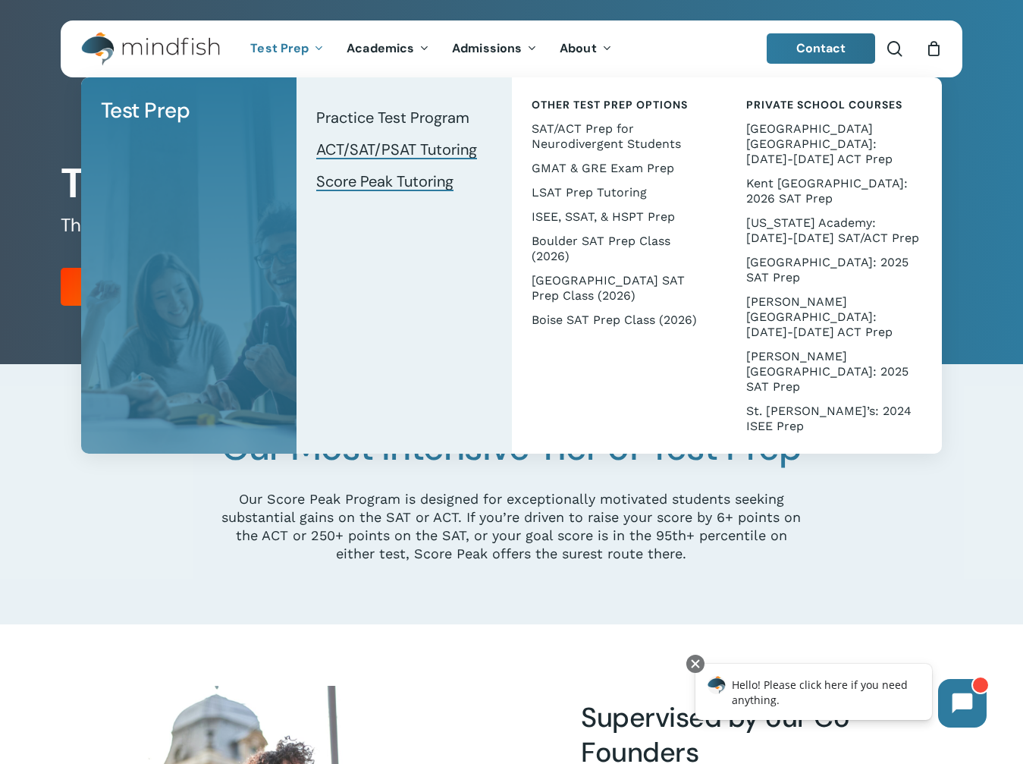
click at [370, 144] on span "ACT/SAT/PSAT Tutoring" at bounding box center [396, 150] width 161 height 20
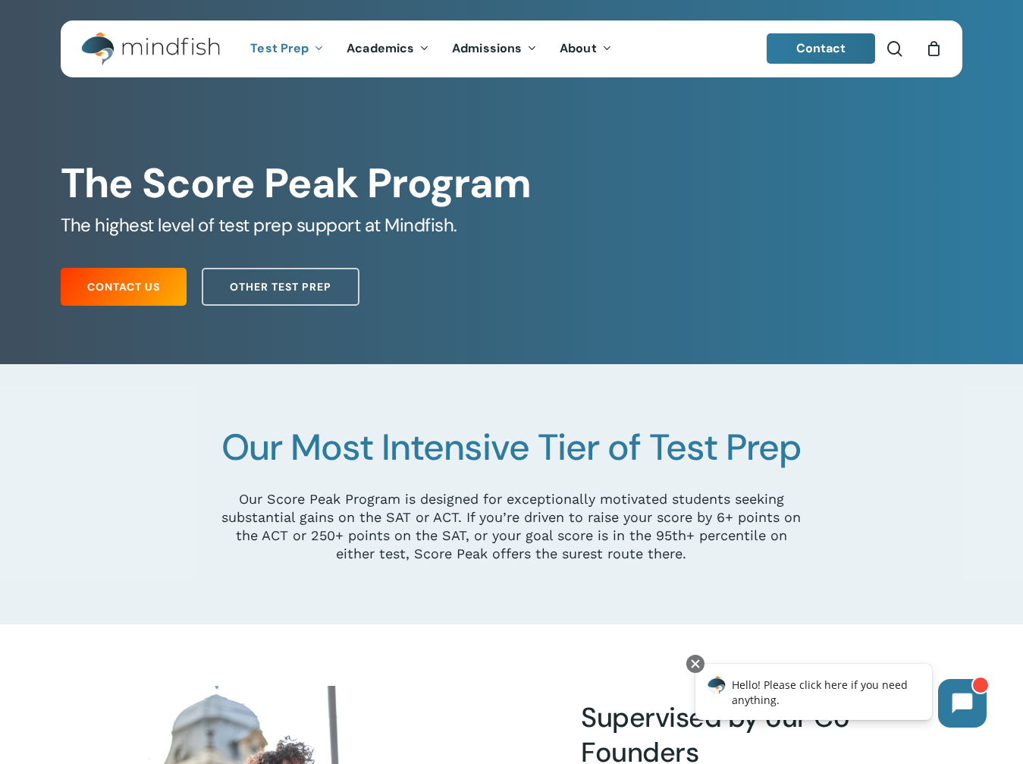
click at [451, 454] on span "Our Most Intensive Tier of Test Prep" at bounding box center [512, 447] width 580 height 48
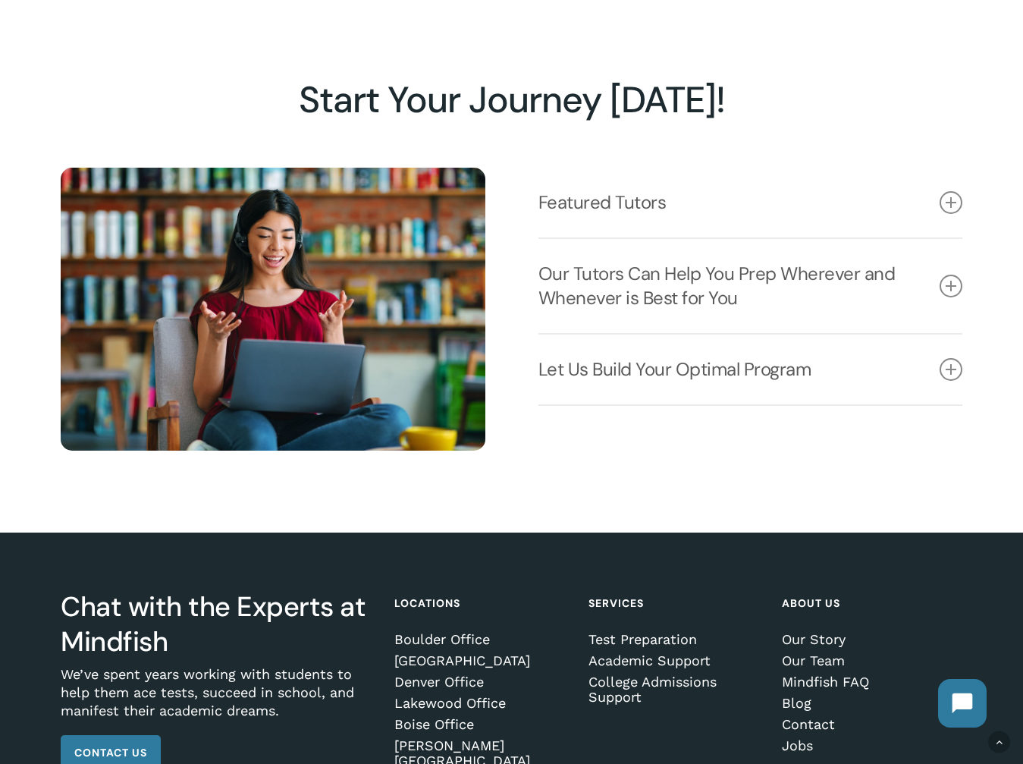
scroll to position [1793, 0]
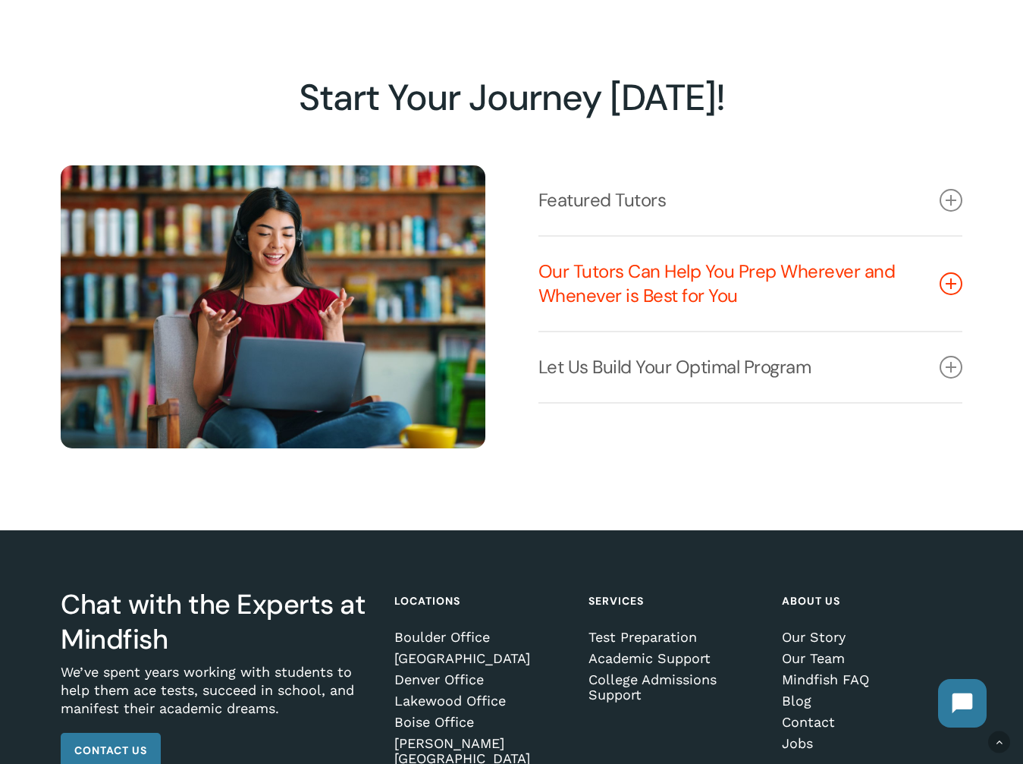
click at [634, 275] on link "Our Tutors Can Help You Prep Wherever and Whenever is Best for You" at bounding box center [751, 284] width 425 height 94
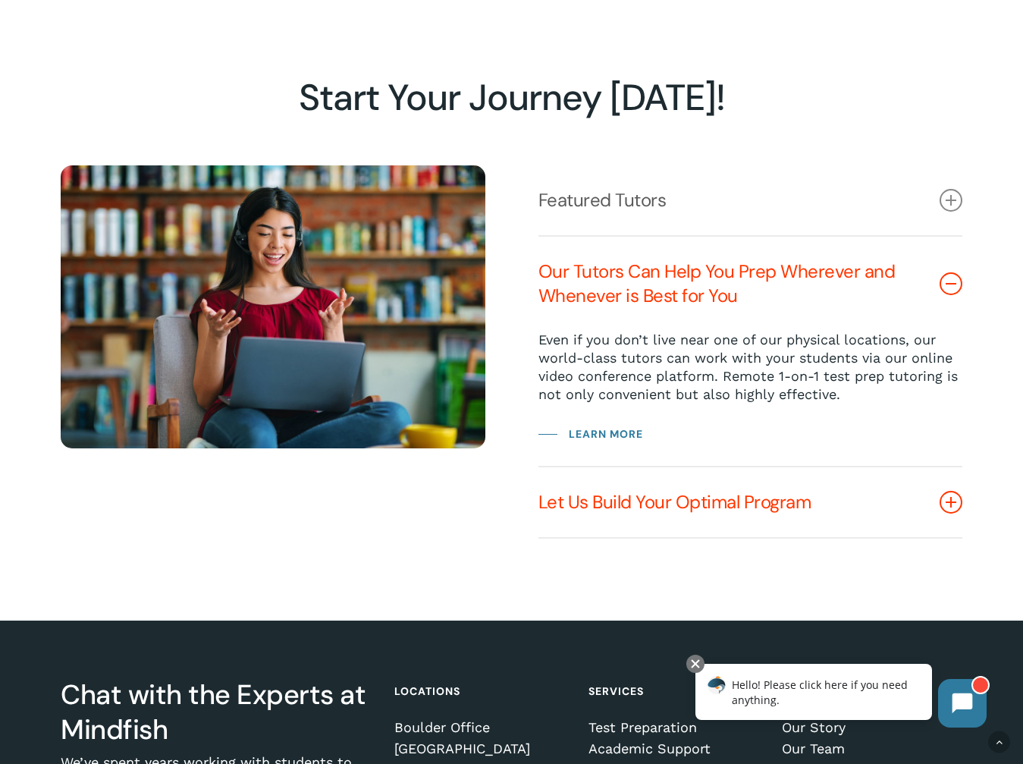
click at [646, 500] on link "Let Us Build Your Optimal Program" at bounding box center [751, 502] width 425 height 70
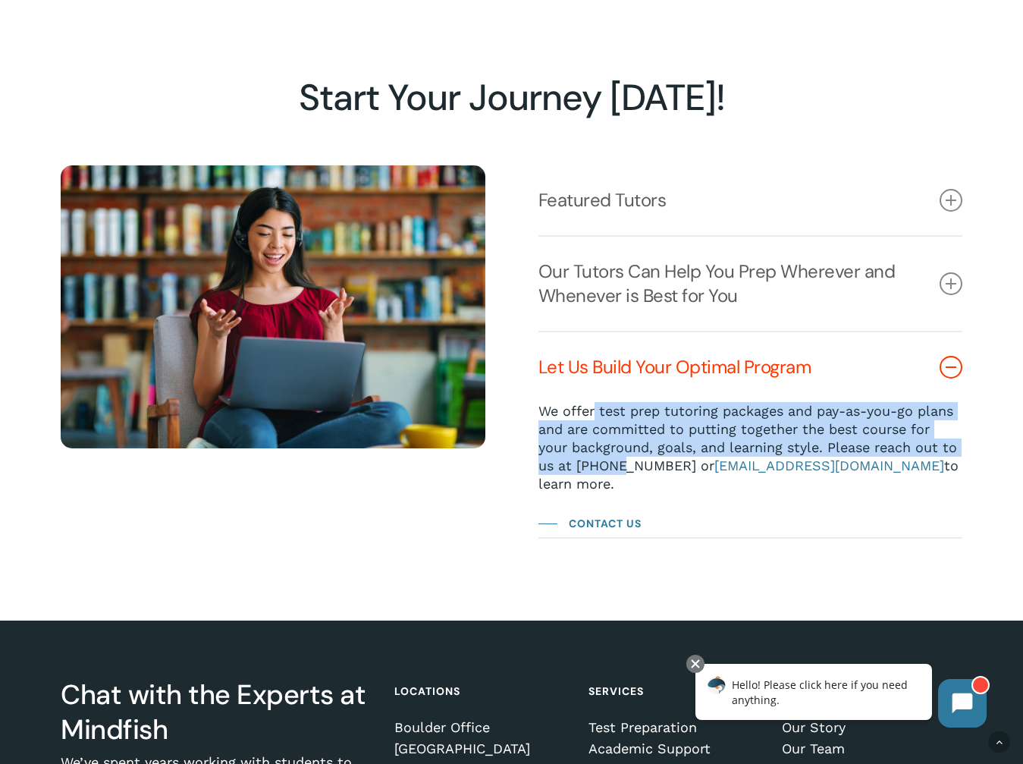
drag, startPoint x: 626, startPoint y: 461, endPoint x: 594, endPoint y: 412, distance: 58.7
click at [594, 412] on span "We offer test prep tutoring packages and pay-as-you-go plans and are committed …" at bounding box center [748, 438] width 419 height 71
click at [595, 412] on span "We offer test prep tutoring packages and pay-as-you-go plans and are committed …" at bounding box center [748, 438] width 419 height 71
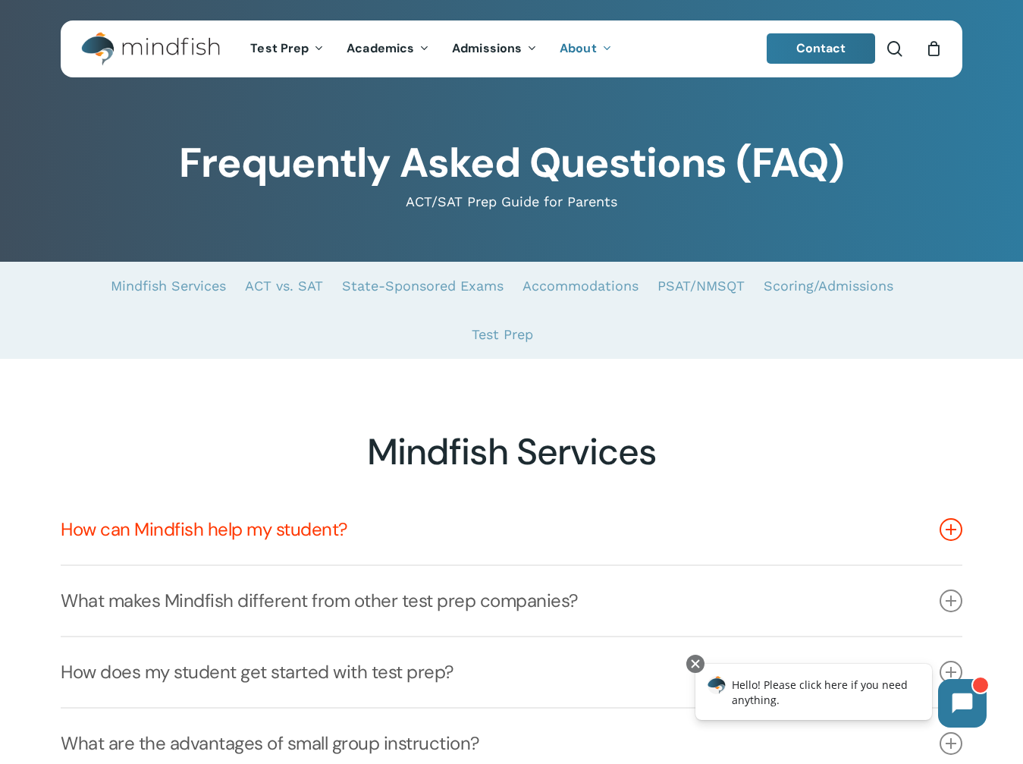
click at [847, 542] on link "How can Mindfish help my student?" at bounding box center [512, 530] width 902 height 70
